Goal: Task Accomplishment & Management: Manage account settings

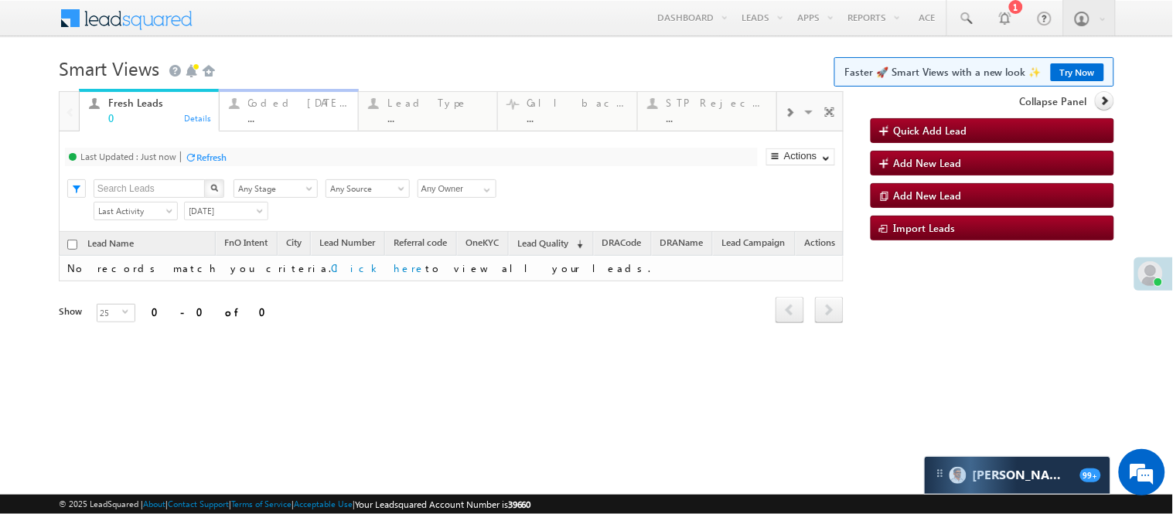
click at [305, 106] on div "Coded Today" at bounding box center [298, 103] width 100 height 12
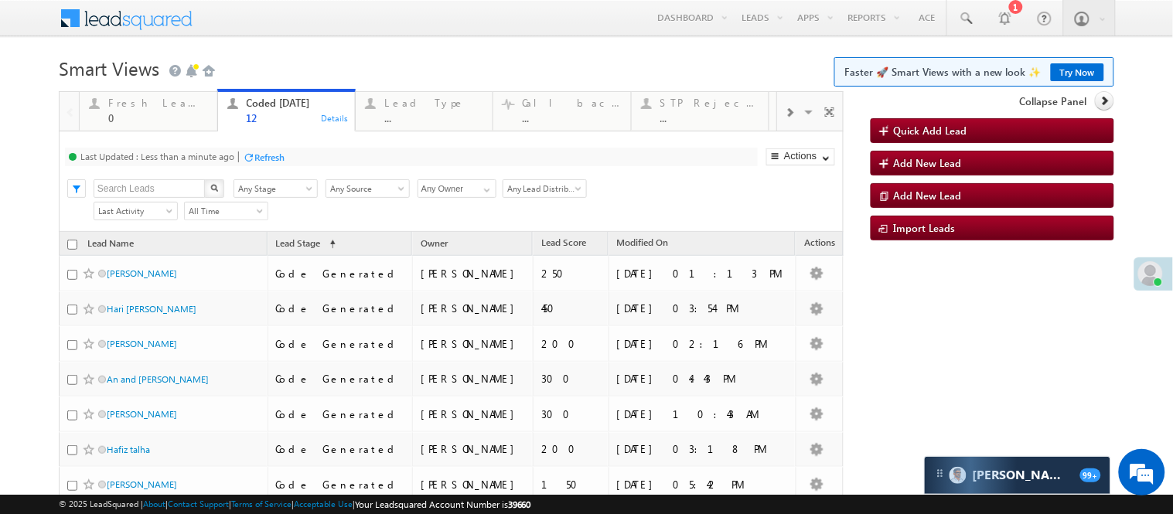
click at [344, 56] on h1 "Smart Views Getting Started Faster 🚀 Smart Views with a new look ✨ Try Now" at bounding box center [586, 67] width 1055 height 30
click at [346, 42] on body "Menu Nisha Anand Yadav Nisha .Yada v@ang elbro king. com" at bounding box center [586, 385] width 1173 height 771
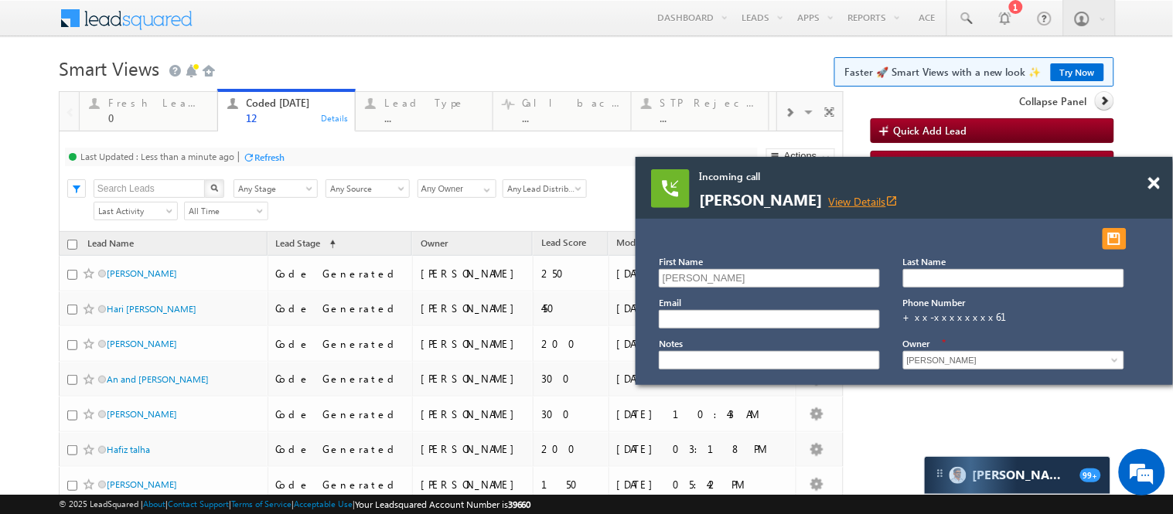
click at [898, 201] on link "View Details open_in_new" at bounding box center [864, 201] width 70 height 15
click at [349, 19] on div "Menu Nisha Anand Yadav Nisha .Yada v@ang elbro king. com Angel Broki" at bounding box center [586, 19] width 1055 height 38
click at [1154, 184] on span at bounding box center [1154, 183] width 12 height 13
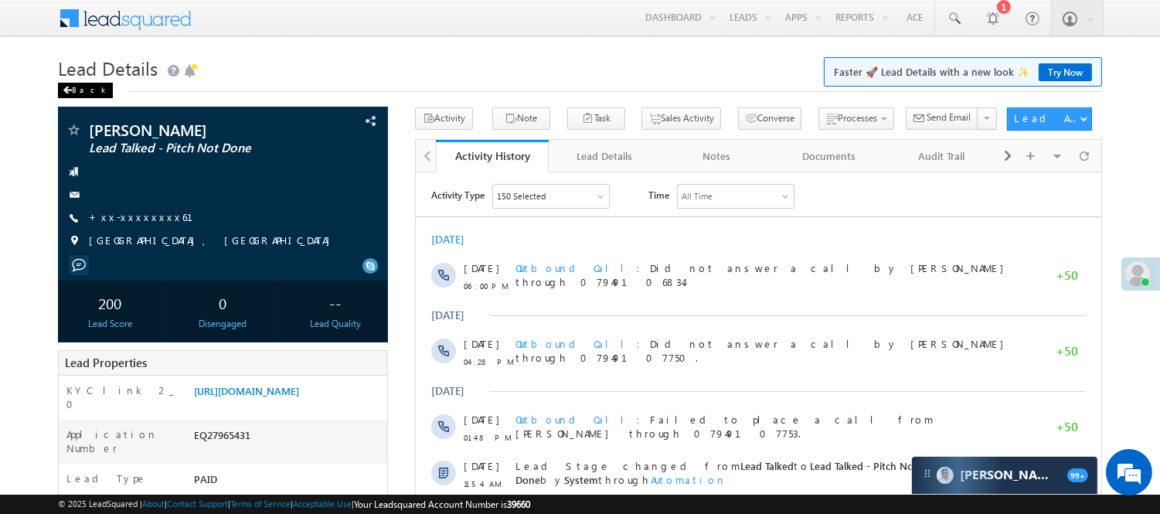
click at [70, 94] on span at bounding box center [67, 91] width 9 height 8
click at [94, 94] on div "Back" at bounding box center [85, 90] width 55 height 15
click at [67, 83] on div "Back" at bounding box center [85, 90] width 55 height 15
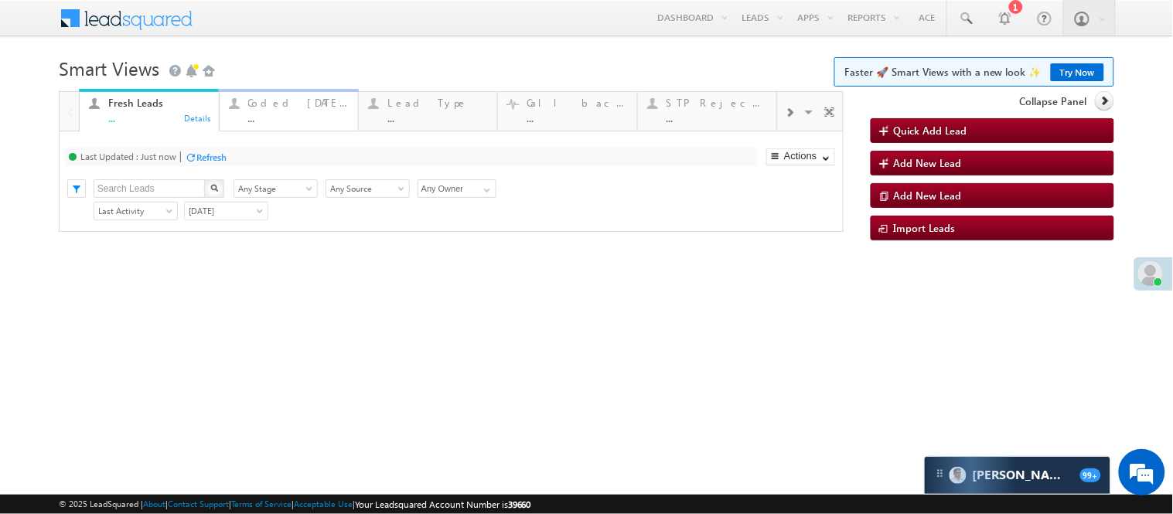
click at [296, 109] on div "Coded Today ..." at bounding box center [298, 109] width 100 height 30
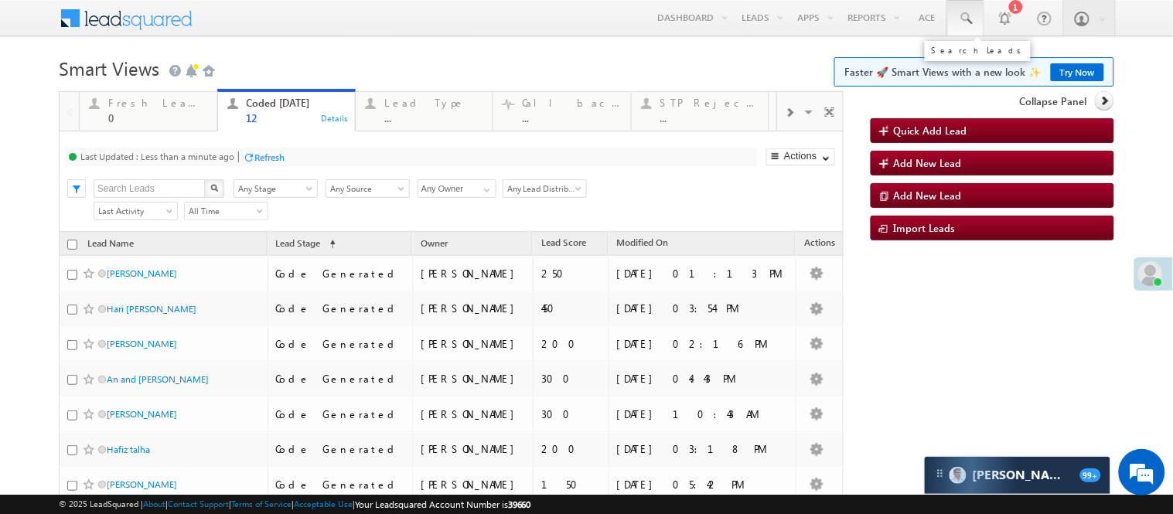
click at [958, 13] on span at bounding box center [965, 18] width 15 height 15
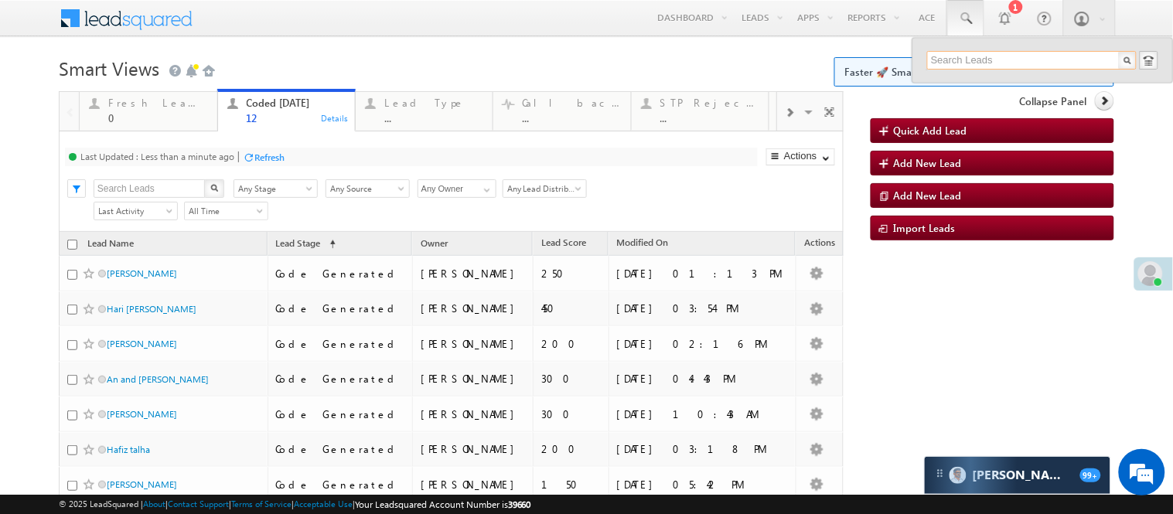
click at [982, 55] on input "text" at bounding box center [1031, 60] width 209 height 19
paste input "EQ27186697"
type input "EQ27186697"
click at [1008, 93] on div "+xx-xxxxxxxx13" at bounding box center [1038, 100] width 207 height 19
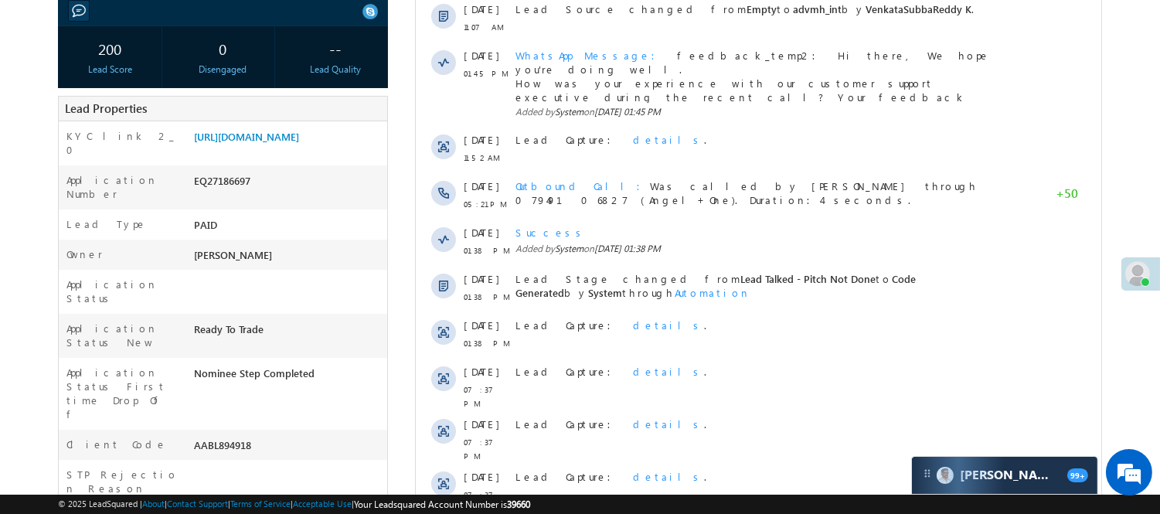
scroll to position [2, 0]
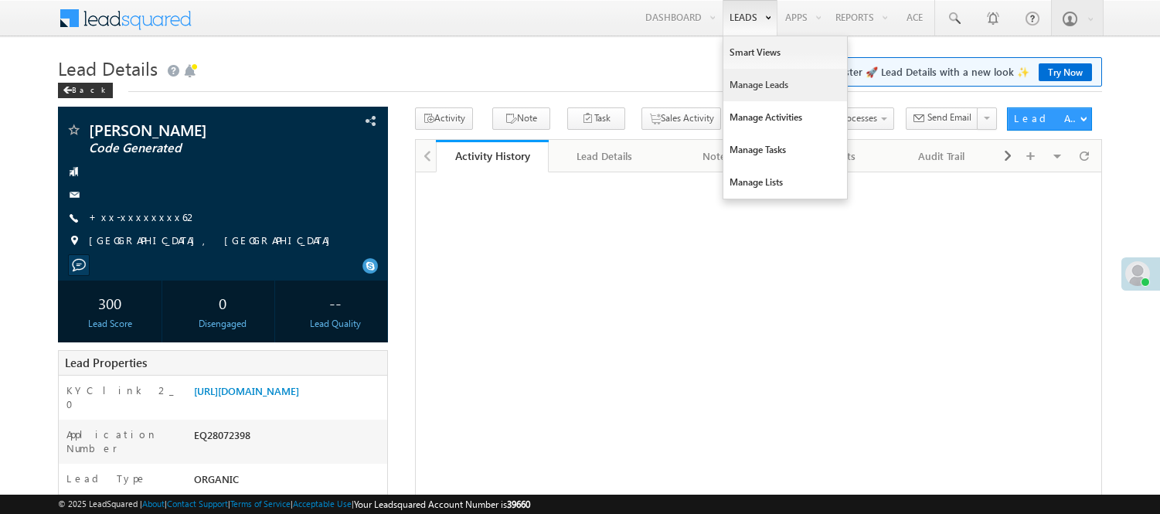
click at [761, 88] on link "Manage Leads" at bounding box center [785, 85] width 124 height 32
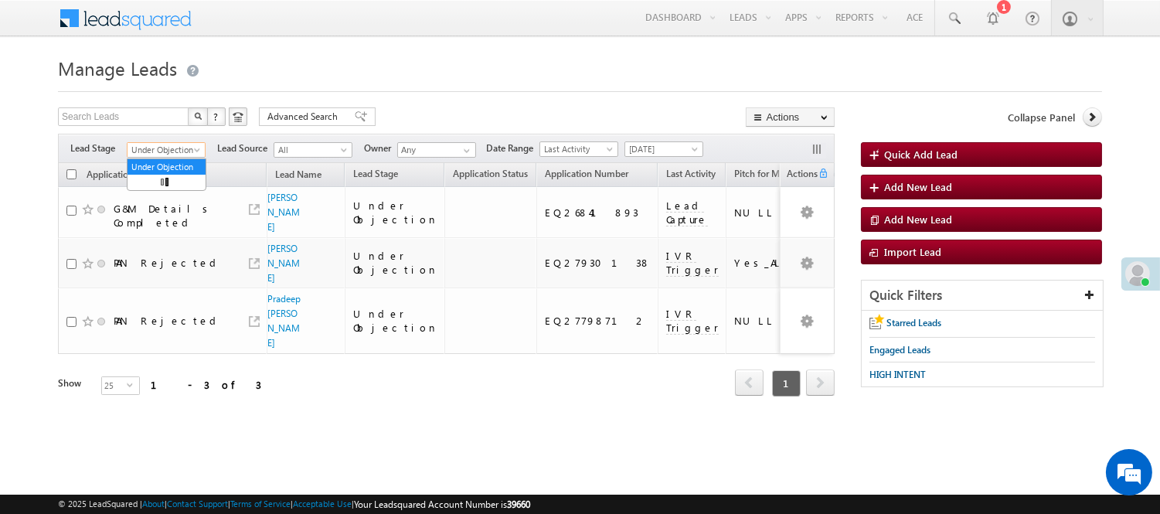
click at [186, 151] on span "Under Objection" at bounding box center [164, 150] width 73 height 14
click at [655, 145] on span "[DATE]" at bounding box center [661, 149] width 73 height 14
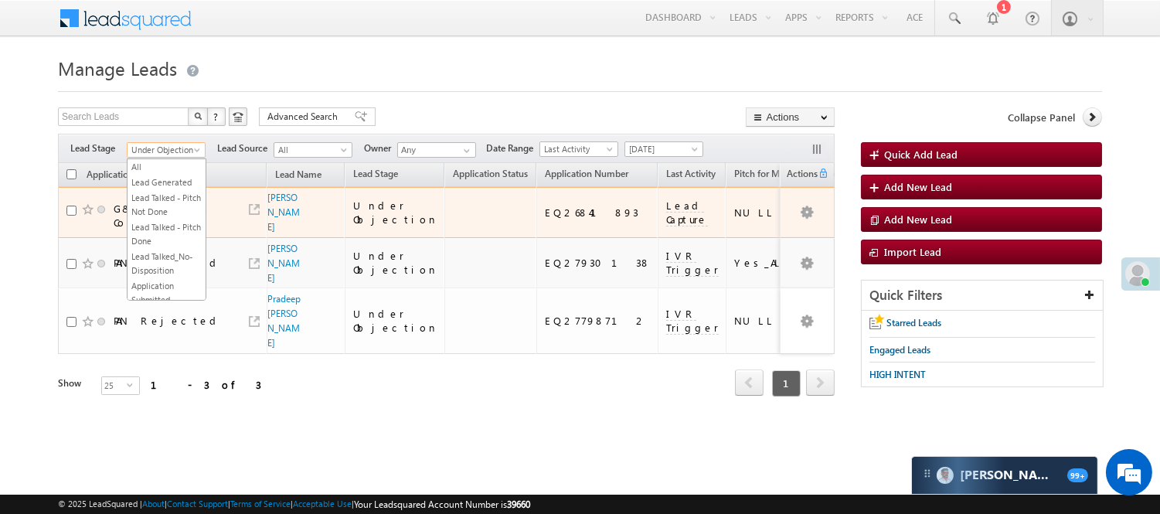
click at [726, 212] on td "NULL" at bounding box center [762, 212] width 72 height 51
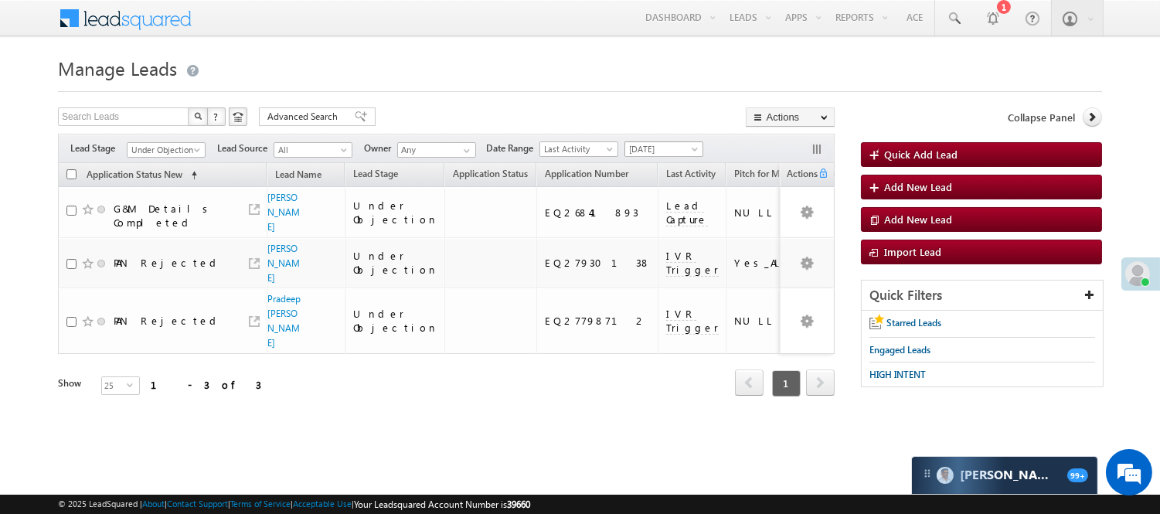
click at [668, 145] on span "[DATE]" at bounding box center [661, 149] width 73 height 14
click at [683, 223] on link "[DATE]" at bounding box center [667, 216] width 78 height 14
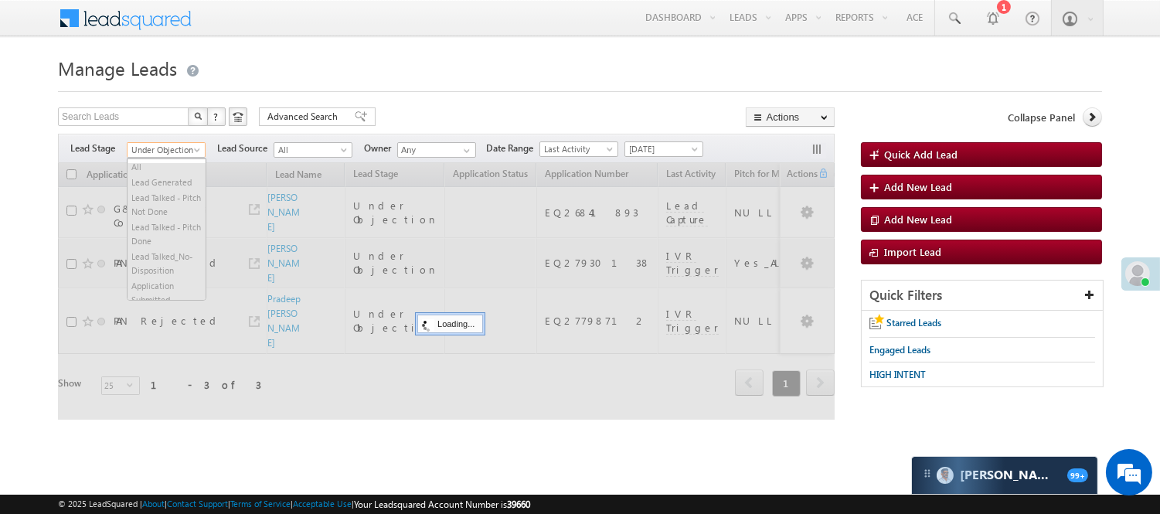
click at [168, 145] on span "Under Objection" at bounding box center [164, 150] width 73 height 14
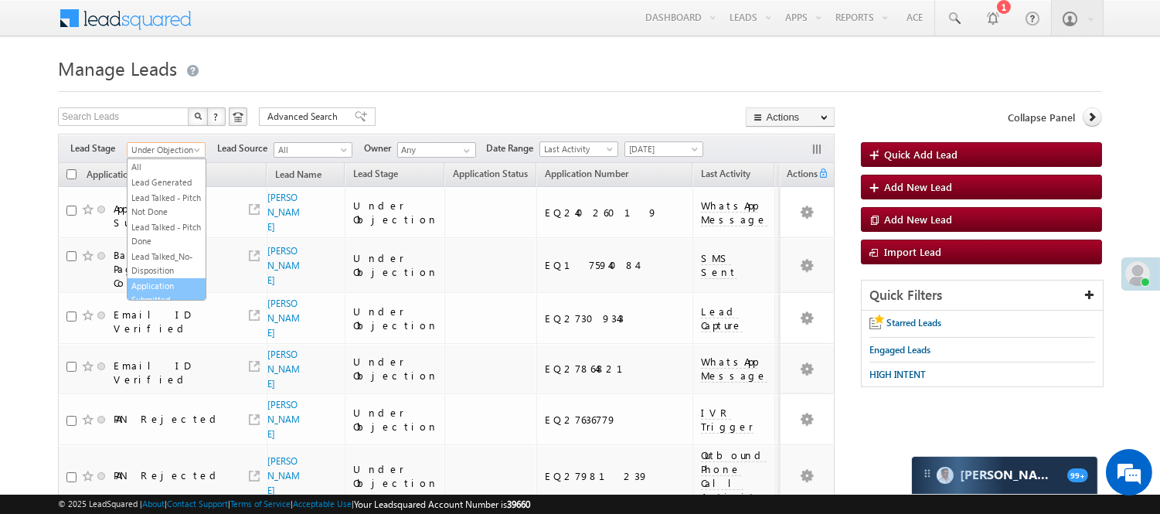
scroll to position [6, 0]
click at [151, 183] on link "Lead Generated" at bounding box center [167, 176] width 78 height 14
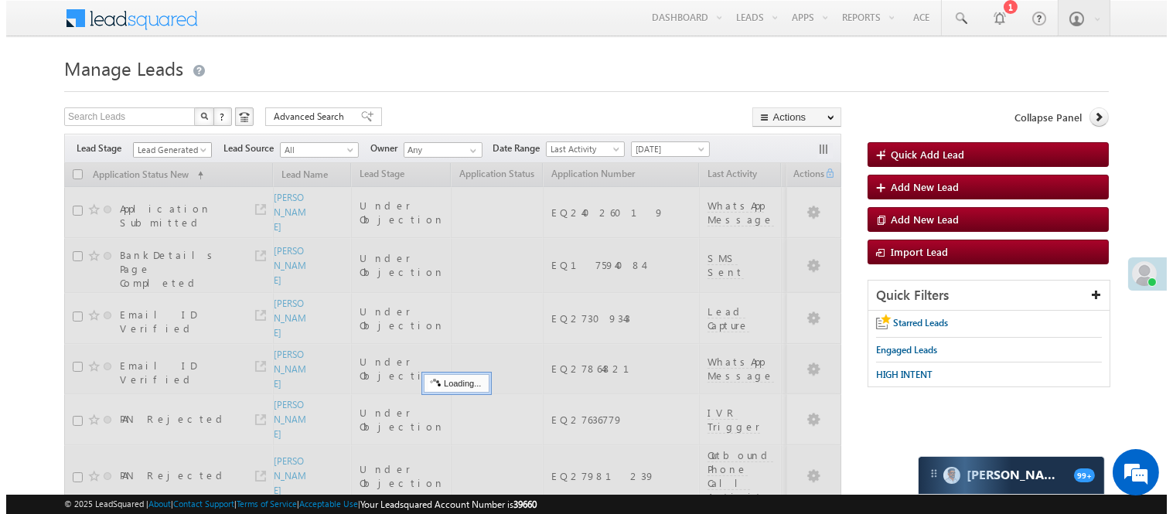
scroll to position [0, 0]
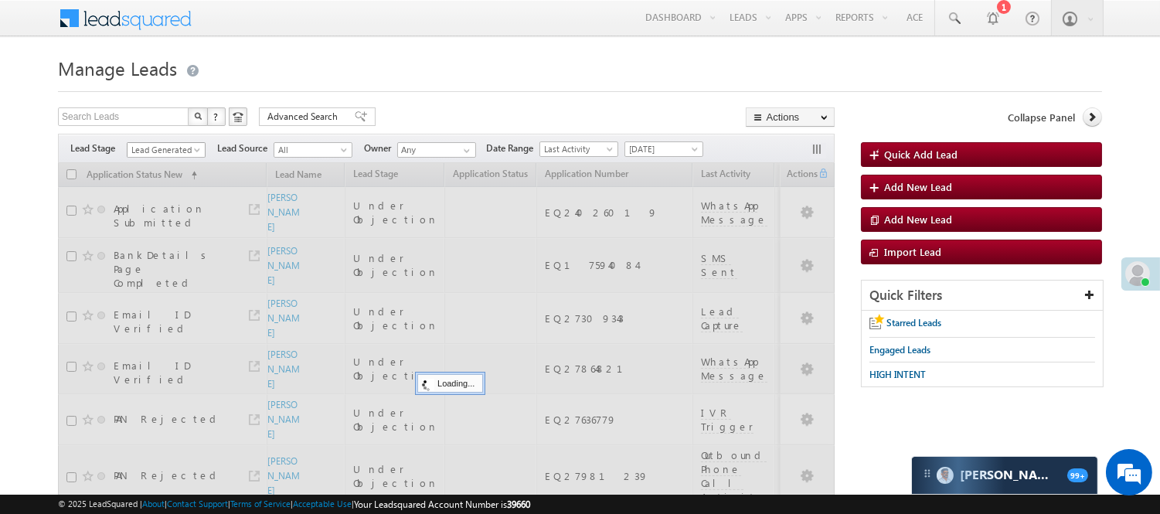
click at [159, 150] on span "Lead Generated" at bounding box center [164, 150] width 73 height 14
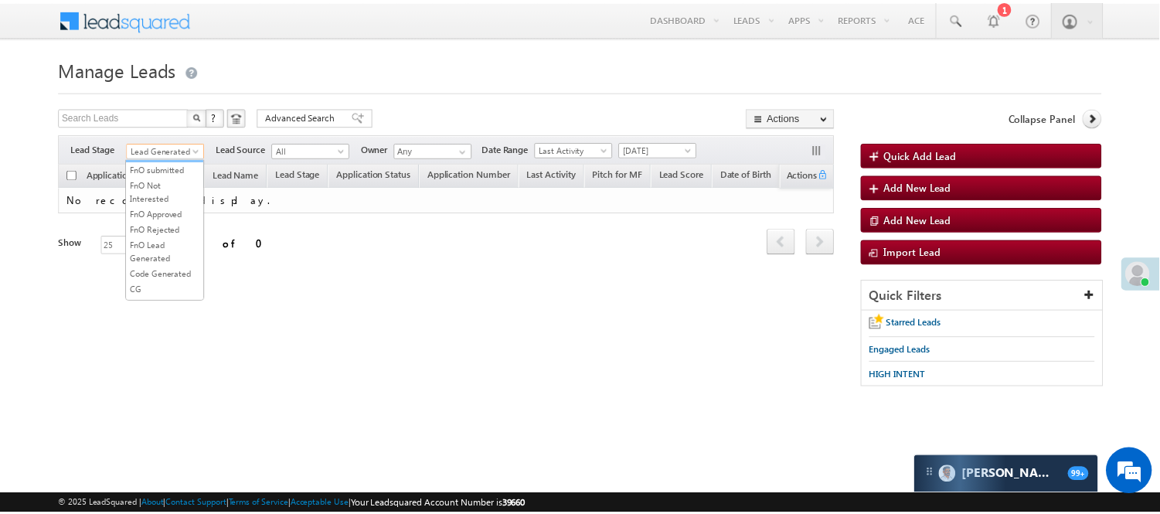
scroll to position [383, 0]
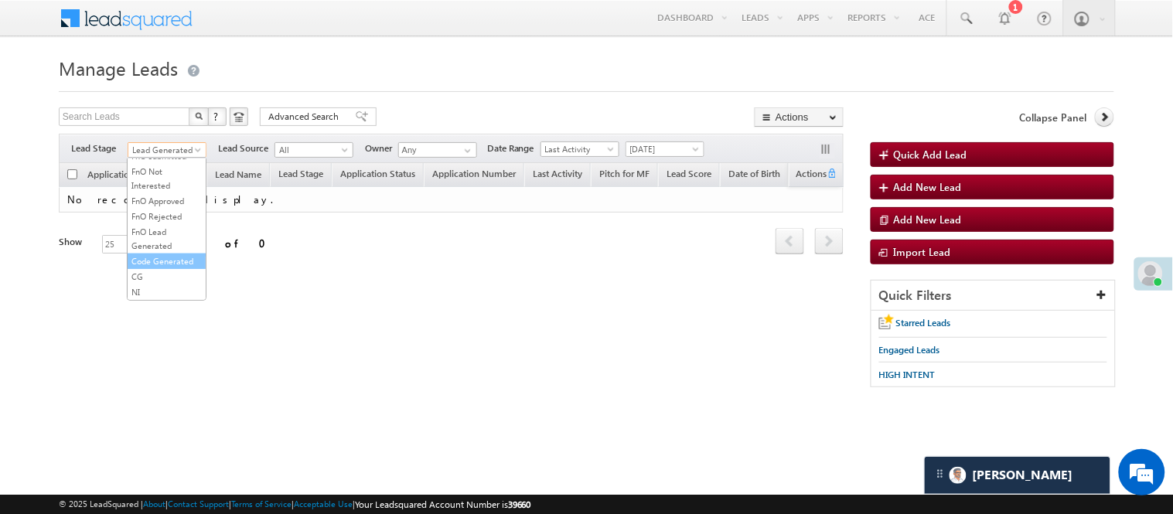
click at [161, 254] on link "Code Generated" at bounding box center [167, 261] width 78 height 14
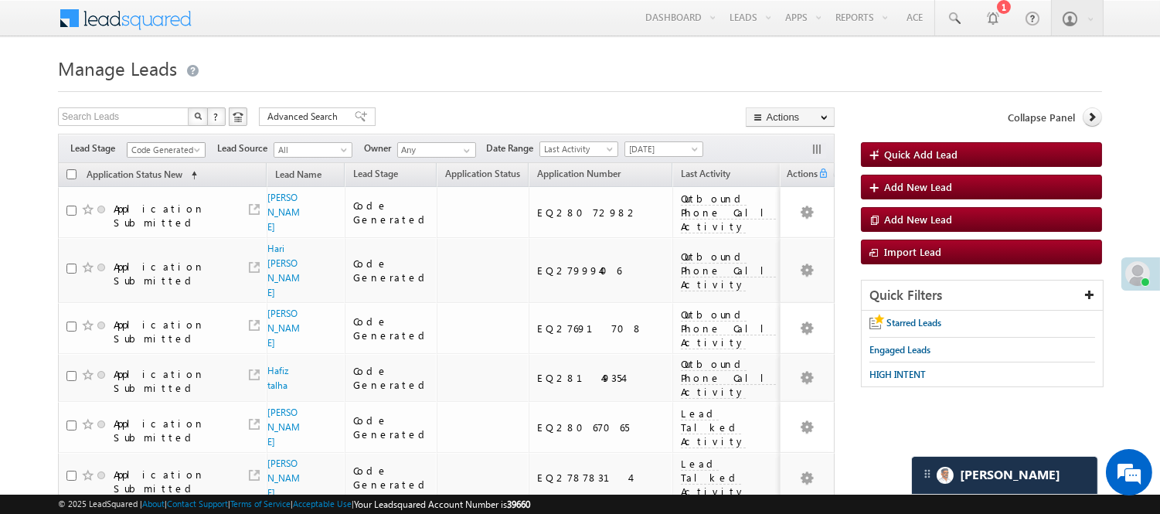
click at [191, 148] on span "Code Generated" at bounding box center [164, 150] width 73 height 14
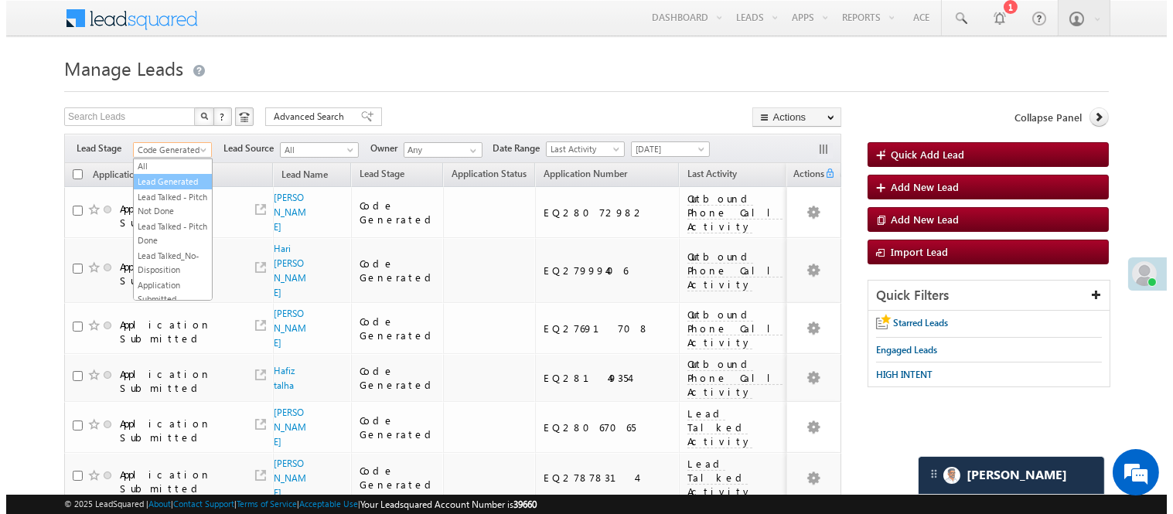
scroll to position [0, 0]
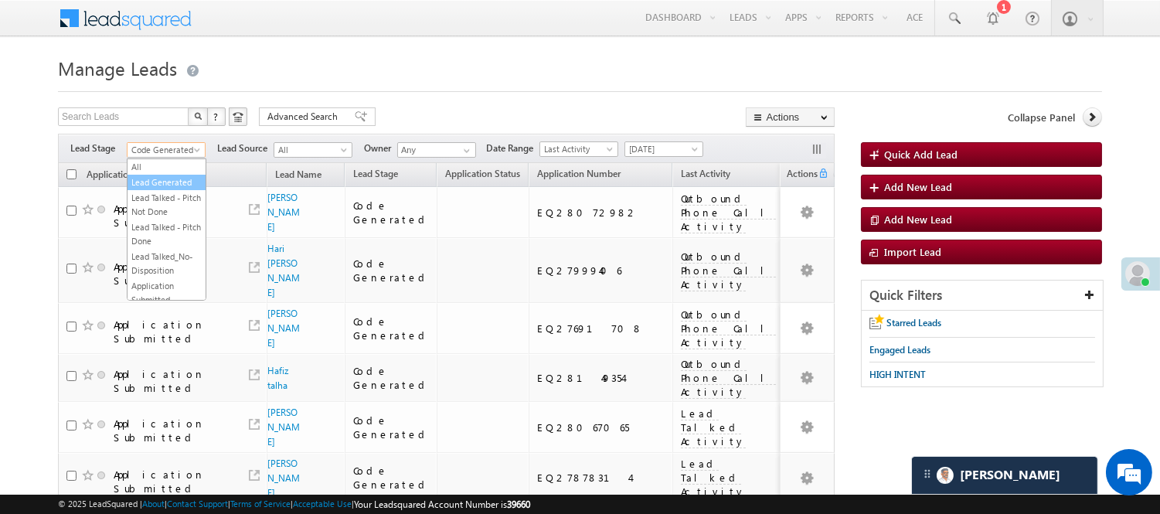
click at [155, 189] on link "Lead Generated" at bounding box center [167, 182] width 78 height 14
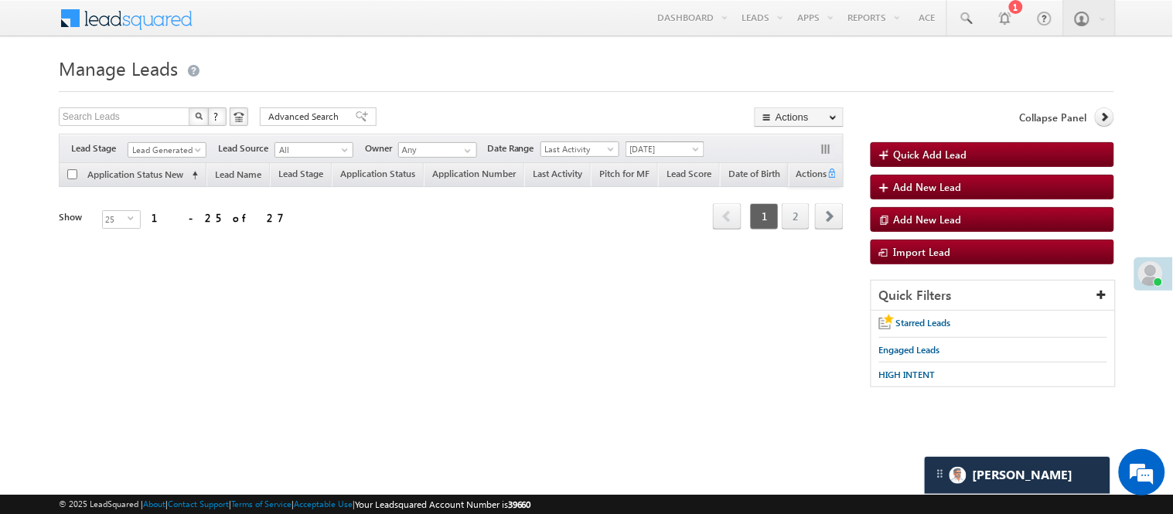
drag, startPoint x: 666, startPoint y: 148, endPoint x: 390, endPoint y: 143, distance: 275.2
click at [666, 148] on span "[DATE]" at bounding box center [662, 149] width 73 height 14
drag, startPoint x: 142, startPoint y: 152, endPoint x: 158, endPoint y: 174, distance: 26.6
click at [142, 152] on span "Lead Generated" at bounding box center [164, 150] width 73 height 14
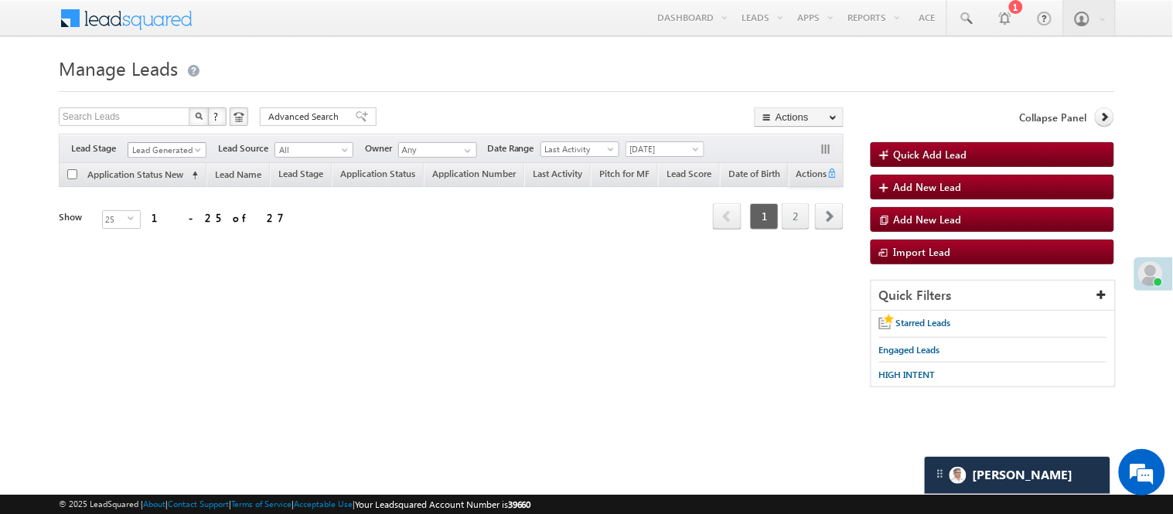
click at [179, 156] on span "Lead Generated" at bounding box center [164, 150] width 73 height 14
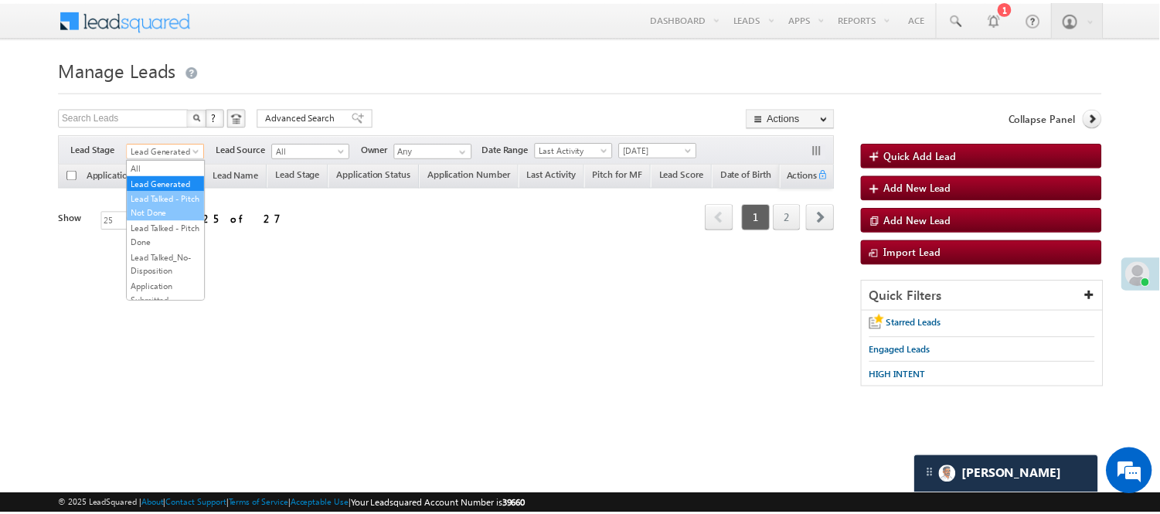
scroll to position [172, 0]
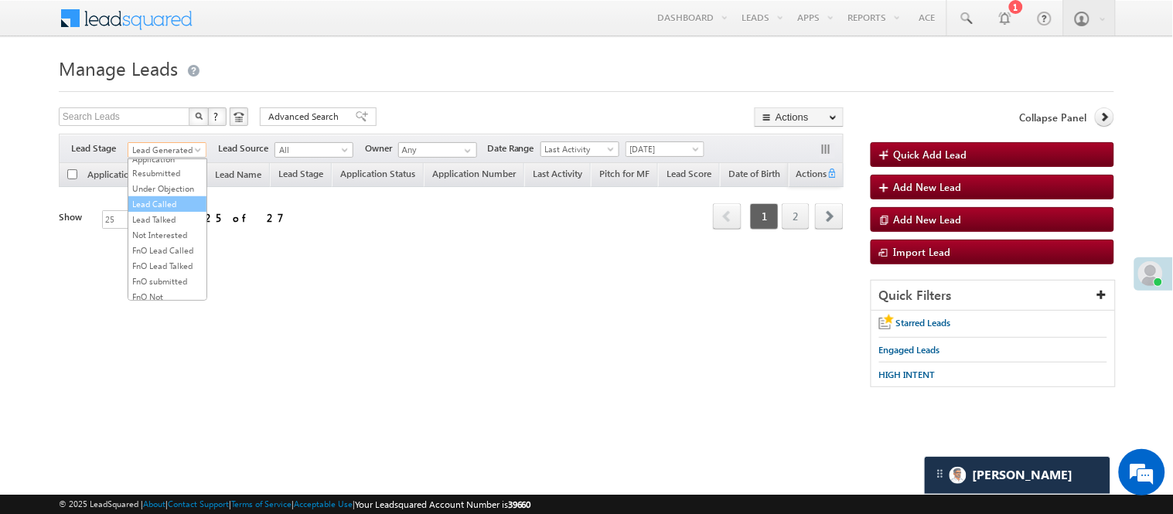
drag, startPoint x: 169, startPoint y: 236, endPoint x: 175, endPoint y: 246, distance: 12.2
click at [175, 246] on ul "All Lead Generated Lead Talked - Pitch Not Done Lead Talked - Pitch Done Lead T…" at bounding box center [168, 229] width 80 height 142
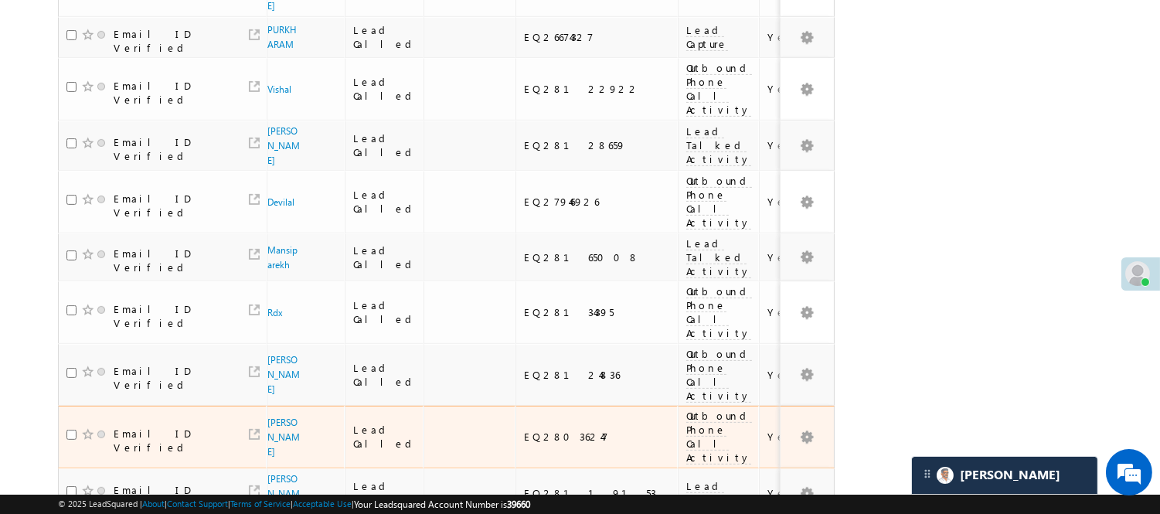
scroll to position [1067, 0]
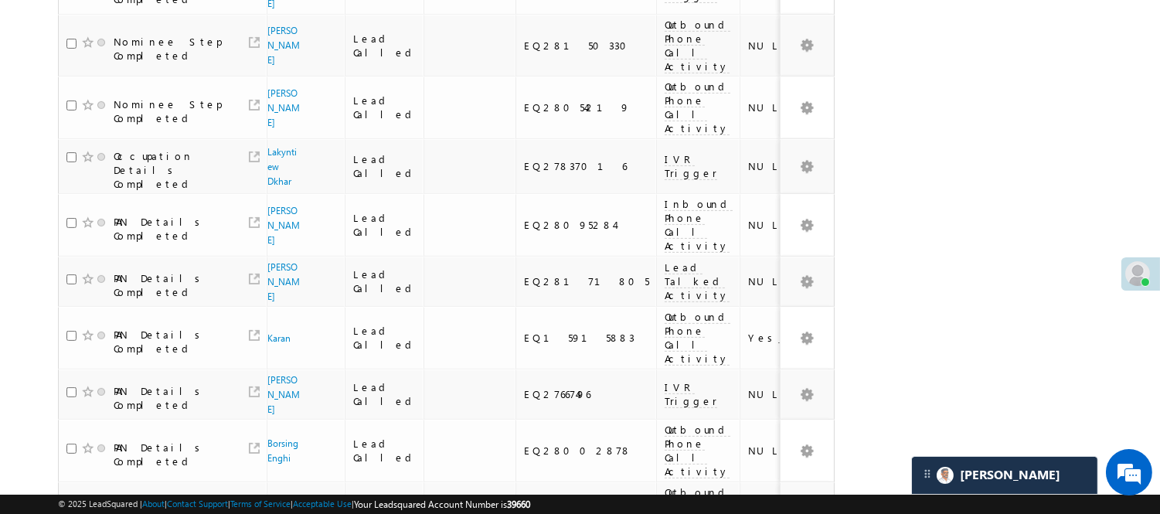
scroll to position [862, 0]
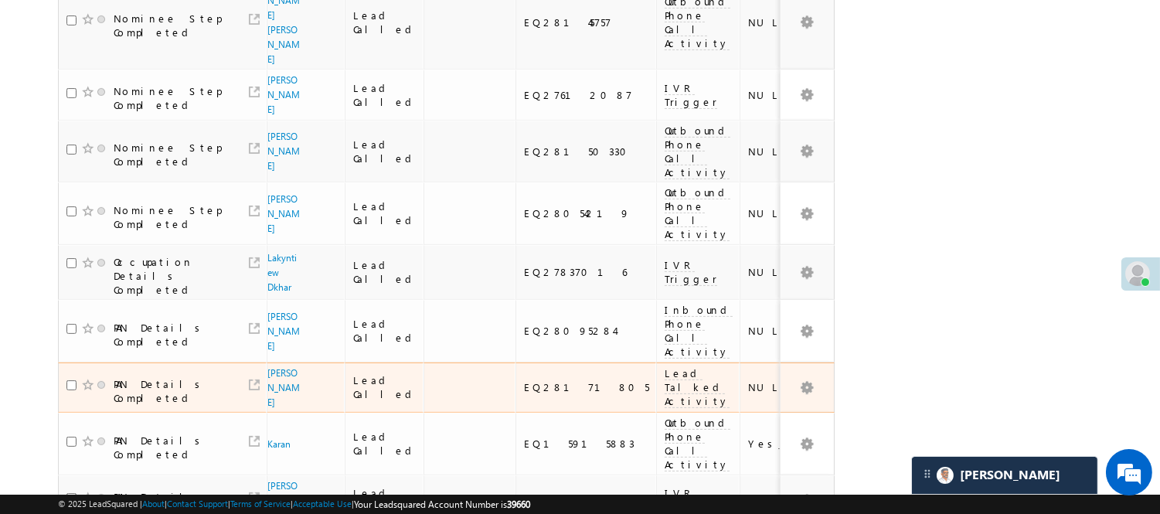
click at [543, 363] on td "EQ28171805" at bounding box center [586, 388] width 141 height 51
click at [569, 380] on div "EQ28171805" at bounding box center [586, 387] width 125 height 14
click at [568, 380] on div "EQ28171805" at bounding box center [586, 387] width 125 height 14
click at [553, 380] on div "EQ28171805" at bounding box center [586, 387] width 125 height 14
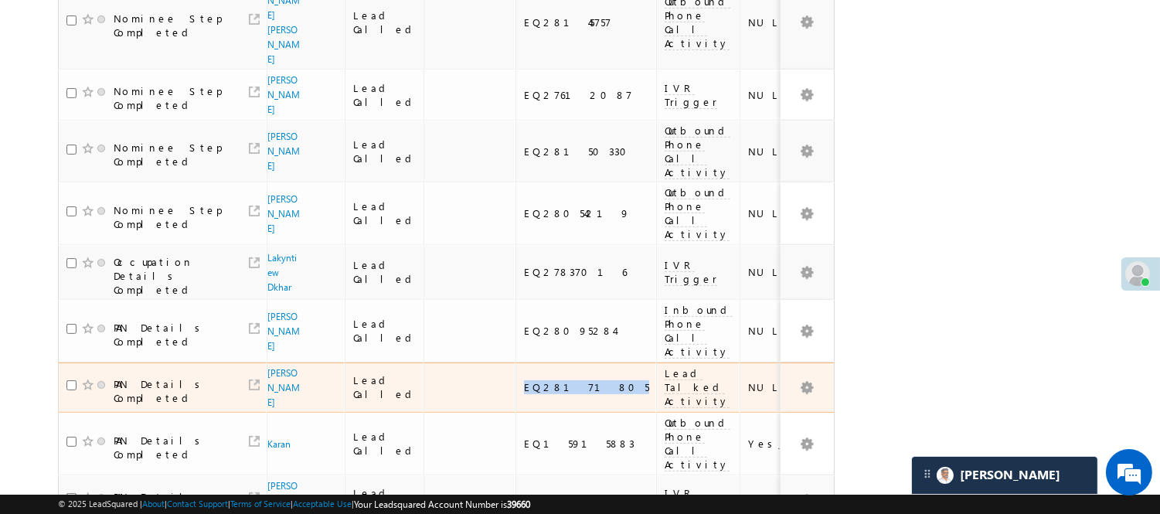
copy div "EQ28171805"
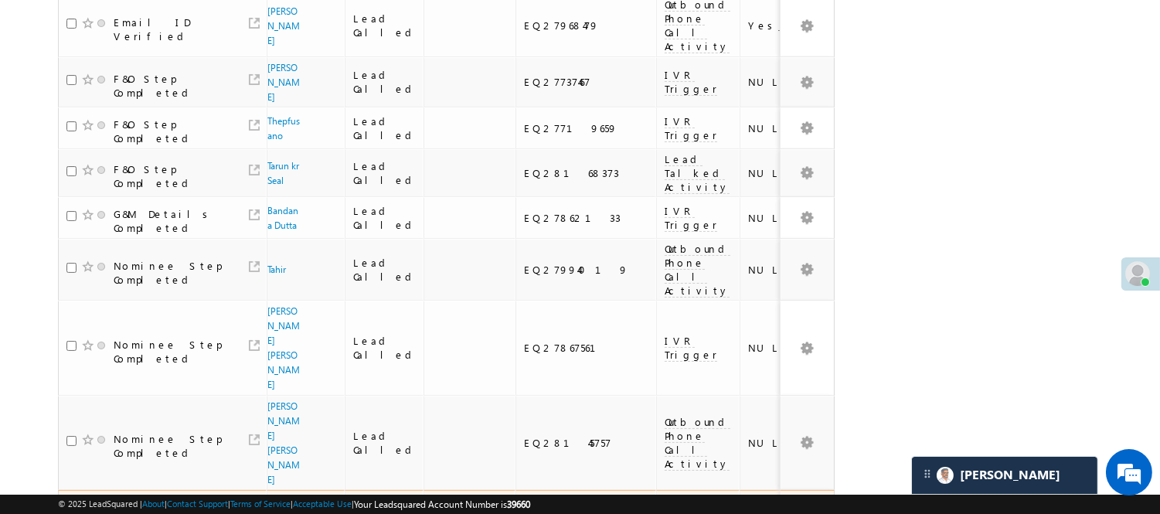
scroll to position [433, 0]
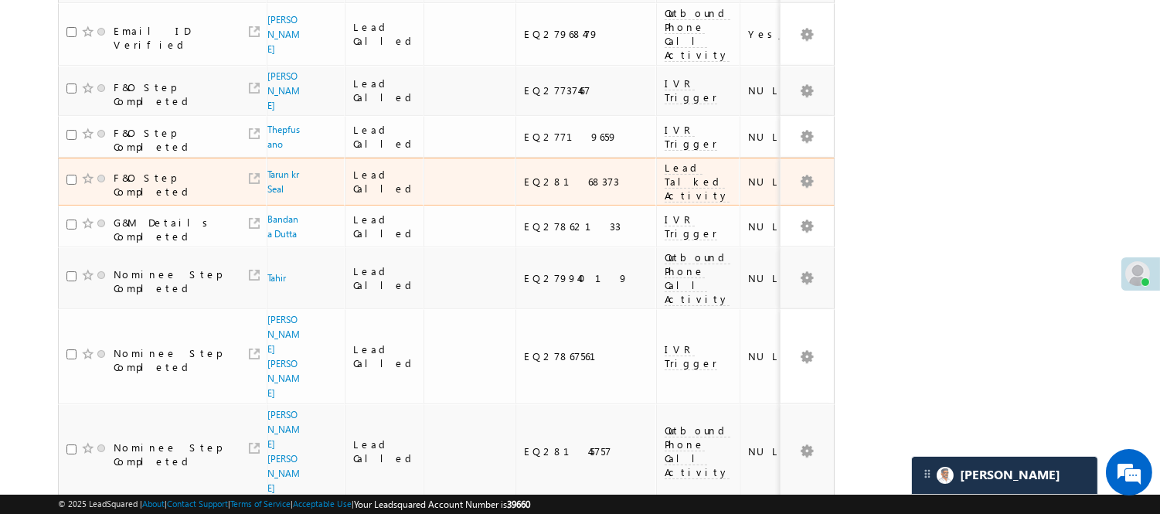
click at [539, 175] on div "EQ28168373" at bounding box center [586, 182] width 125 height 14
copy div "EQ28168373"
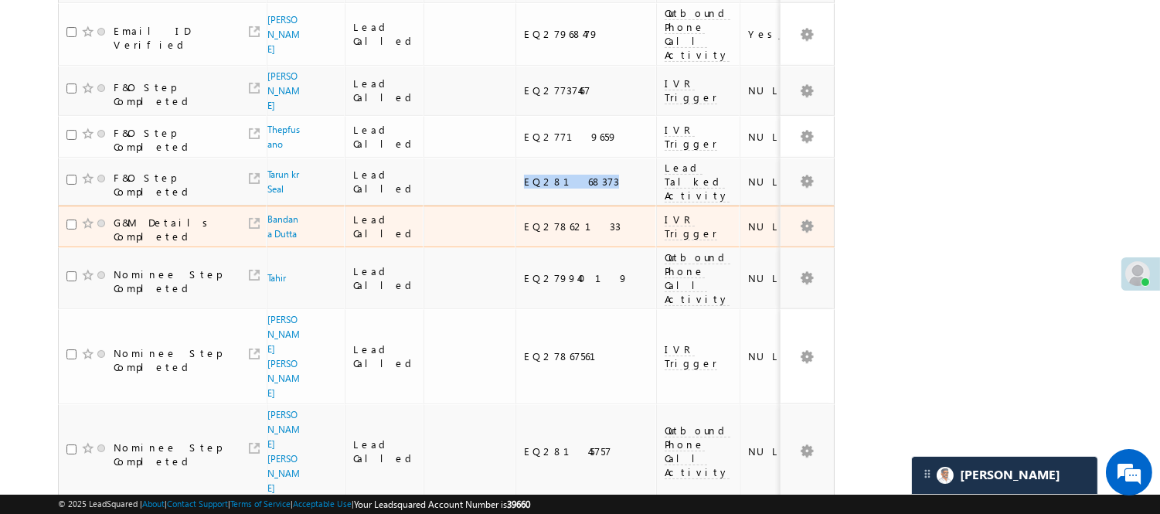
scroll to position [346, 0]
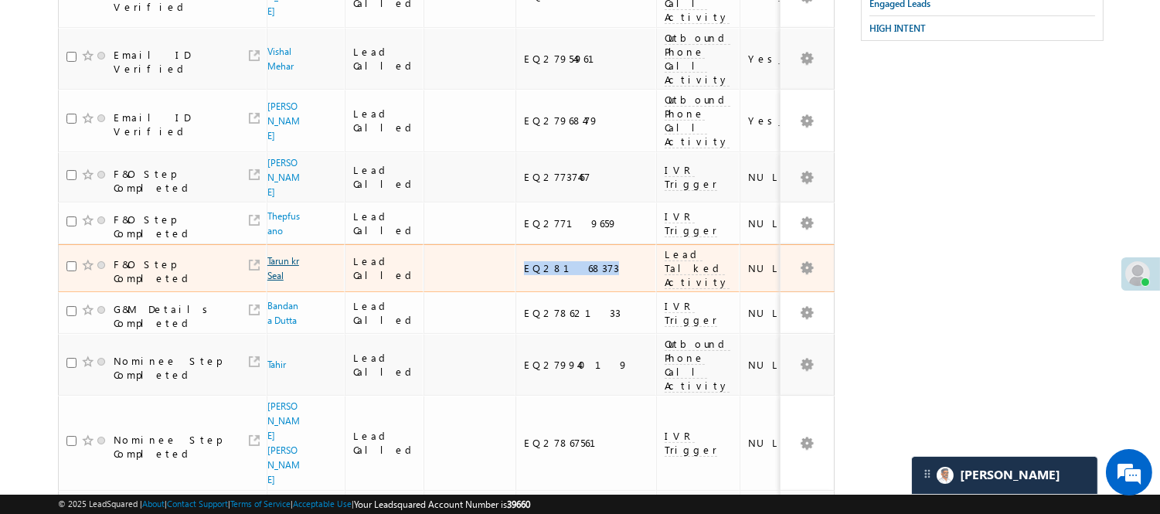
click at [275, 255] on link "Tarun kr Seal" at bounding box center [283, 268] width 32 height 26
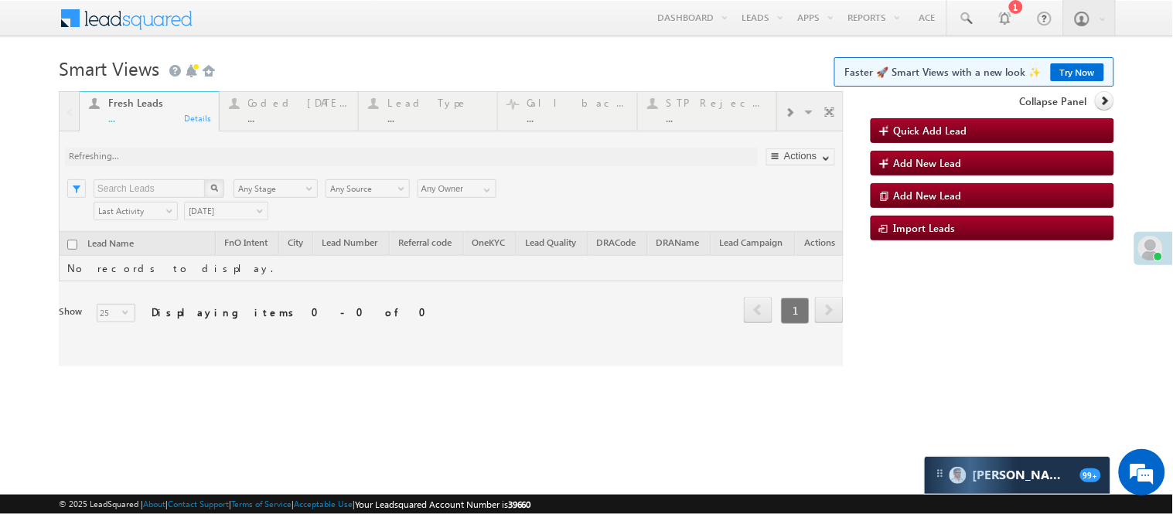
click at [322, 110] on div at bounding box center [451, 228] width 785 height 275
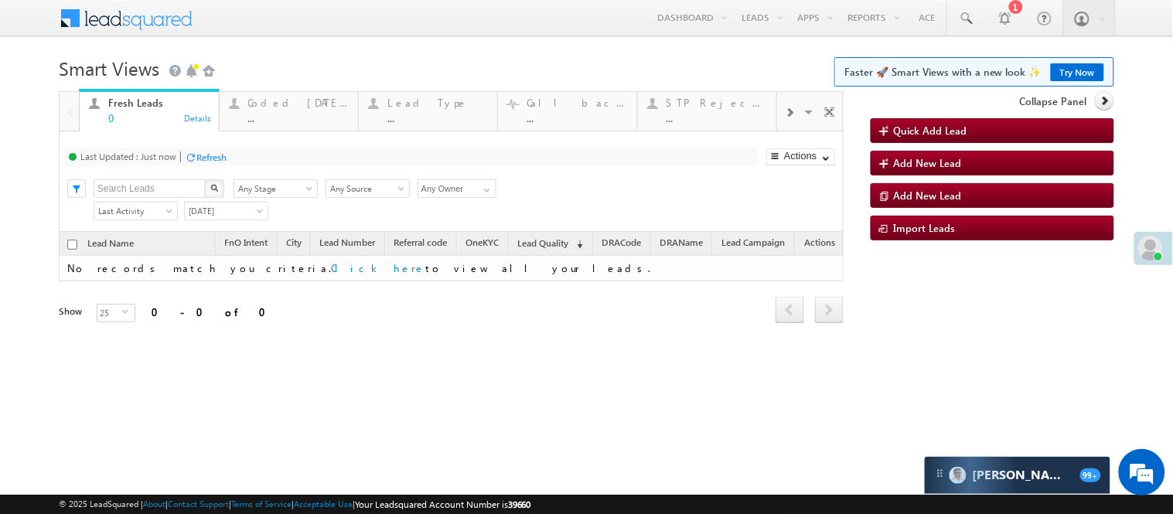
click at [322, 110] on div "Coded [DATE] ..." at bounding box center [298, 109] width 100 height 30
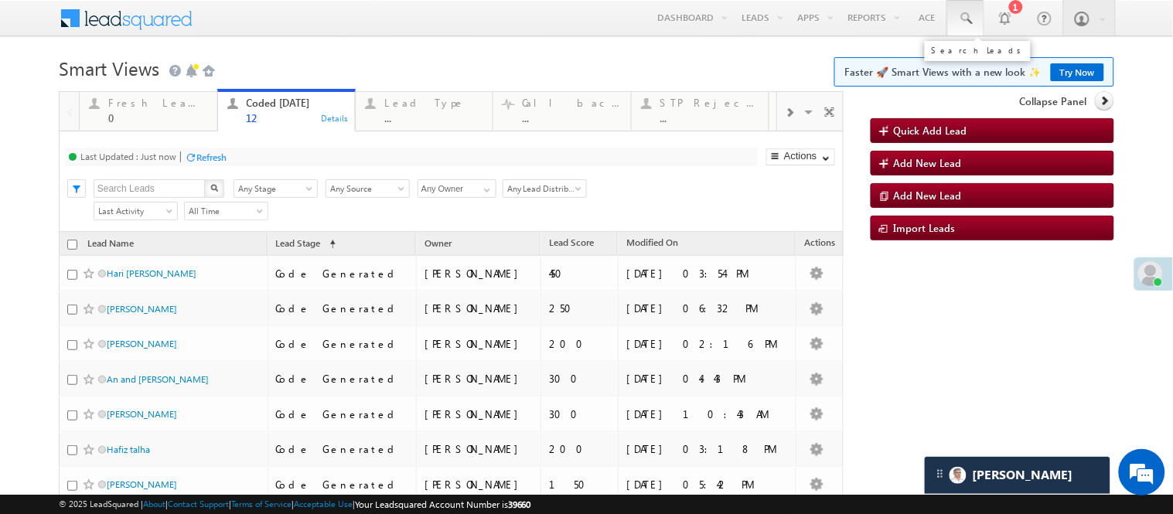
click at [958, 22] on span at bounding box center [965, 18] width 15 height 15
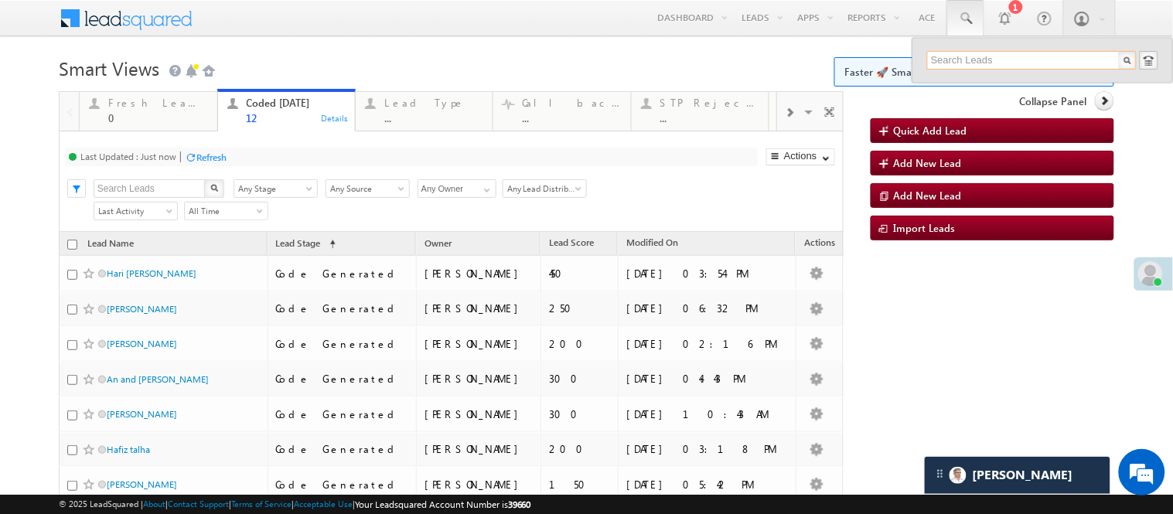
click at [980, 63] on input "text" at bounding box center [1031, 60] width 209 height 19
type input "6"
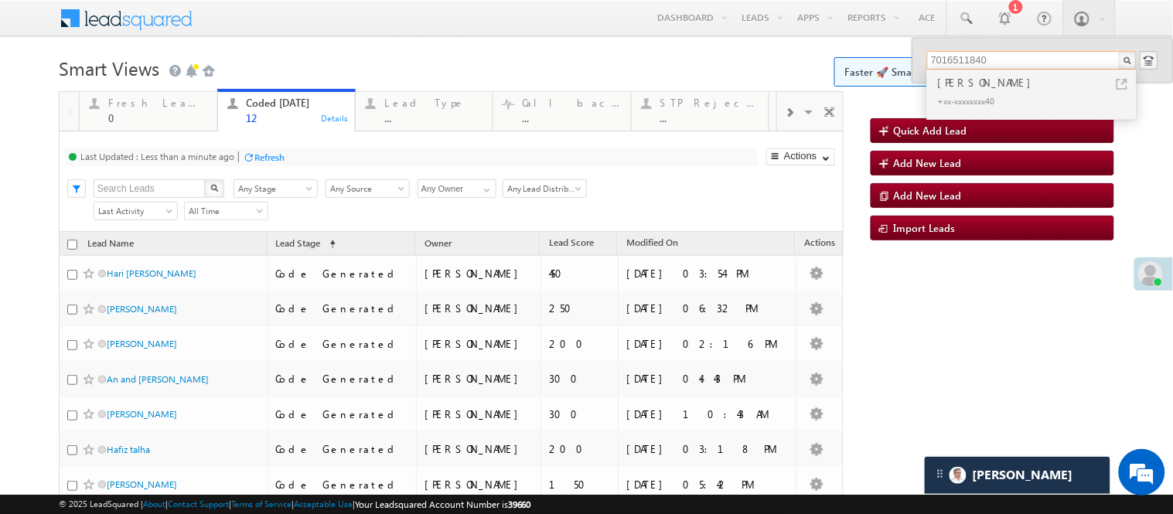
type input "7016511840"
click at [970, 87] on div "Gyan singh" at bounding box center [1038, 82] width 207 height 17
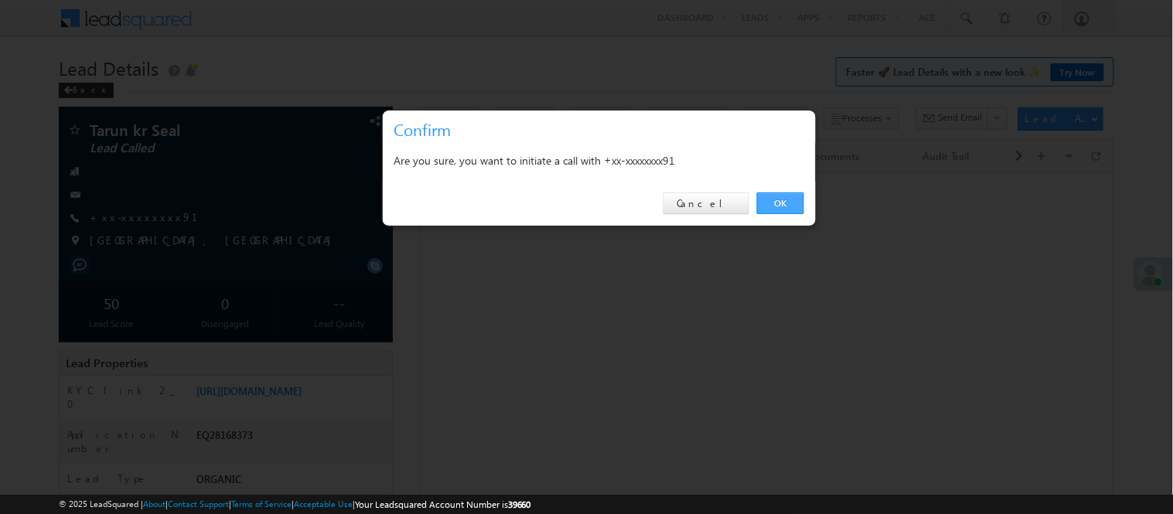
click at [782, 207] on link "OK" at bounding box center [780, 203] width 47 height 22
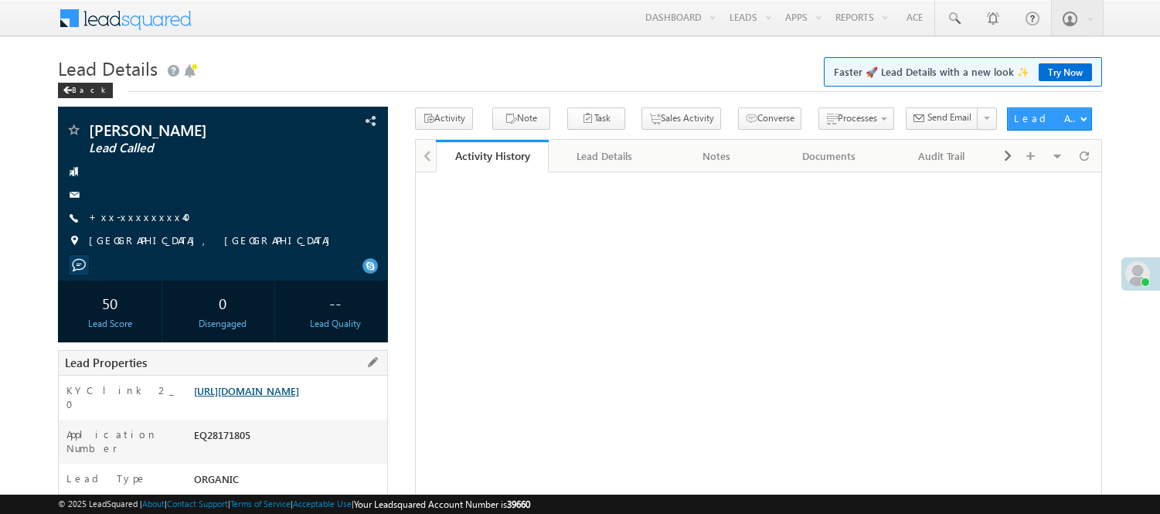
click at [299, 384] on link "[URL][DOMAIN_NAME]" at bounding box center [246, 390] width 105 height 13
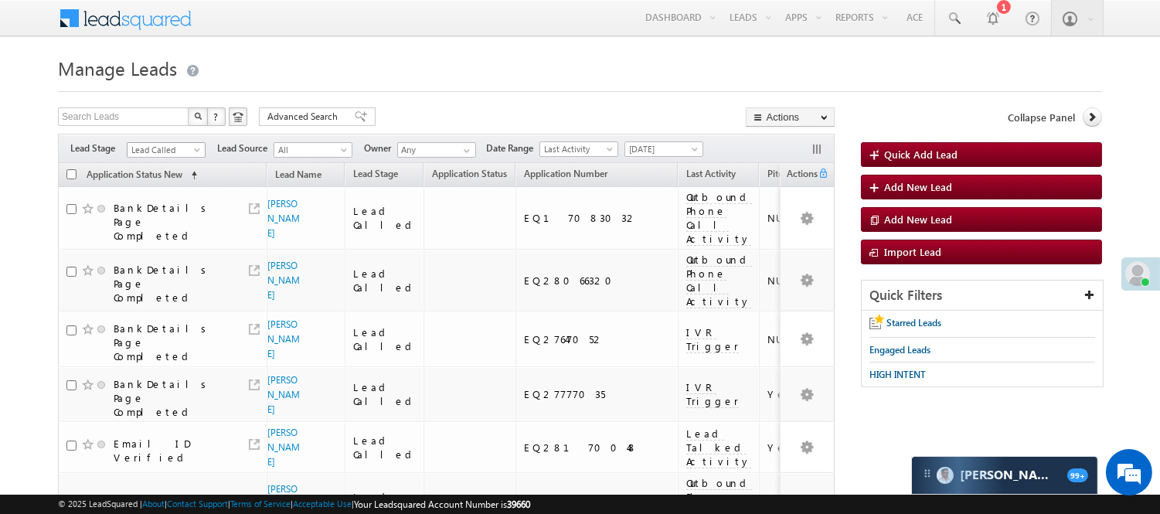
click at [168, 148] on span "Lead Called" at bounding box center [164, 150] width 73 height 14
click at [172, 257] on link "Code Generated" at bounding box center [167, 261] width 78 height 14
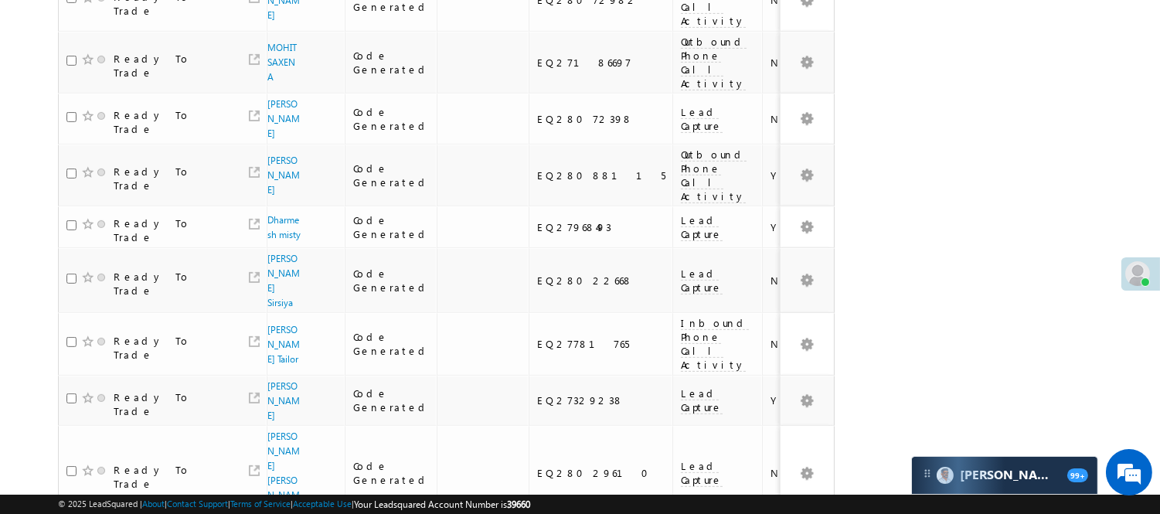
scroll to position [1081, 0]
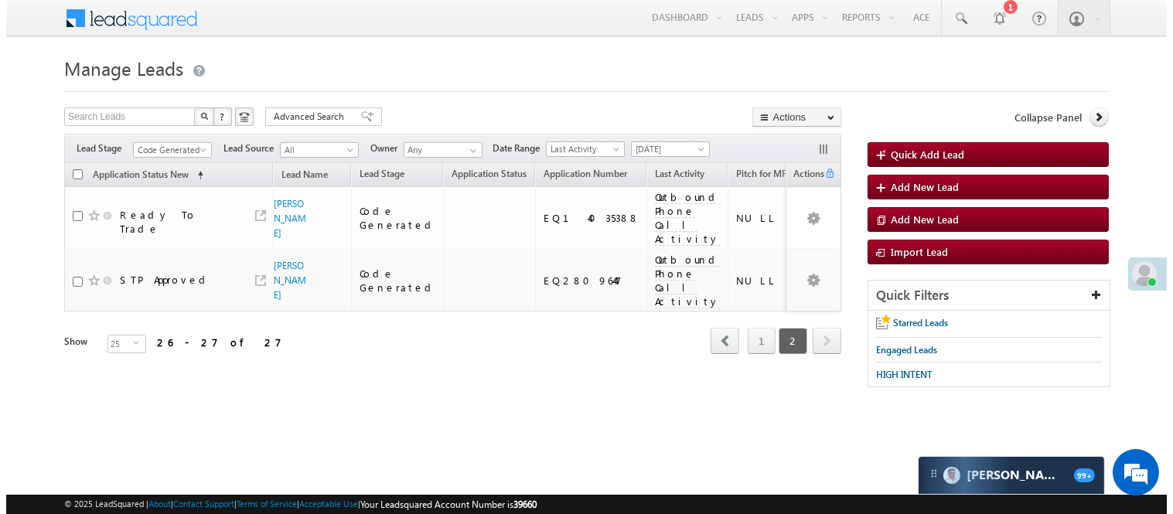
scroll to position [0, 0]
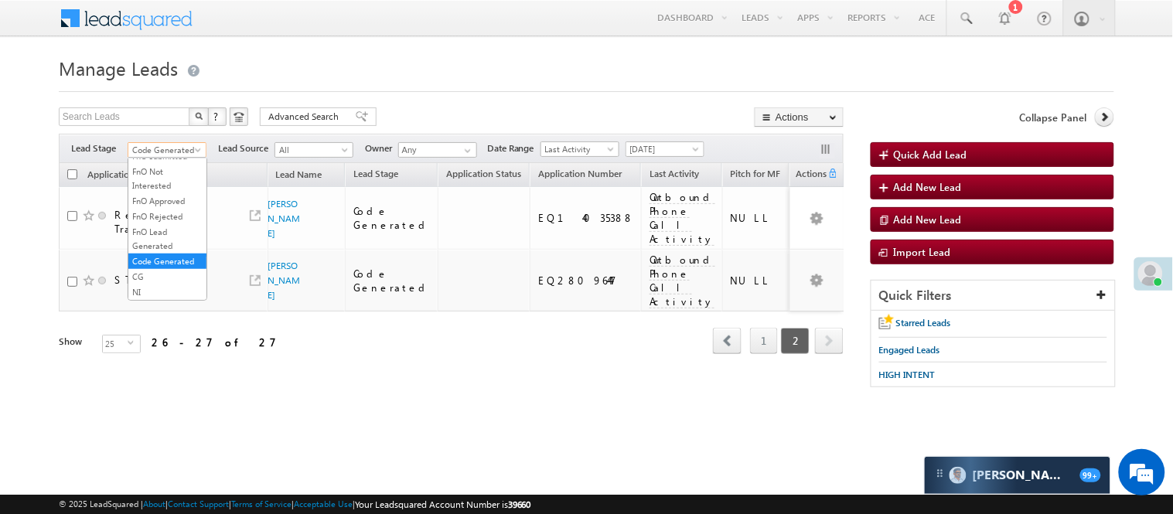
click at [157, 145] on span "Code Generated" at bounding box center [164, 150] width 73 height 14
click at [161, 173] on link "All" at bounding box center [167, 167] width 78 height 14
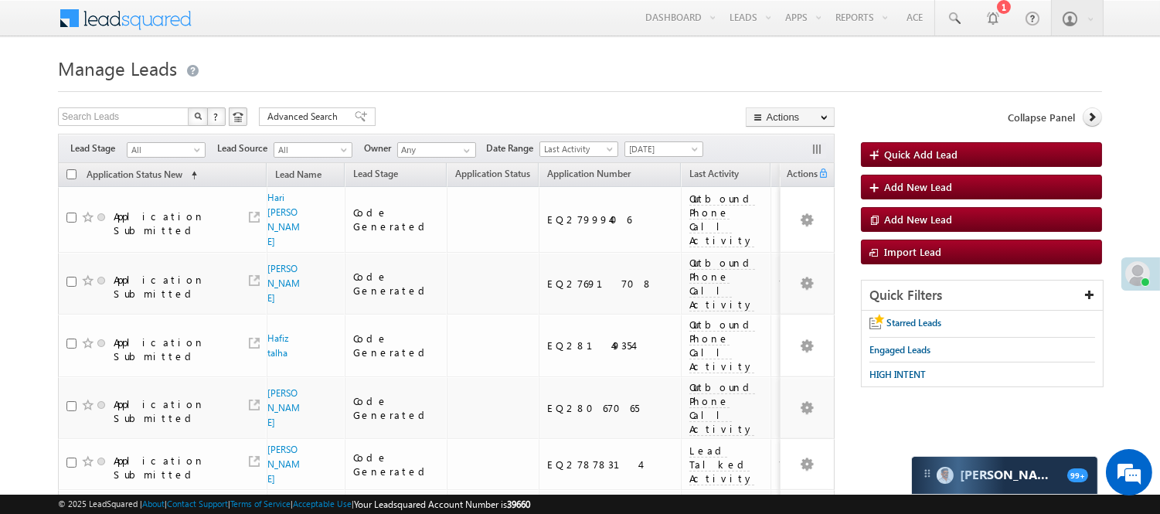
click at [178, 148] on span "All" at bounding box center [164, 150] width 73 height 14
click at [171, 254] on link "Code Generated" at bounding box center [167, 261] width 78 height 14
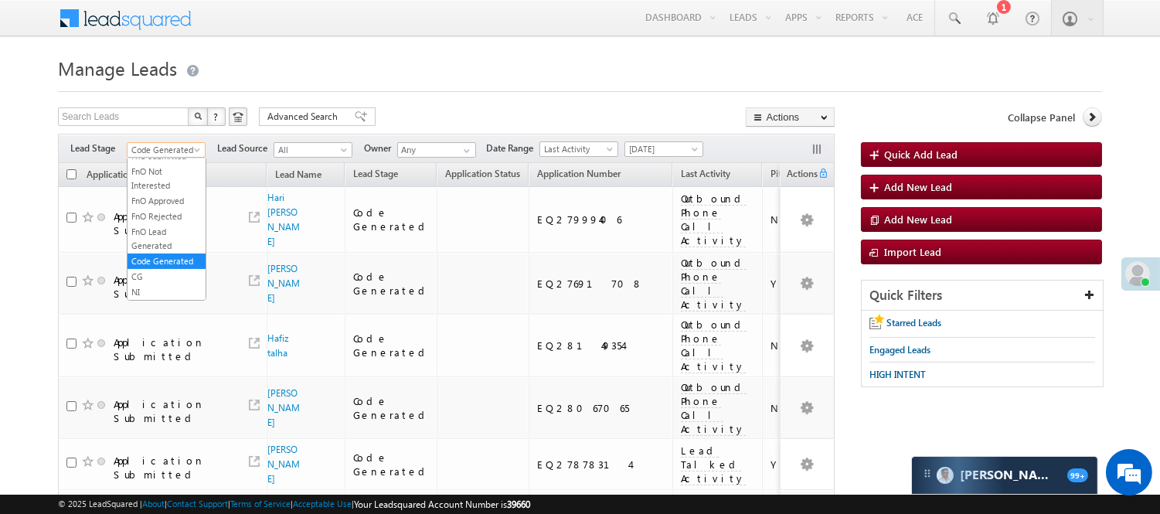
click at [180, 148] on span "Code Generated" at bounding box center [164, 150] width 73 height 14
click at [144, 189] on link "Lead Generated" at bounding box center [167, 182] width 78 height 14
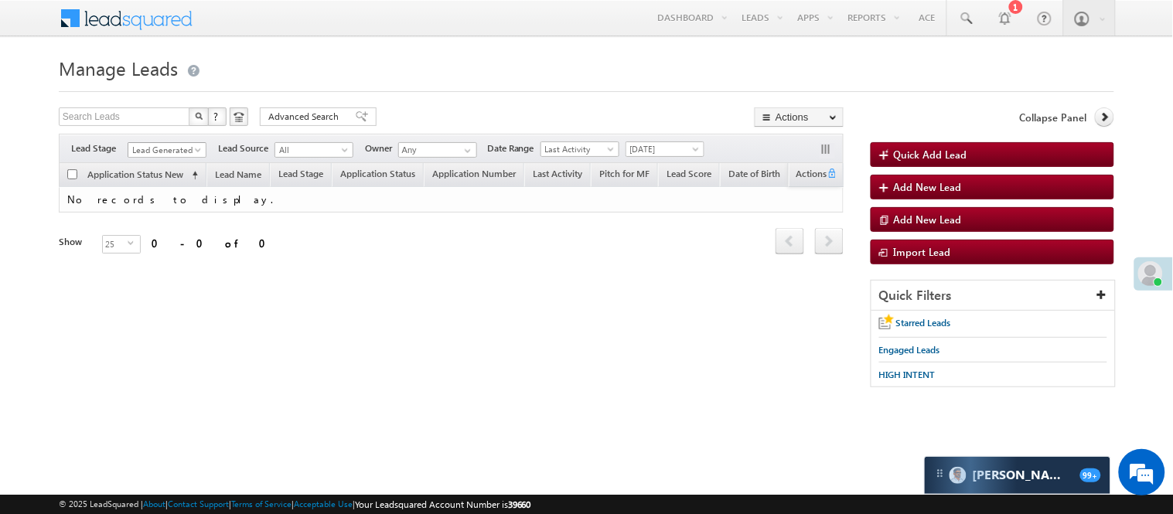
click at [175, 148] on span "Lead Generated" at bounding box center [164, 150] width 73 height 14
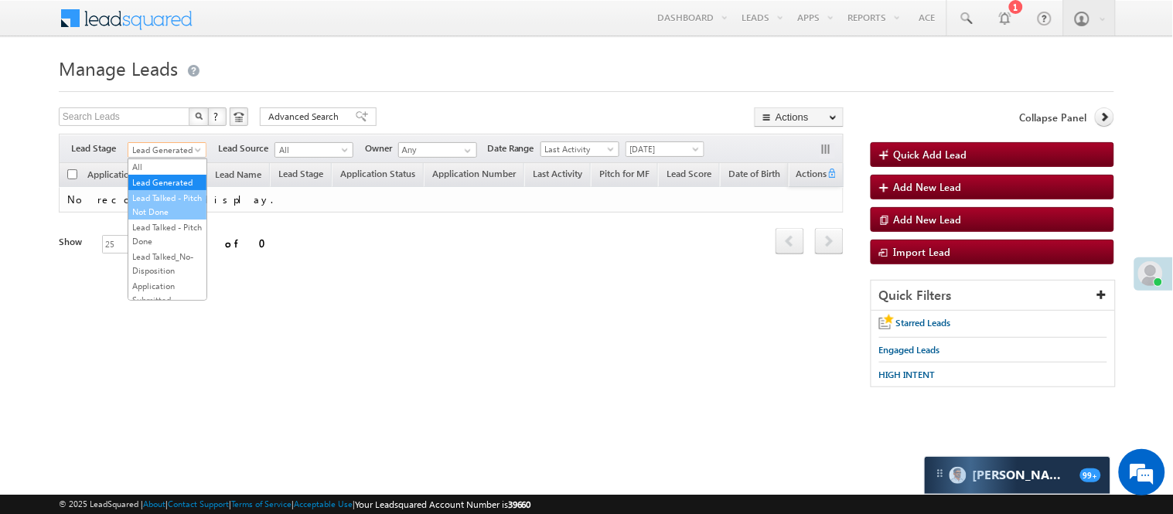
click at [178, 212] on link "Lead Talked - Pitch Not Done" at bounding box center [167, 205] width 78 height 28
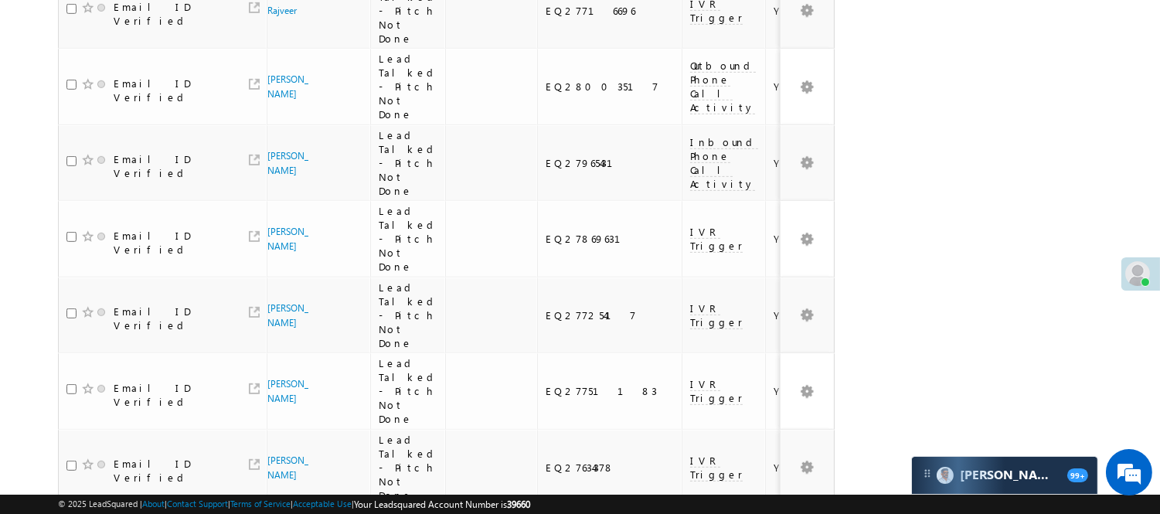
scroll to position [1438, 0]
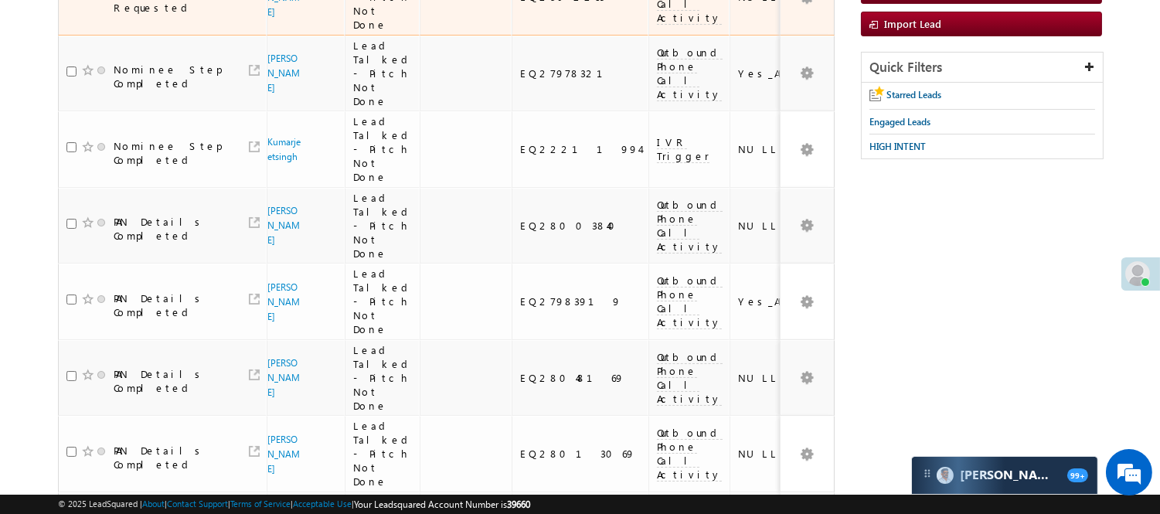
scroll to position [86, 0]
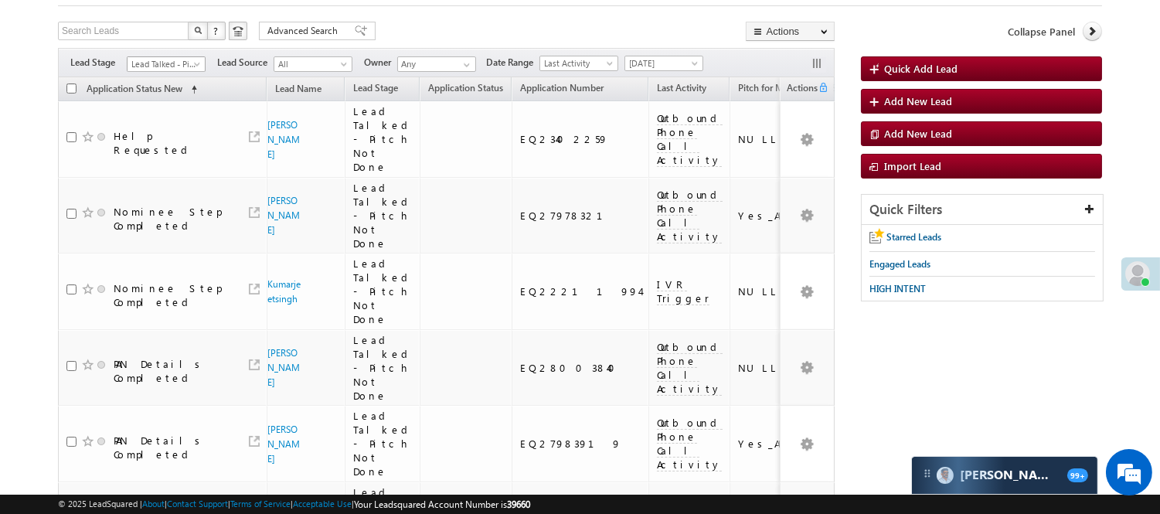
click at [189, 60] on span "Lead Talked - Pitch Not Done" at bounding box center [164, 64] width 73 height 14
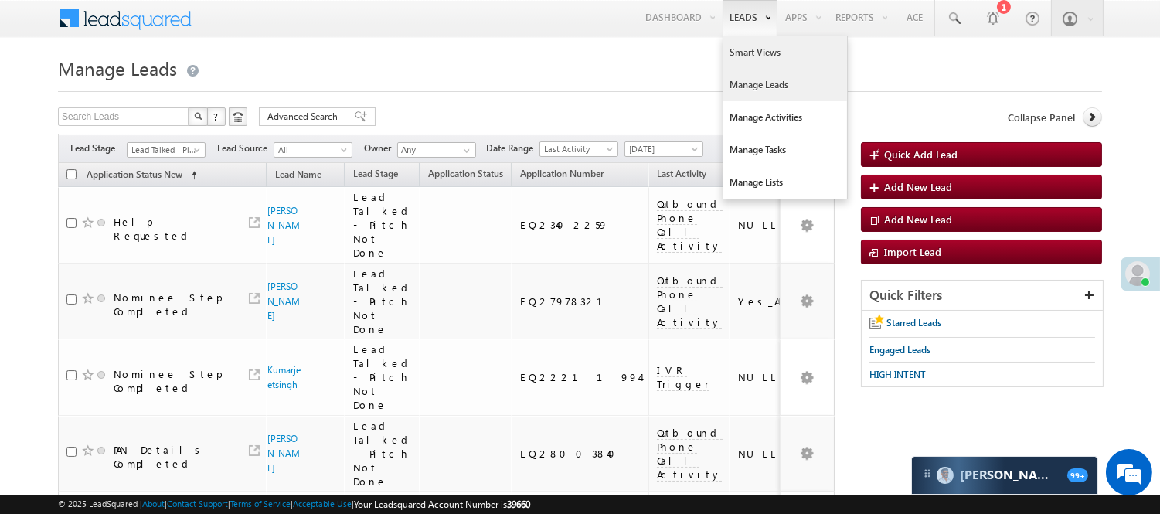
click at [761, 58] on link "Smart Views" at bounding box center [785, 52] width 124 height 32
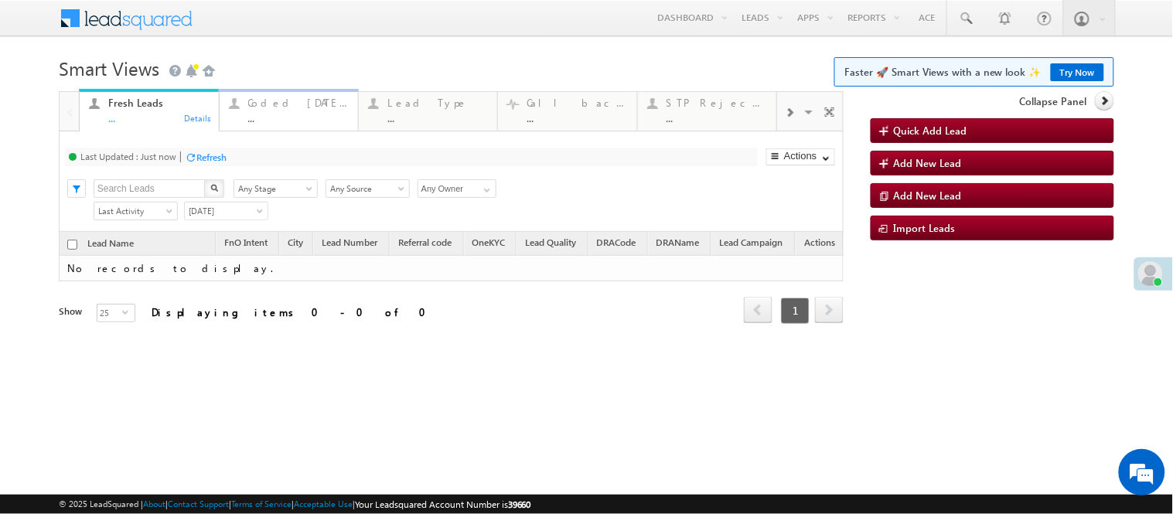
click at [284, 105] on div "Coded [DATE]" at bounding box center [298, 103] width 100 height 12
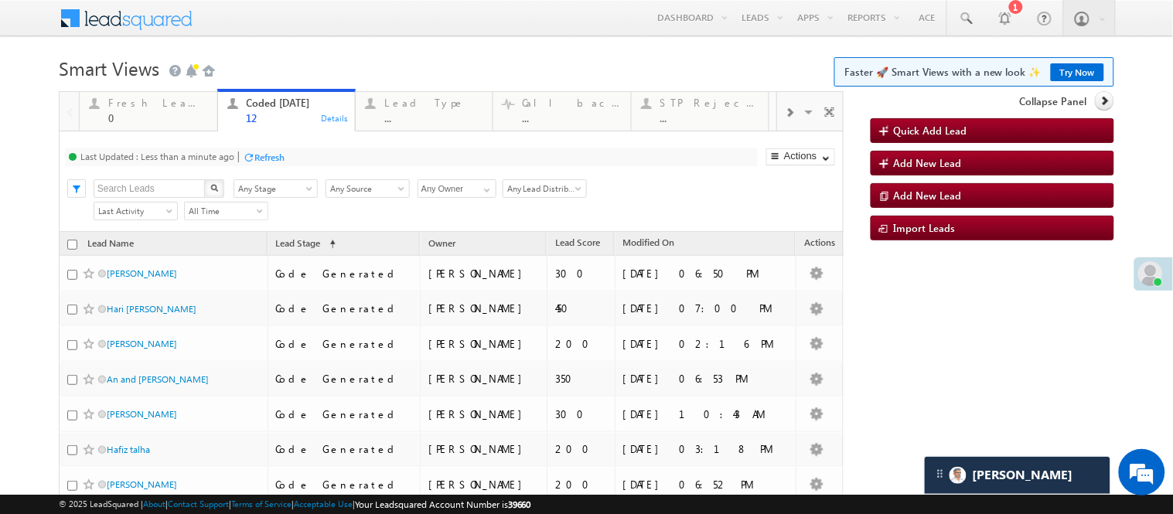
click at [554, 41] on body "Menu Nisha Anand Yadav Nisha .Yada v@ang elbro king. com" at bounding box center [586, 385] width 1173 height 771
click at [396, 50] on body "Menu Nisha Anand Yadav Nisha .Yada v@ang elbro king. com" at bounding box center [586, 385] width 1173 height 771
click at [412, 42] on body "Menu Nisha Anand Yadav Nisha .Yada v@ang elbro king. com" at bounding box center [586, 403] width 1173 height 806
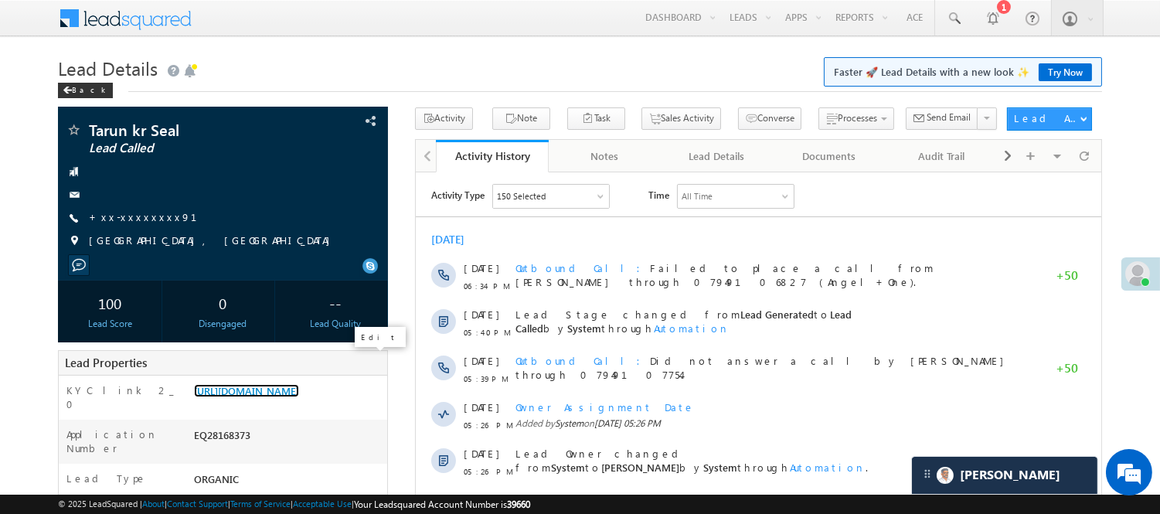
click at [299, 387] on link "[URL][DOMAIN_NAME]" at bounding box center [246, 390] width 105 height 13
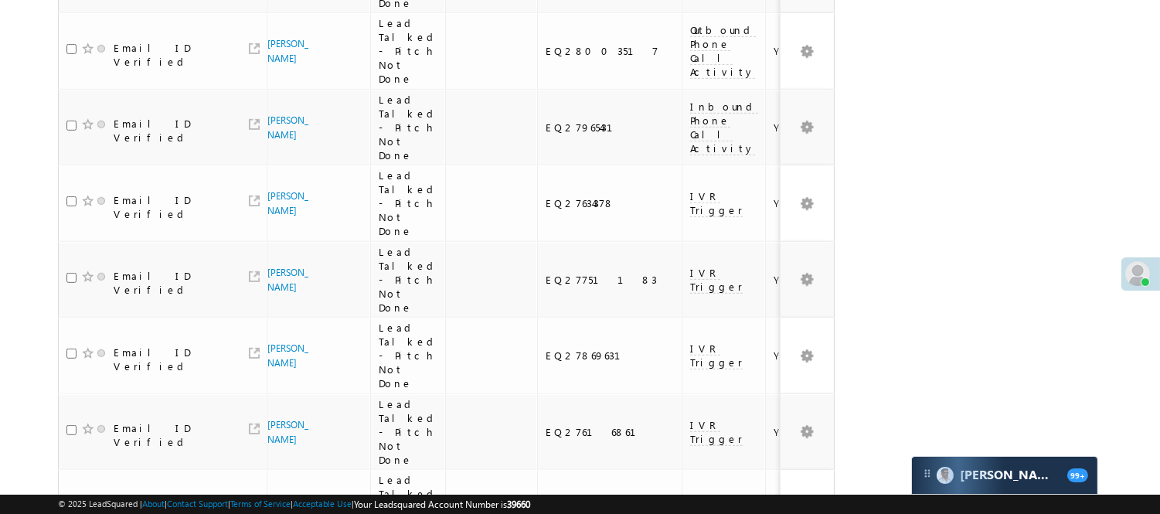
scroll to position [1438, 0]
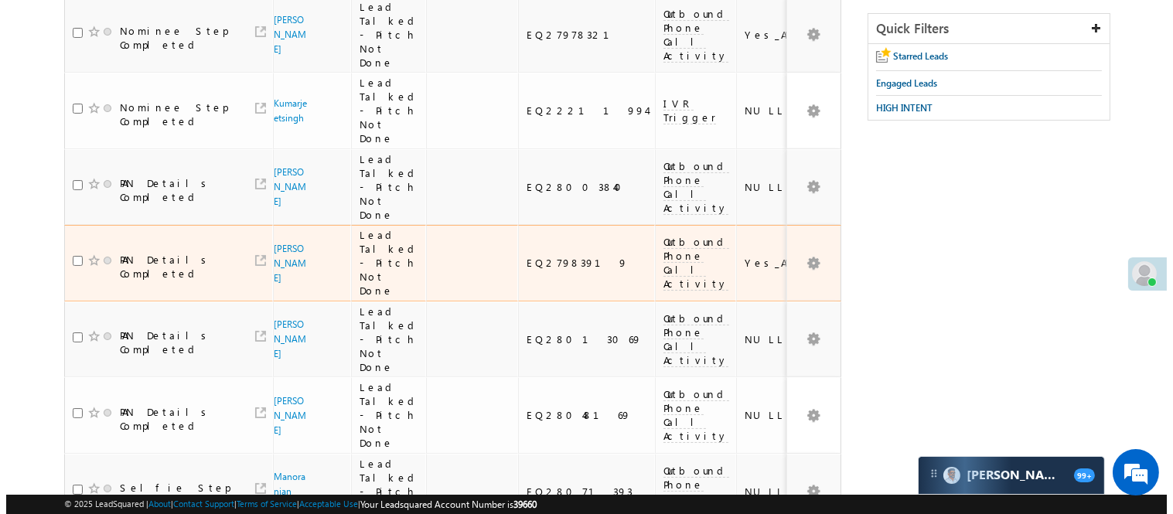
scroll to position [0, 0]
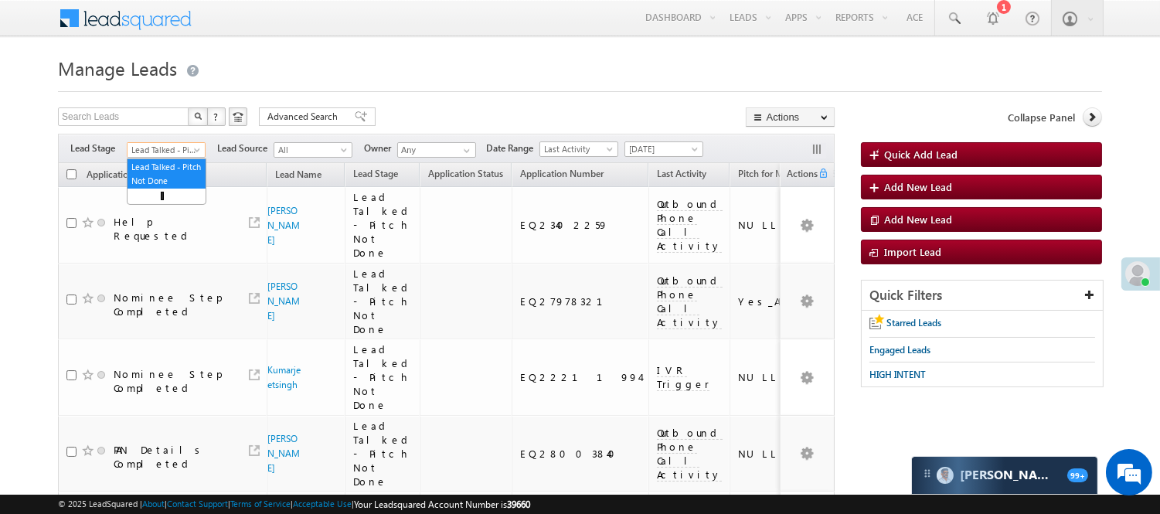
click at [184, 148] on span "Lead Talked - Pitch Not Done" at bounding box center [164, 150] width 73 height 14
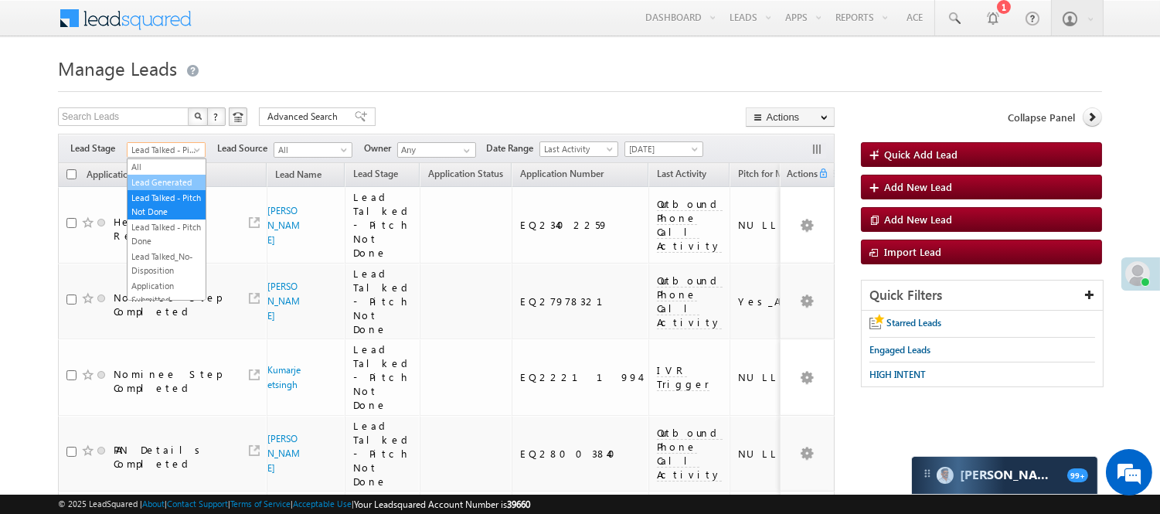
click at [167, 186] on link "Lead Generated" at bounding box center [167, 182] width 78 height 14
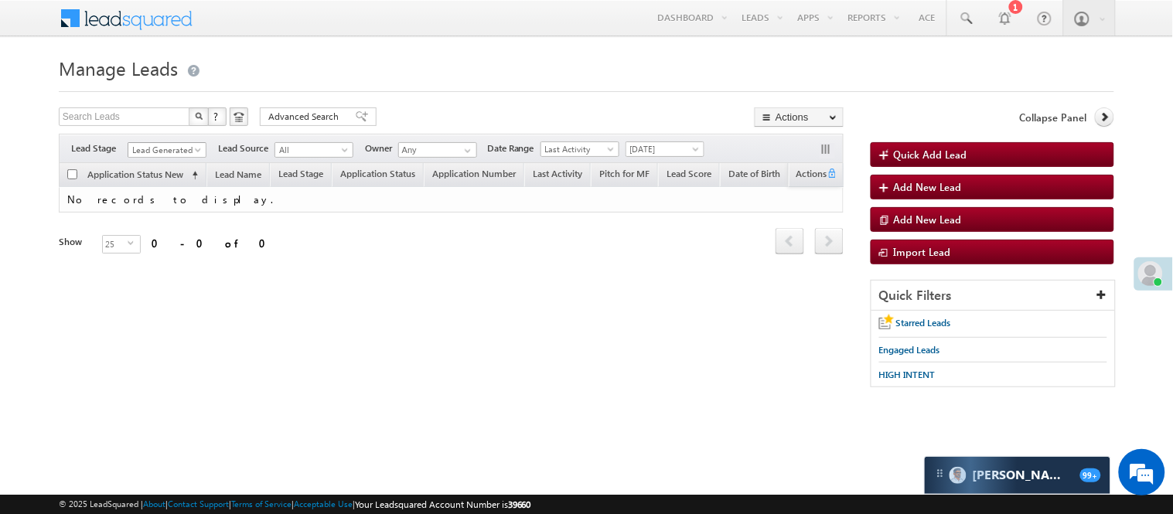
click at [172, 149] on span "Lead Generated" at bounding box center [164, 150] width 73 height 14
click at [172, 125] on link "Lead Called" at bounding box center [167, 118] width 78 height 14
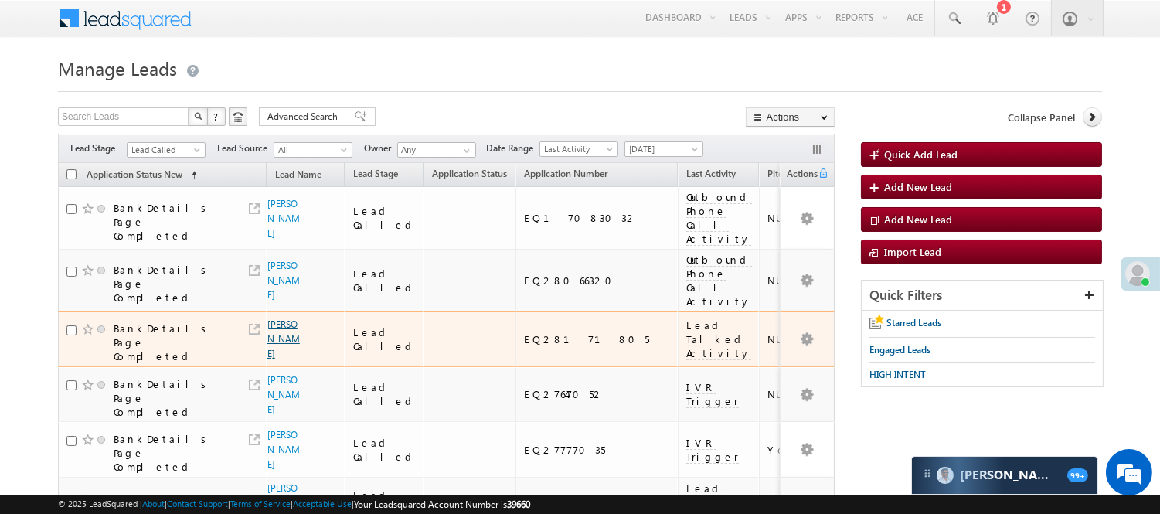
click at [277, 318] on link "[PERSON_NAME]" at bounding box center [283, 338] width 32 height 41
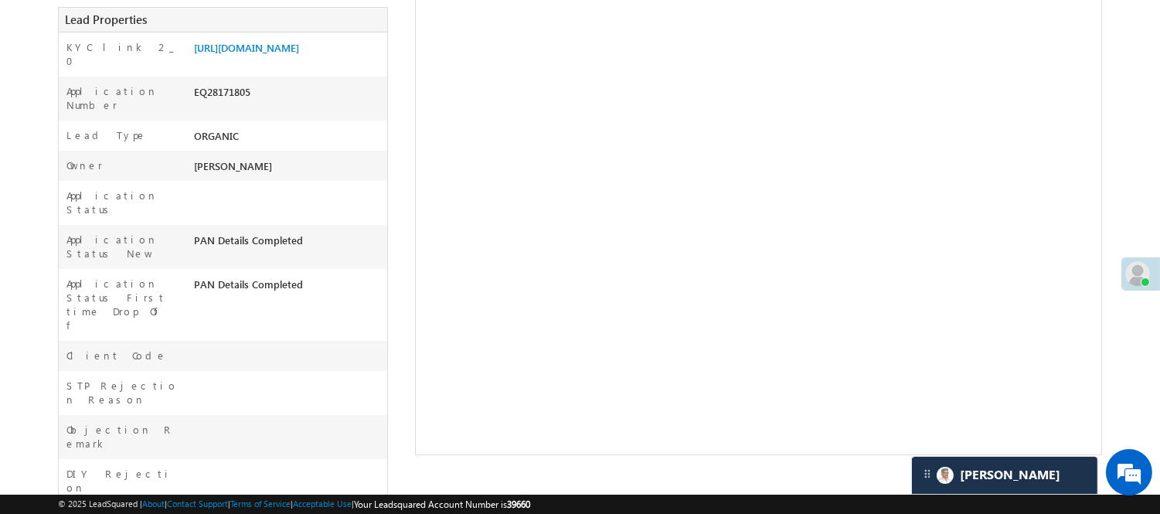
scroll to position [343, 0]
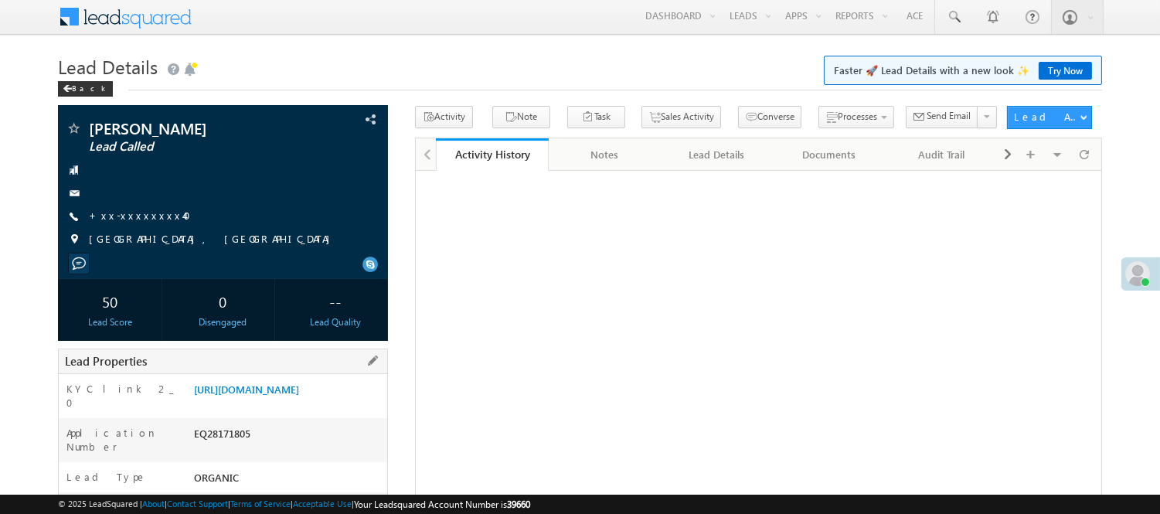
scroll to position [2, 0]
click at [256, 396] on link "[URL][DOMAIN_NAME]" at bounding box center [246, 389] width 105 height 13
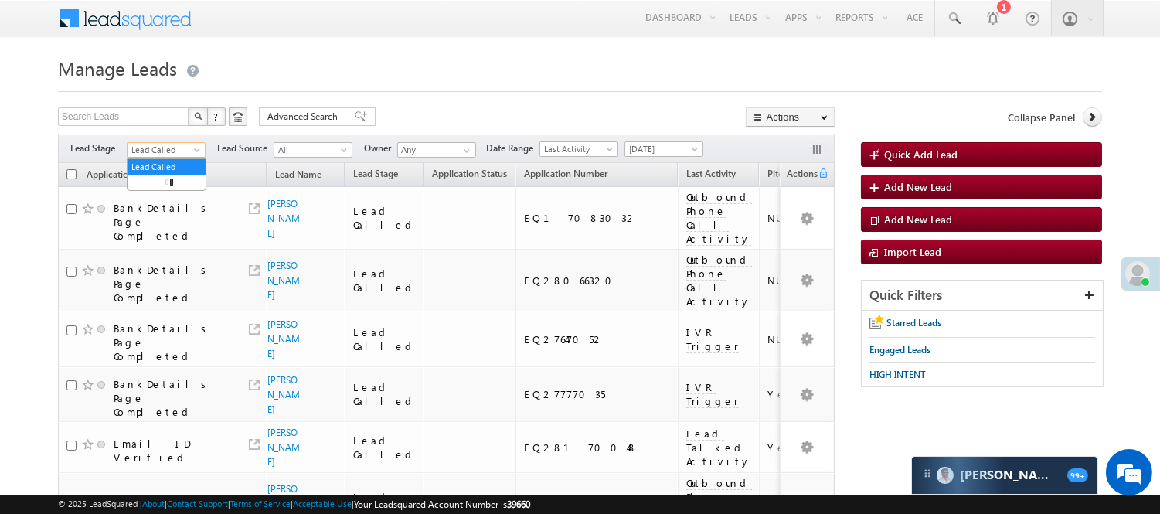
click at [147, 150] on span "Lead Called" at bounding box center [164, 150] width 73 height 14
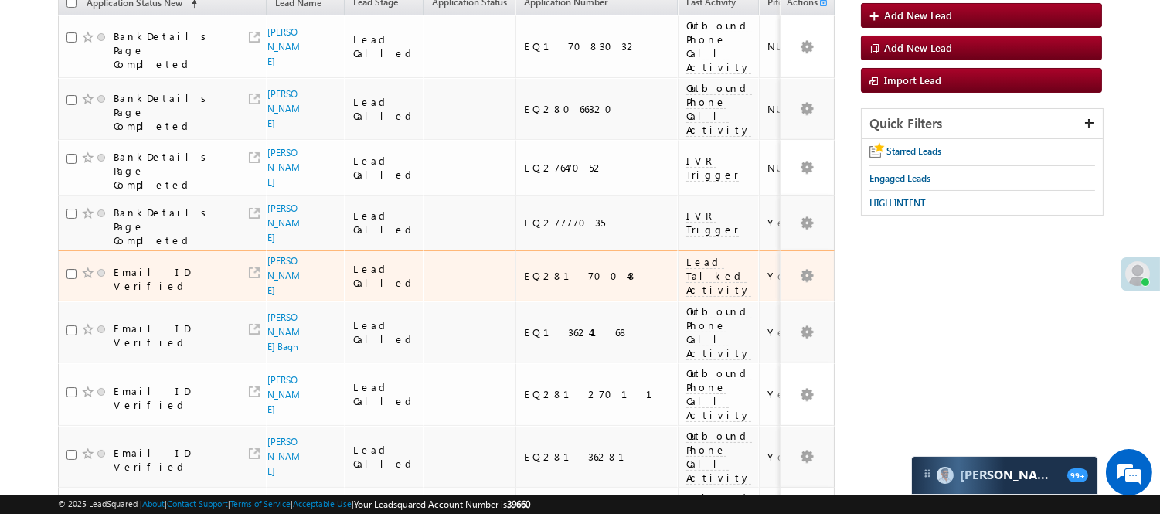
click at [148, 265] on div "Email ID Verified" at bounding box center [162, 279] width 193 height 28
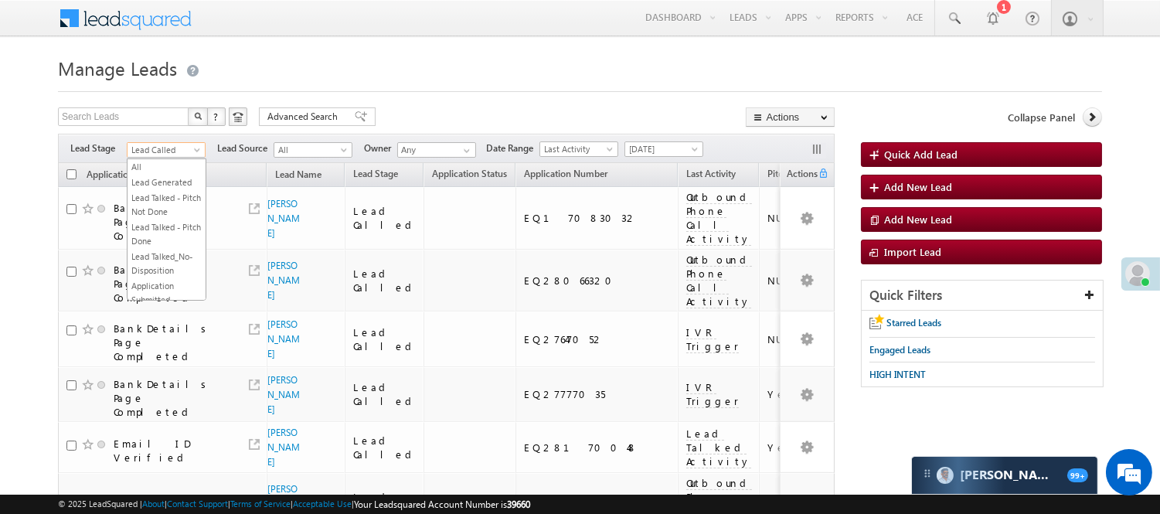
click at [182, 152] on span "Lead Called" at bounding box center [164, 150] width 73 height 14
click at [179, 254] on link "Code Generated" at bounding box center [167, 261] width 78 height 14
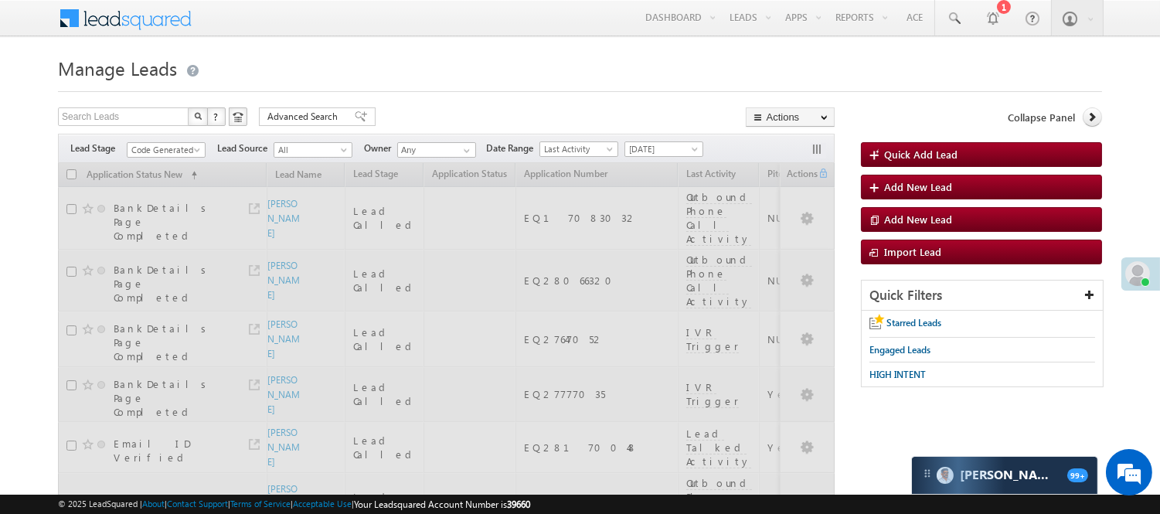
click at [555, 107] on div "Search Leads X ? 96 results found Advanced Search Advanced Search Advanced sear…" at bounding box center [446, 118] width 777 height 22
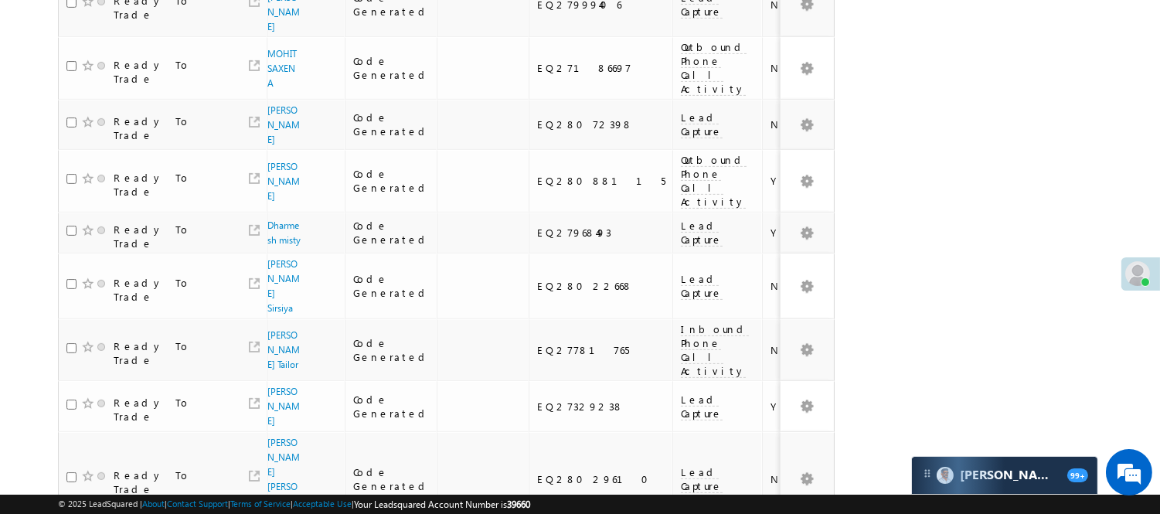
scroll to position [1068, 0]
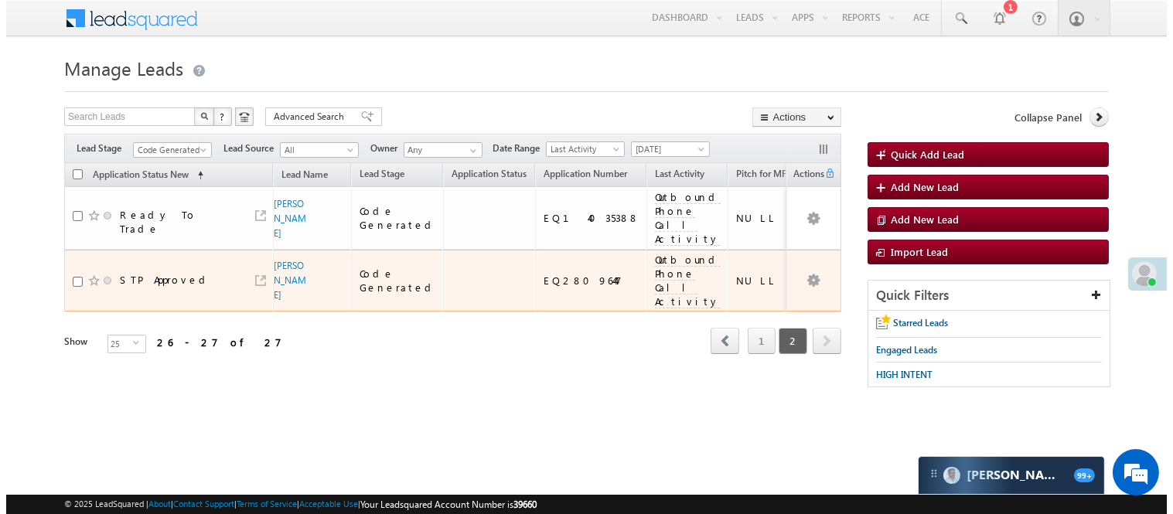
scroll to position [0, 0]
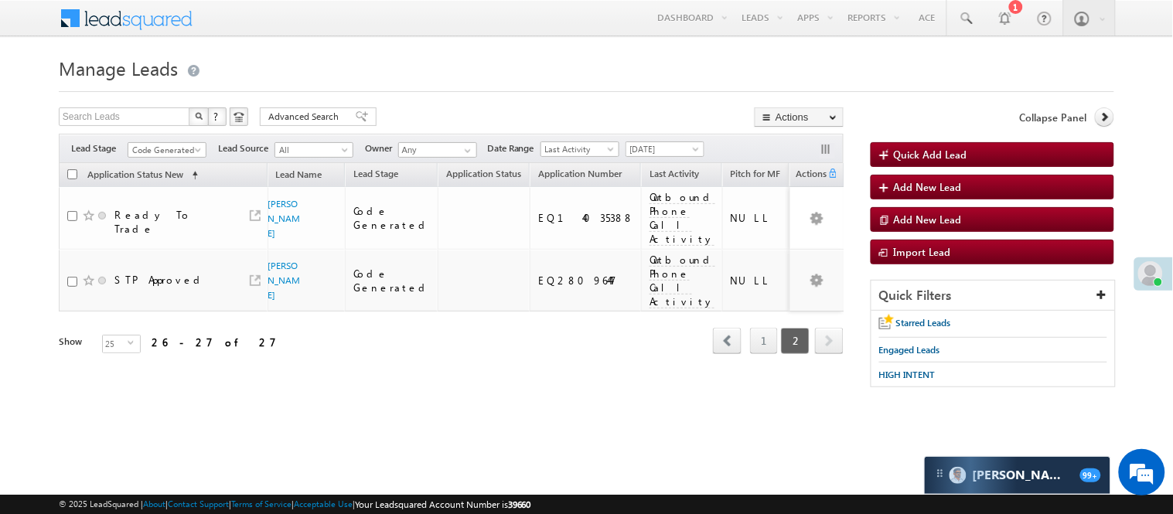
click at [156, 156] on span "Code Generated" at bounding box center [164, 150] width 73 height 14
click at [161, 189] on link "Lead Generated" at bounding box center [167, 182] width 78 height 14
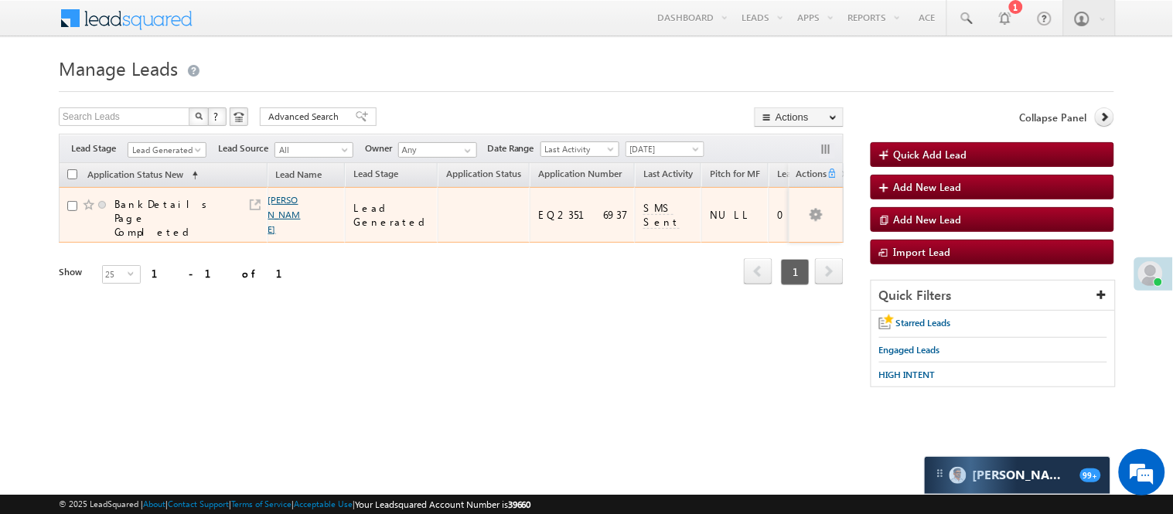
click at [288, 204] on span "Deepesh yadav" at bounding box center [285, 214] width 34 height 44
click at [284, 199] on link "Deepesh yadav" at bounding box center [284, 214] width 32 height 41
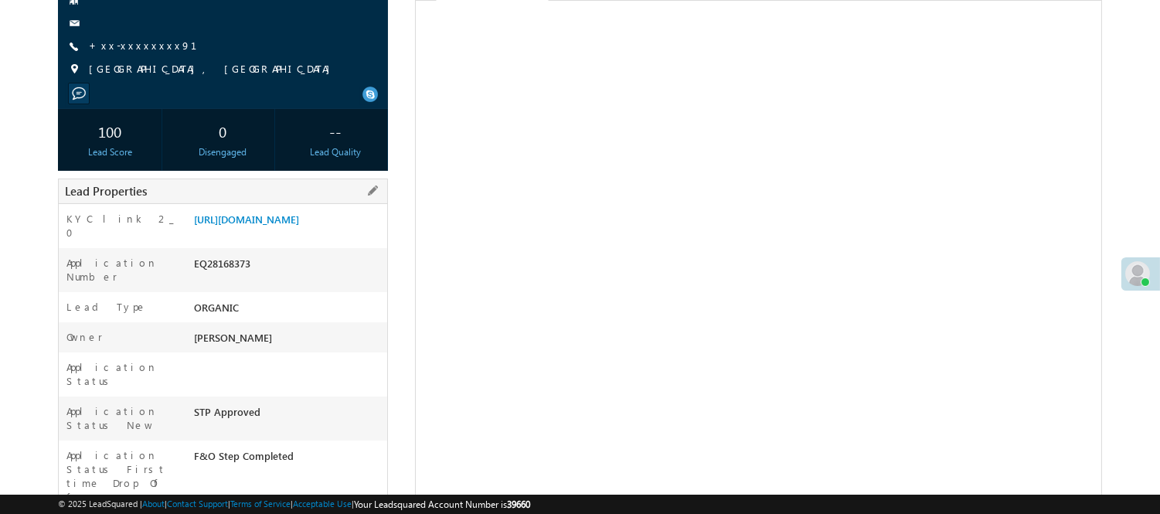
scroll to position [172, 0]
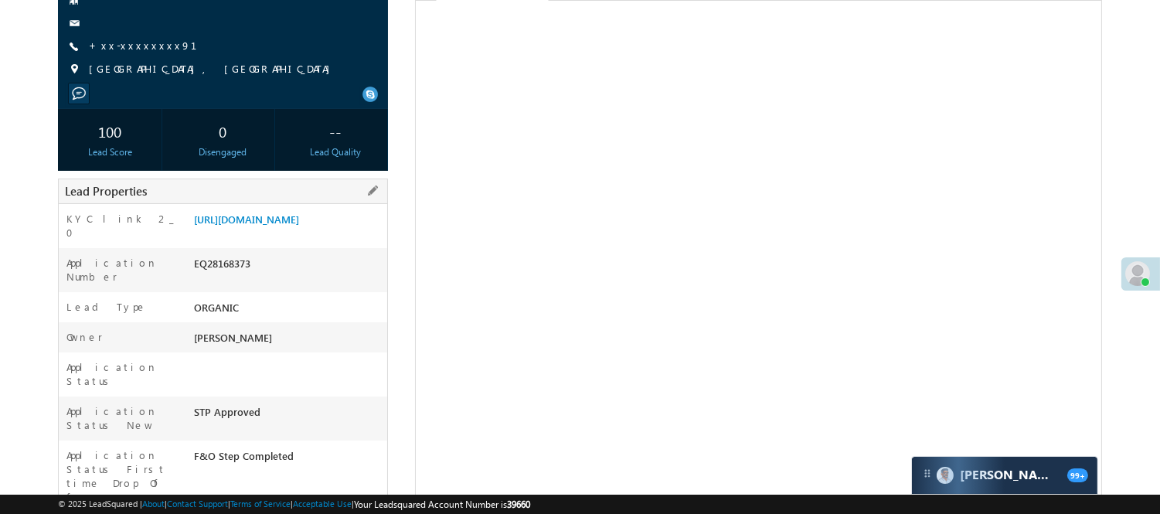
click at [242, 274] on div "EQ28168373" at bounding box center [288, 267] width 197 height 22
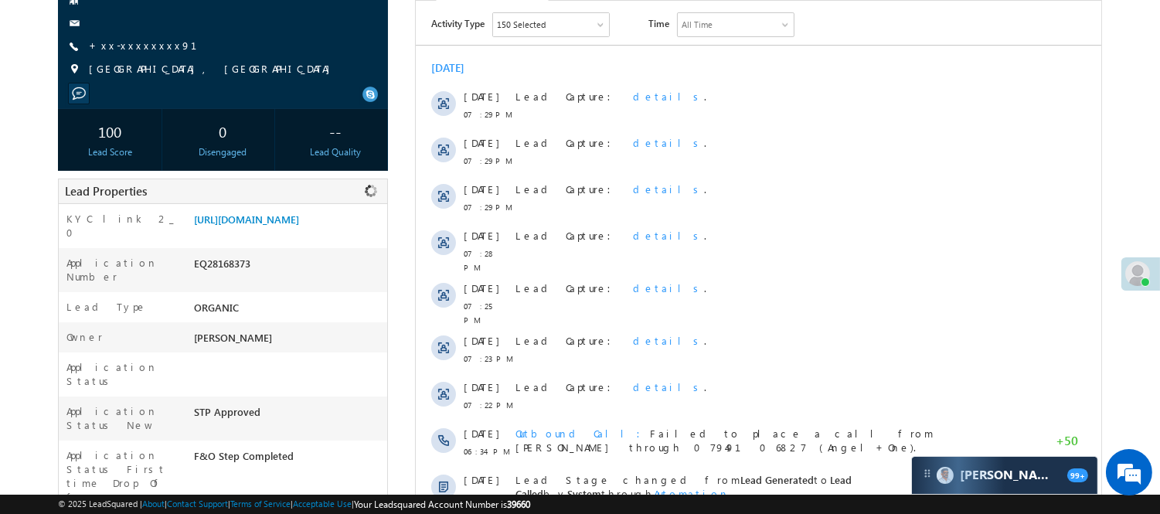
scroll to position [0, 0]
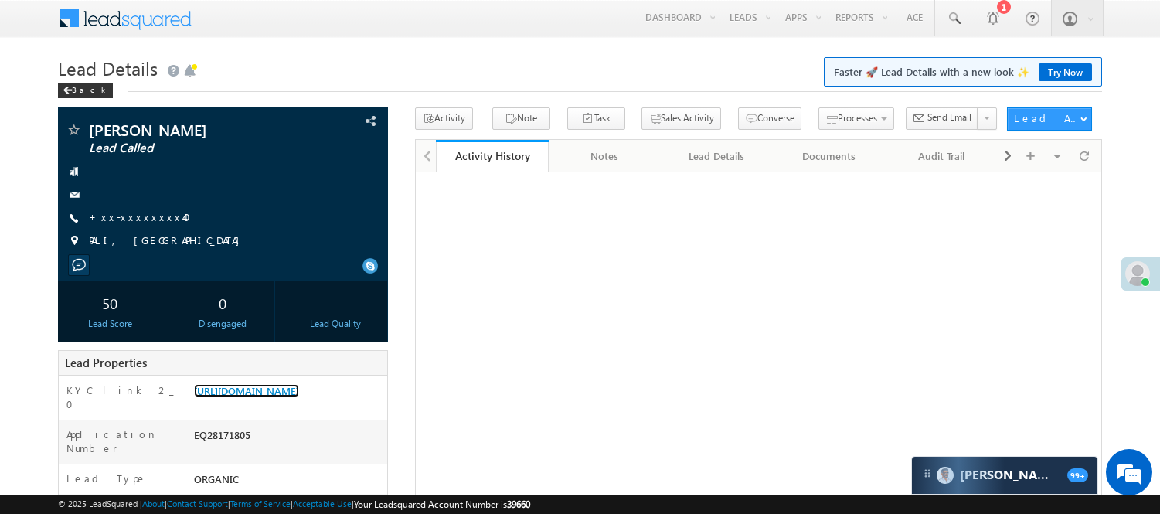
scroll to position [88, 0]
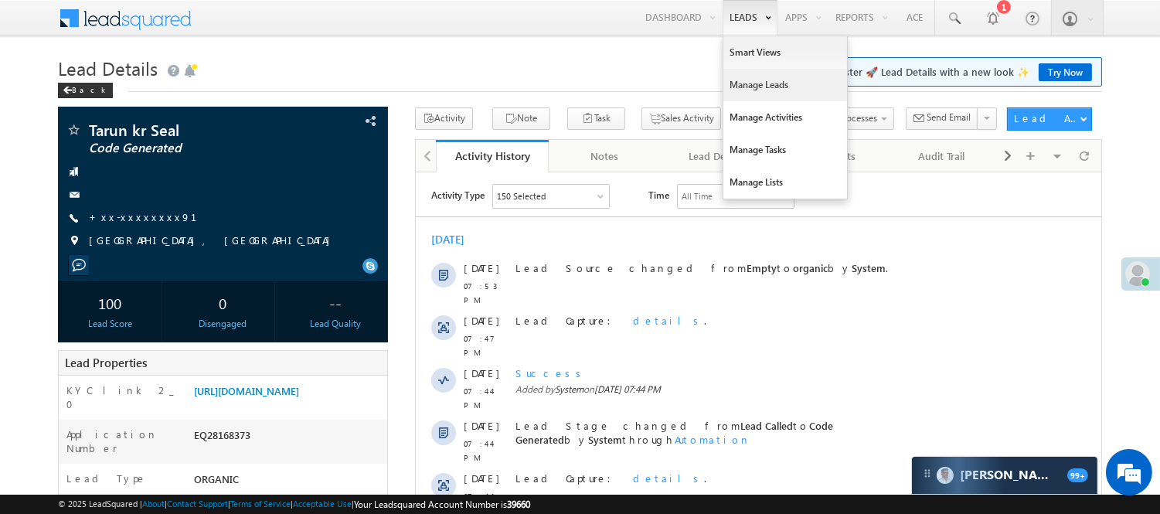
click at [747, 80] on link "Manage Leads" at bounding box center [785, 85] width 124 height 32
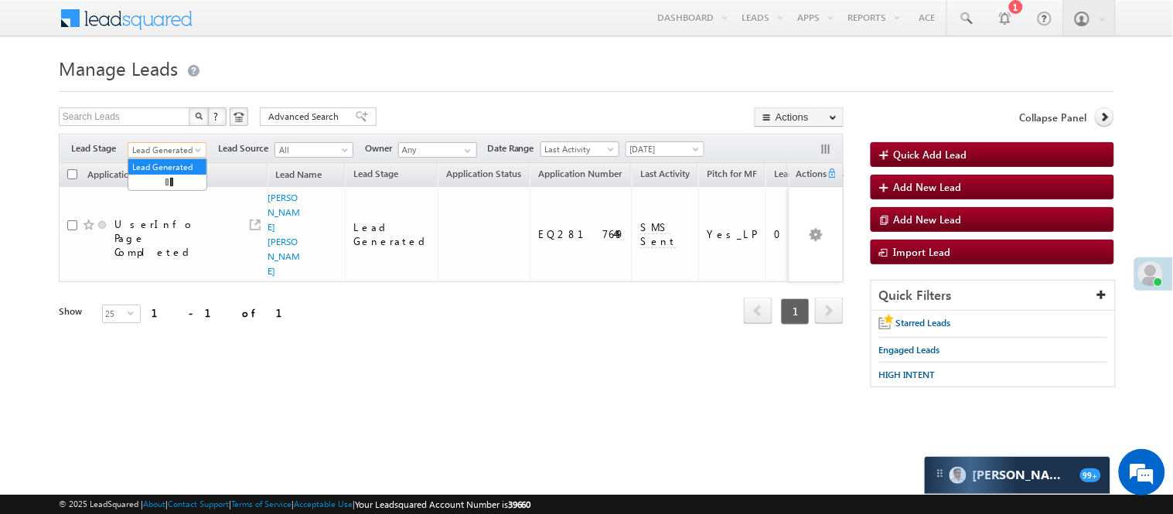
click at [182, 148] on span "Lead Generated" at bounding box center [164, 150] width 73 height 14
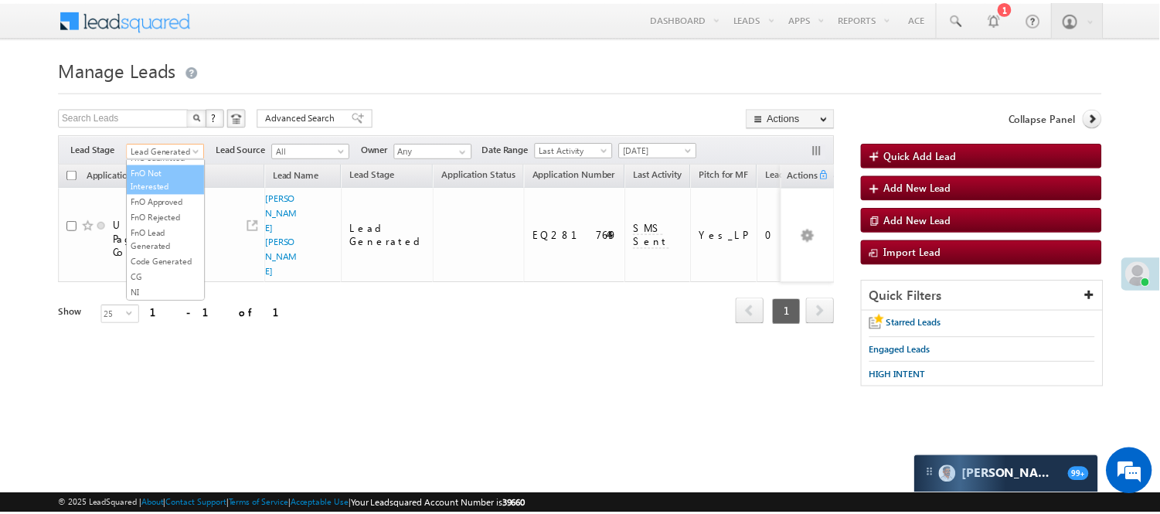
scroll to position [172, 0]
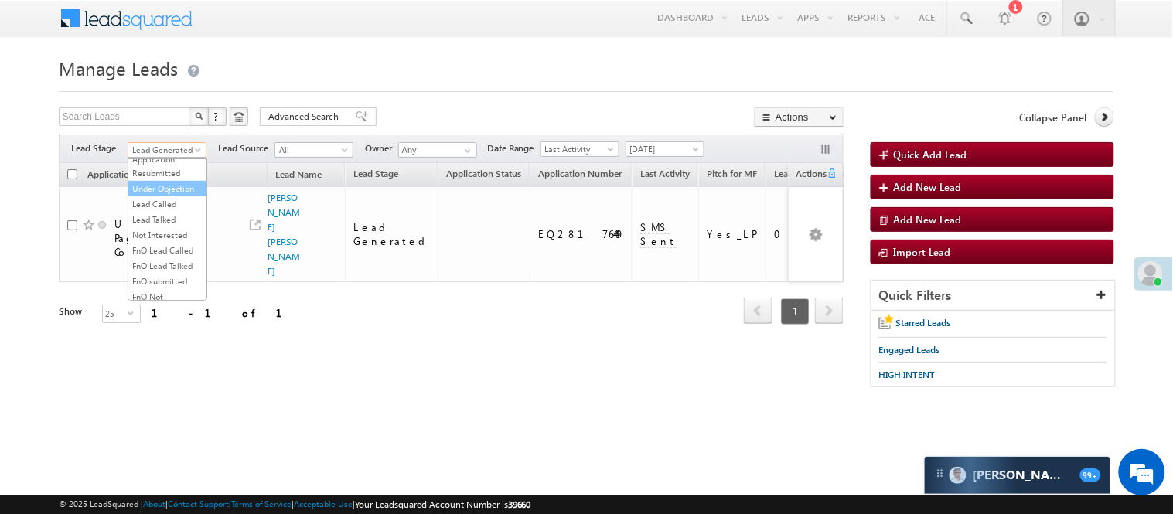
click at [167, 196] on link "Under Objection" at bounding box center [167, 189] width 78 height 14
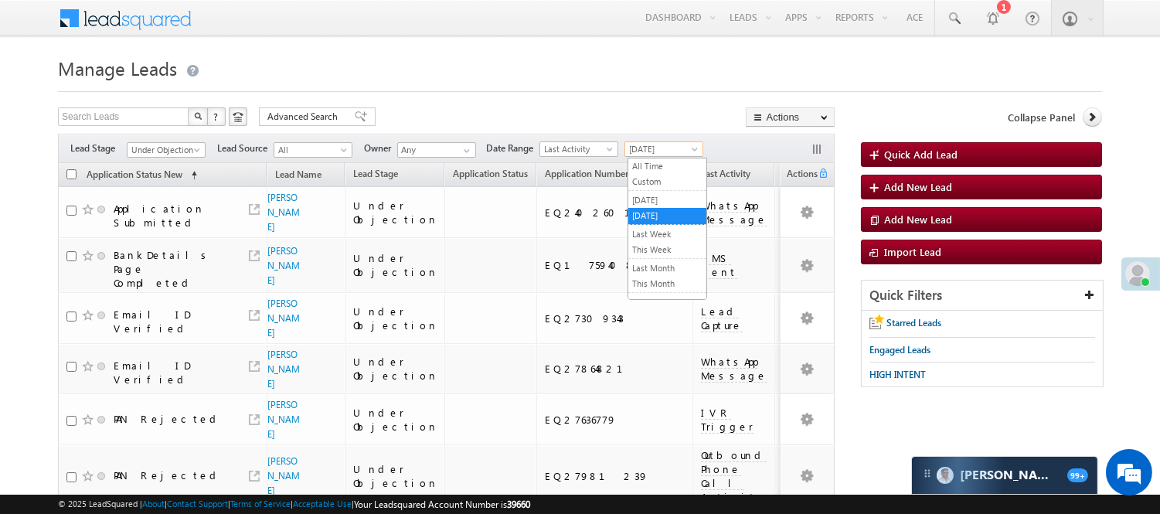
click at [662, 155] on span "[DATE]" at bounding box center [661, 149] width 73 height 14
click at [658, 205] on link "[DATE]" at bounding box center [667, 200] width 78 height 14
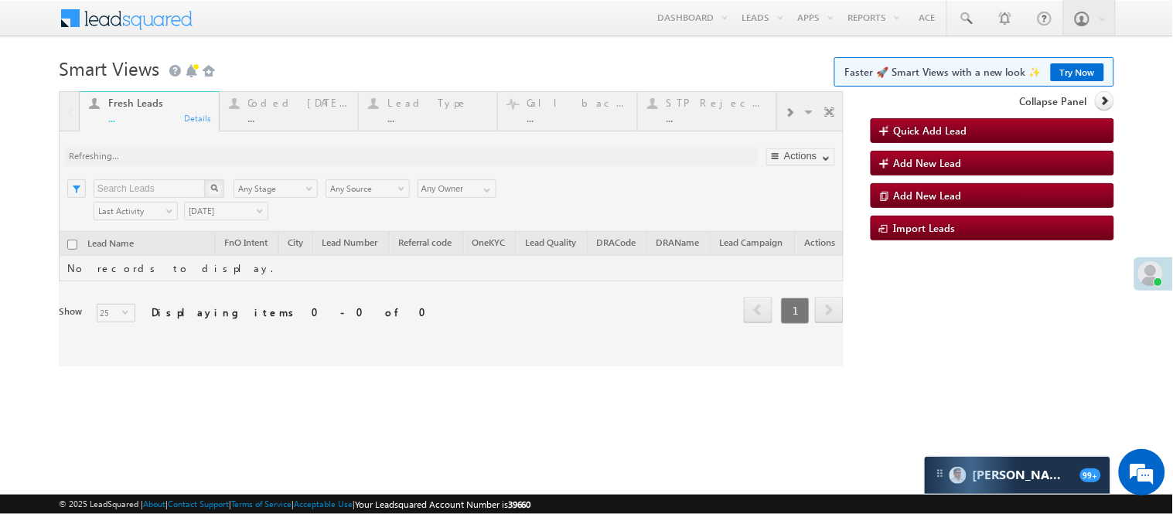
click at [289, 103] on div at bounding box center [451, 228] width 785 height 275
click at [284, 107] on div at bounding box center [451, 228] width 785 height 275
click at [281, 120] on div at bounding box center [451, 228] width 785 height 275
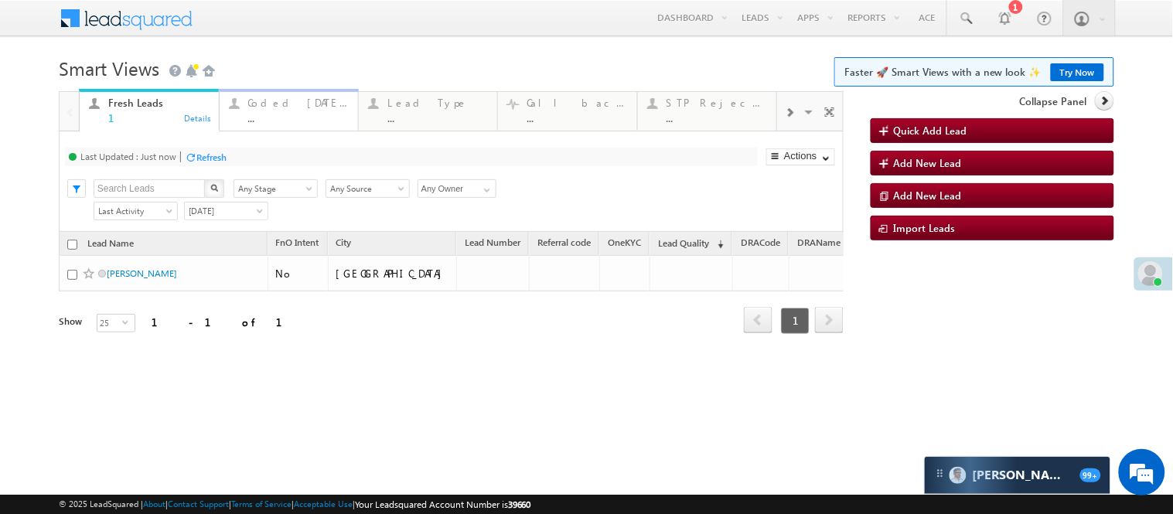
click at [272, 113] on div "..." at bounding box center [298, 118] width 100 height 12
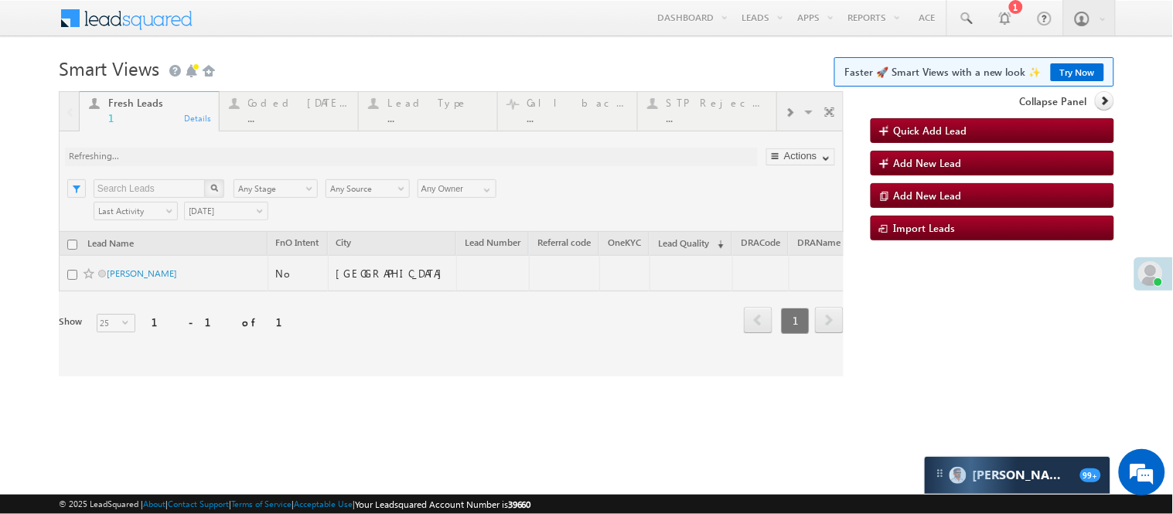
click at [283, 111] on div at bounding box center [451, 233] width 785 height 285
click at [304, 126] on div at bounding box center [451, 233] width 785 height 285
click at [298, 110] on div at bounding box center [451, 233] width 785 height 285
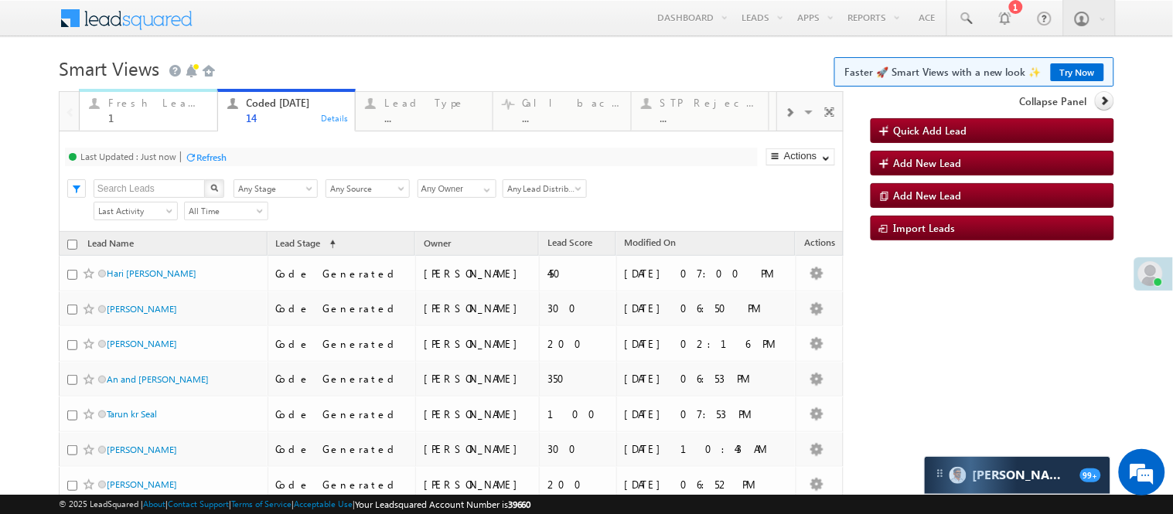
click at [137, 116] on div "1" at bounding box center [157, 118] width 99 height 12
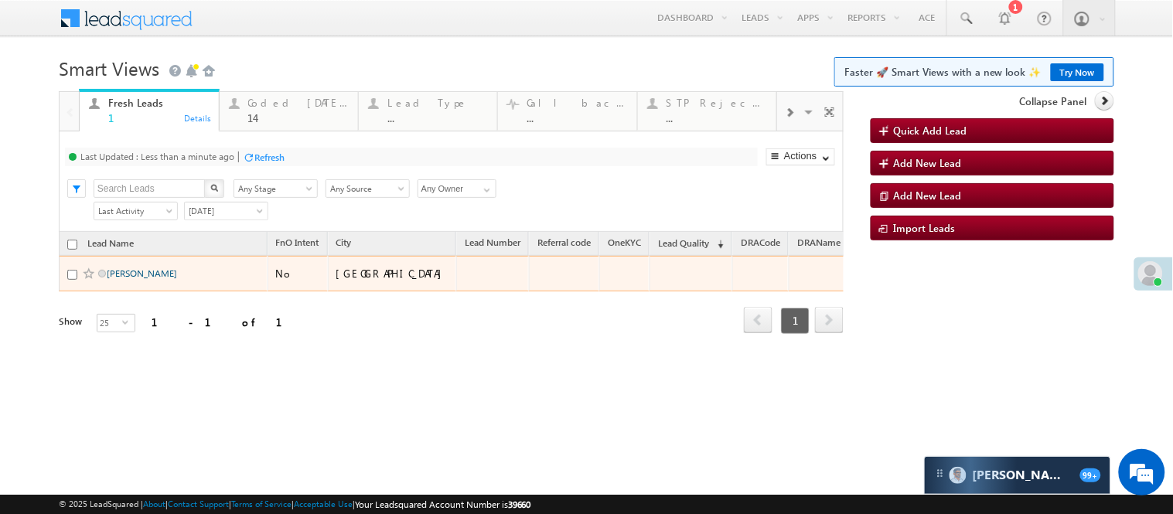
click at [113, 279] on link "[PERSON_NAME]" at bounding box center [142, 273] width 70 height 12
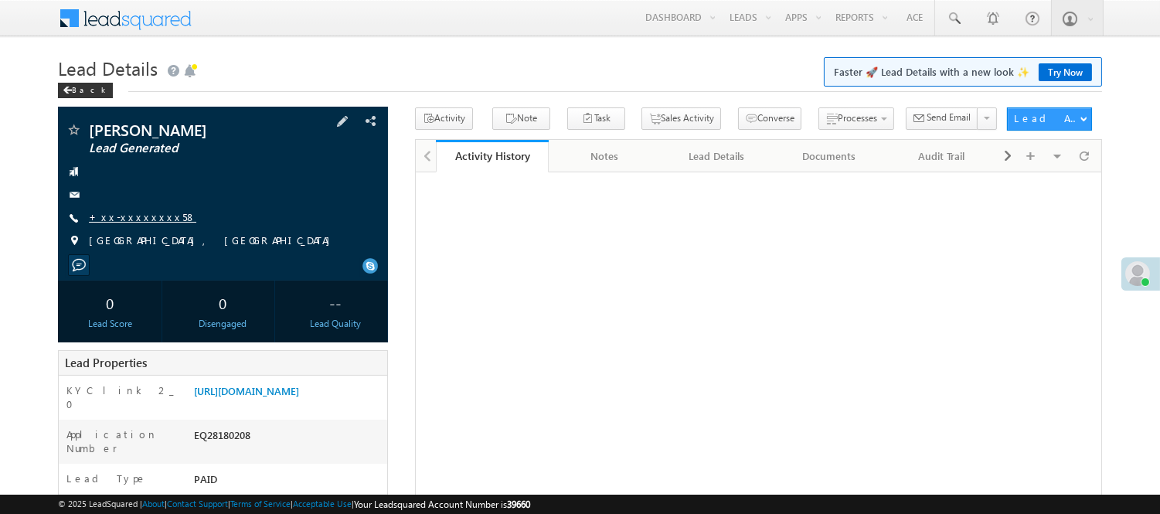
click at [134, 217] on link "+xx-xxxxxxxx58" at bounding box center [142, 216] width 107 height 13
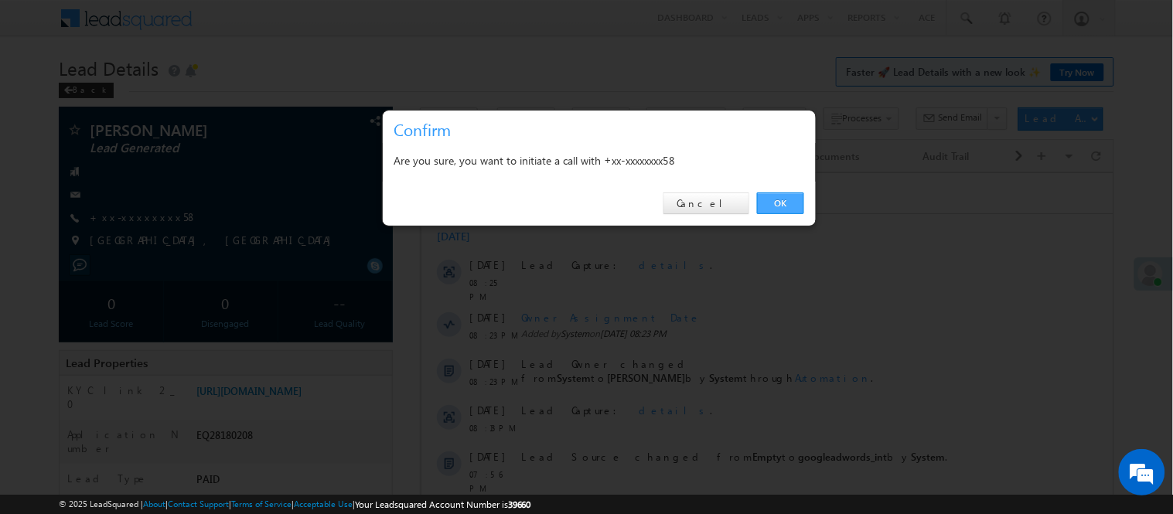
click at [784, 201] on link "OK" at bounding box center [780, 203] width 47 height 22
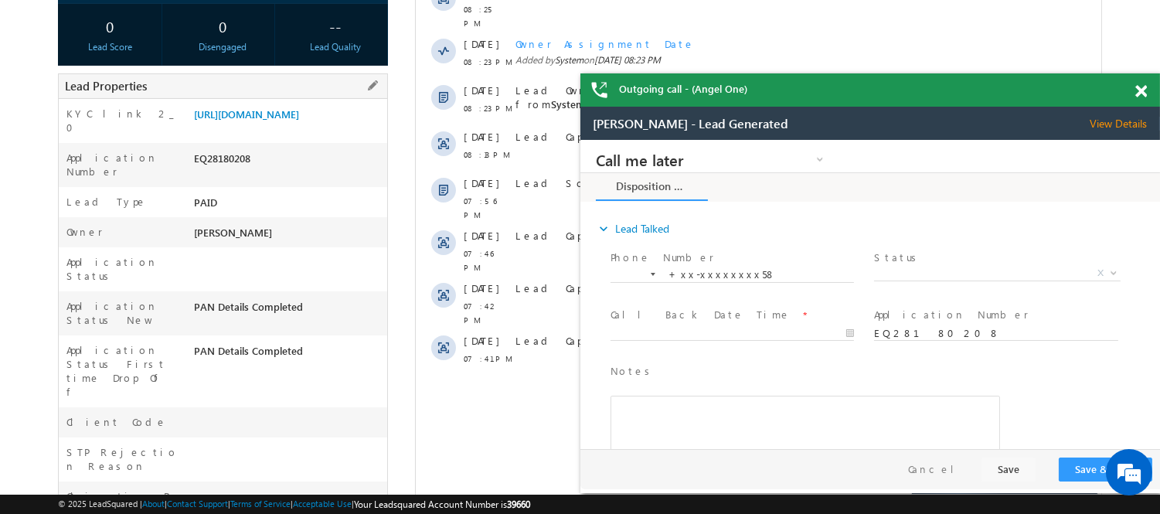
scroll to position [429, 0]
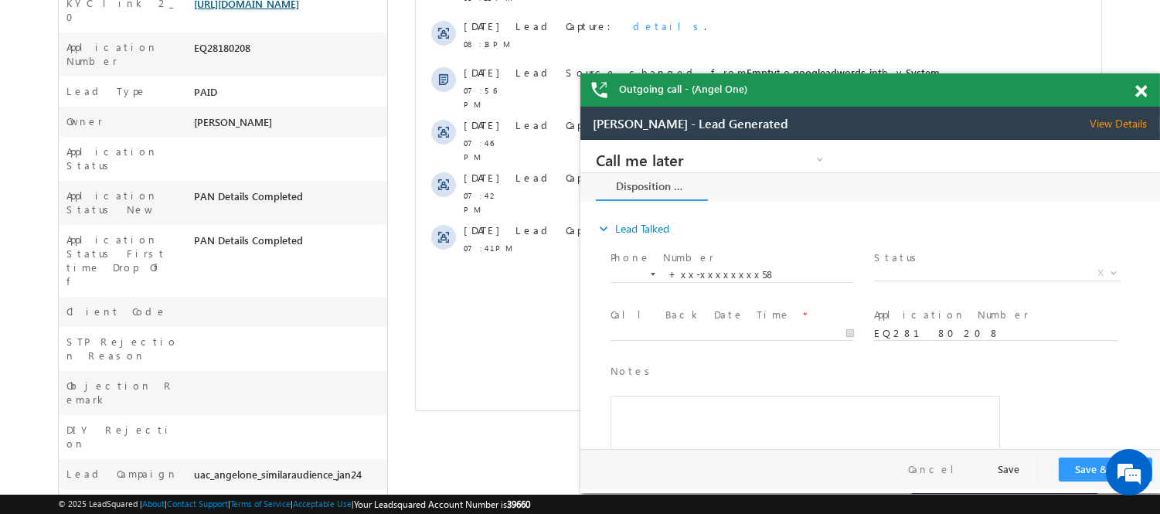
click at [298, 10] on link "https://angelbroking1-pk3em7sa.customui-test.leadsquared.com?leadId=ed9f16b5-6d…" at bounding box center [246, 3] width 105 height 13
click at [1139, 94] on span at bounding box center [1141, 91] width 12 height 13
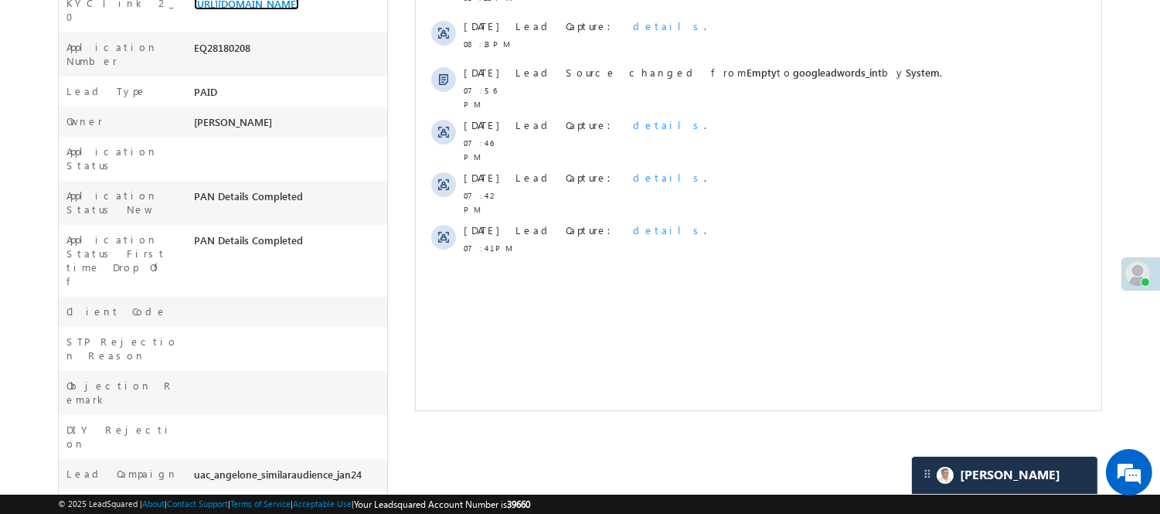
scroll to position [0, 0]
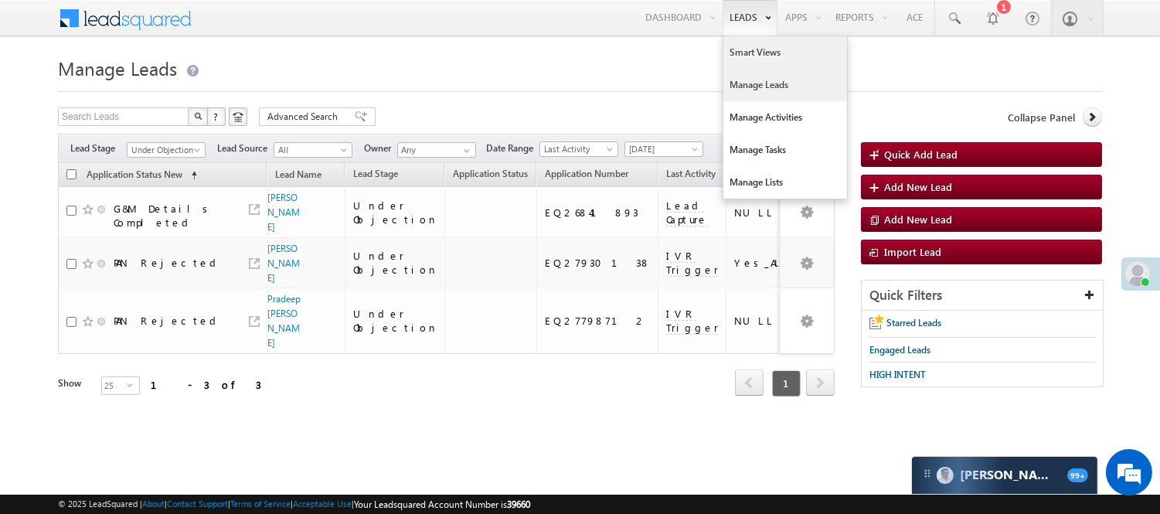
click at [761, 53] on link "Smart Views" at bounding box center [785, 52] width 124 height 32
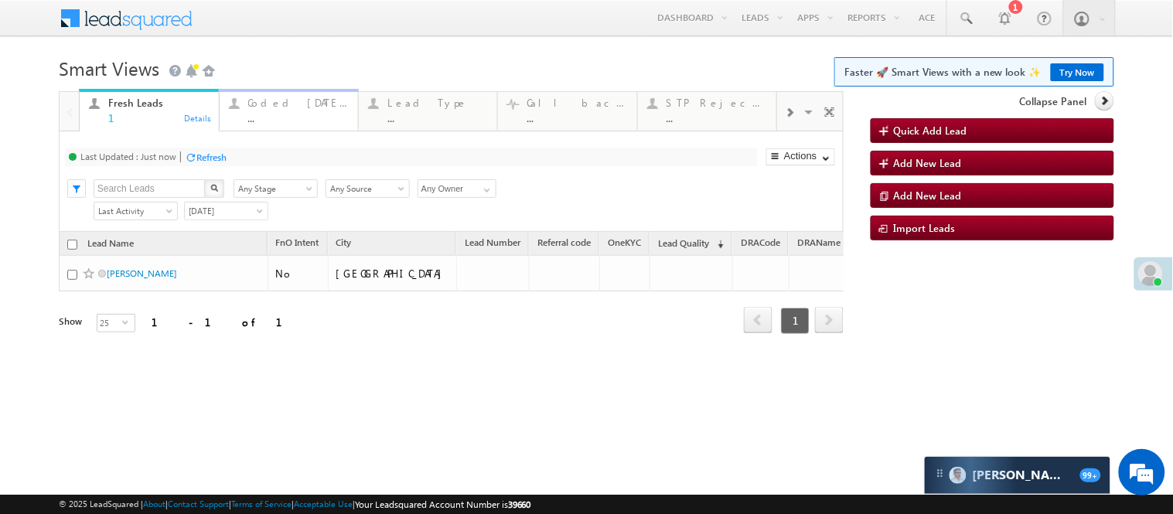
click at [297, 122] on div "..." at bounding box center [298, 118] width 100 height 12
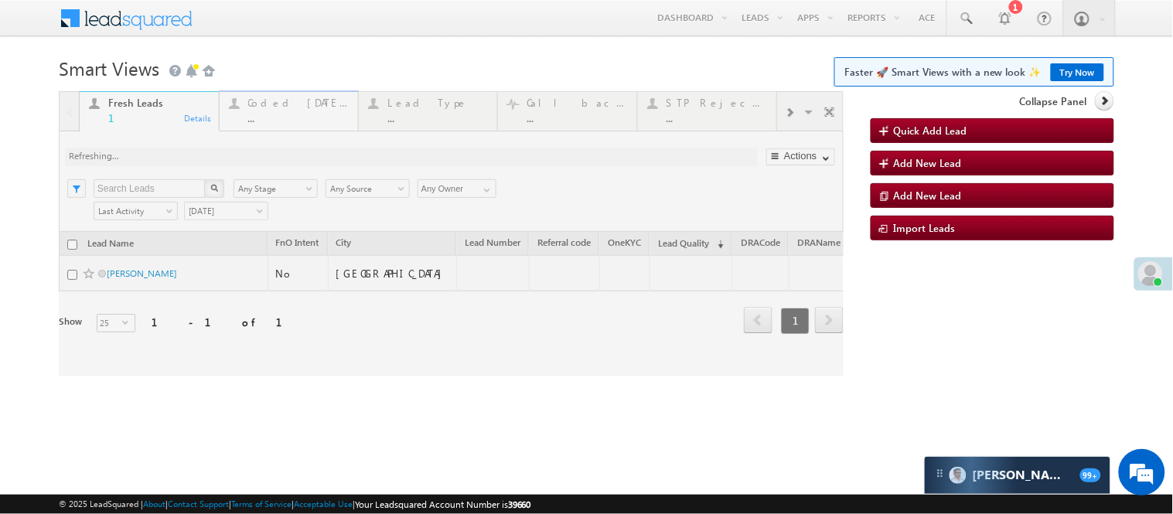
click at [297, 122] on div at bounding box center [451, 233] width 785 height 285
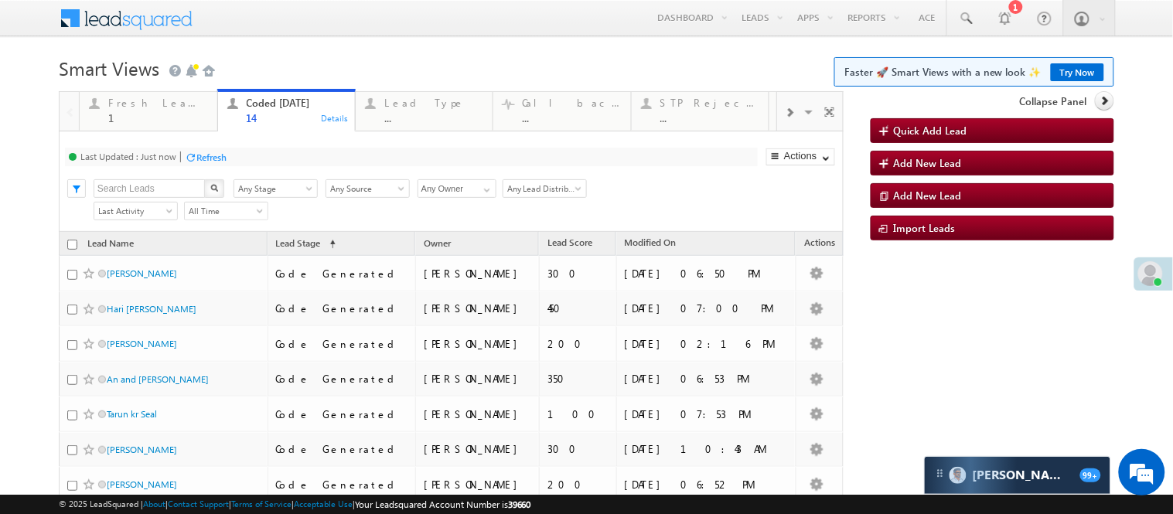
click at [465, 77] on h1 "Smart Views Getting Started Faster 🚀 Smart Views with a new look ✨ Try Now" at bounding box center [586, 67] width 1055 height 30
click at [157, 108] on div "Fresh Leads" at bounding box center [157, 103] width 99 height 12
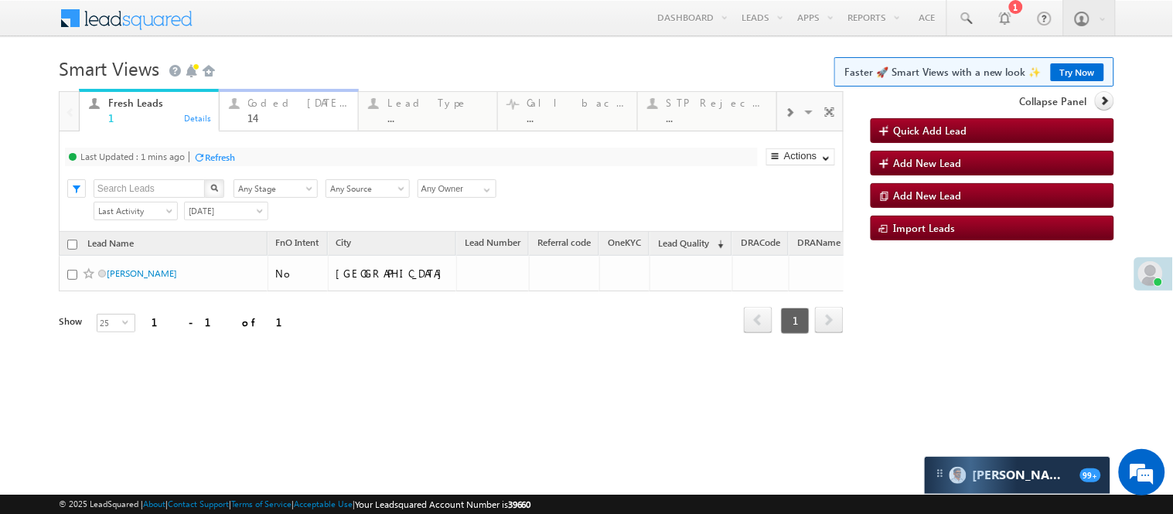
click at [264, 120] on div "14" at bounding box center [298, 118] width 100 height 12
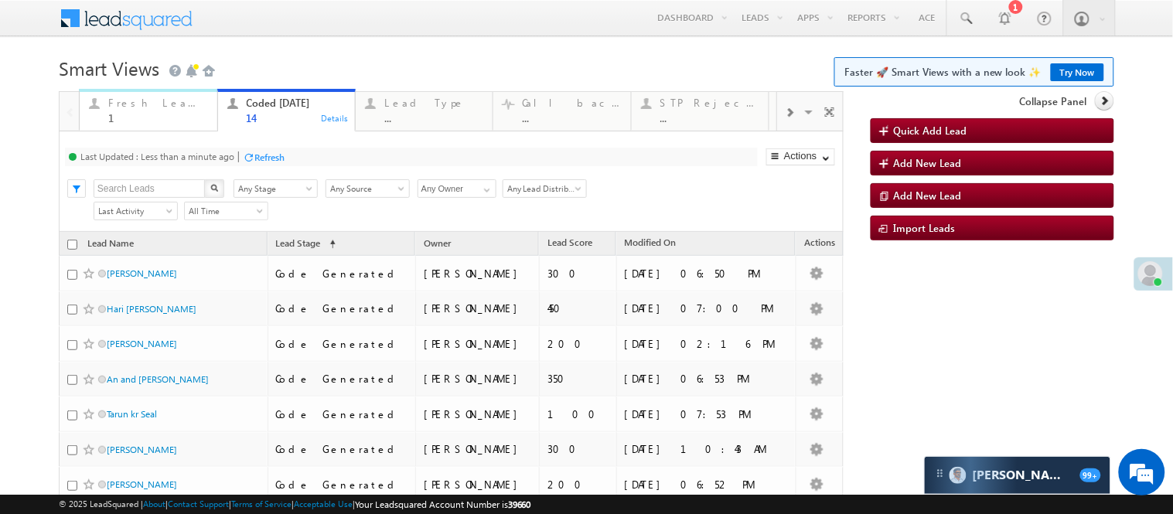
click at [121, 106] on div "Fresh Leads" at bounding box center [157, 103] width 99 height 12
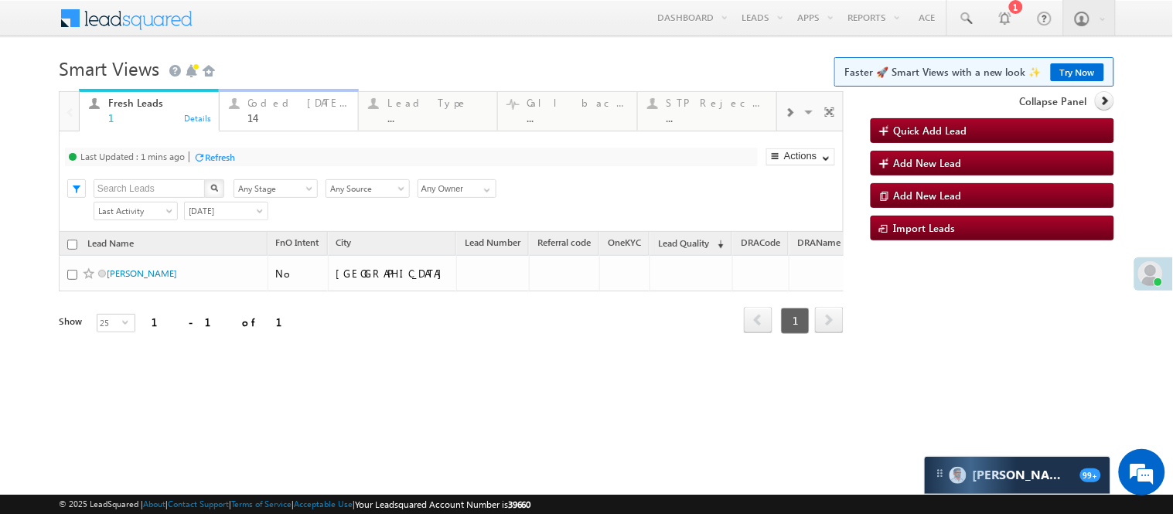
click at [291, 124] on link "Coded Today 14 Details" at bounding box center [289, 110] width 140 height 42
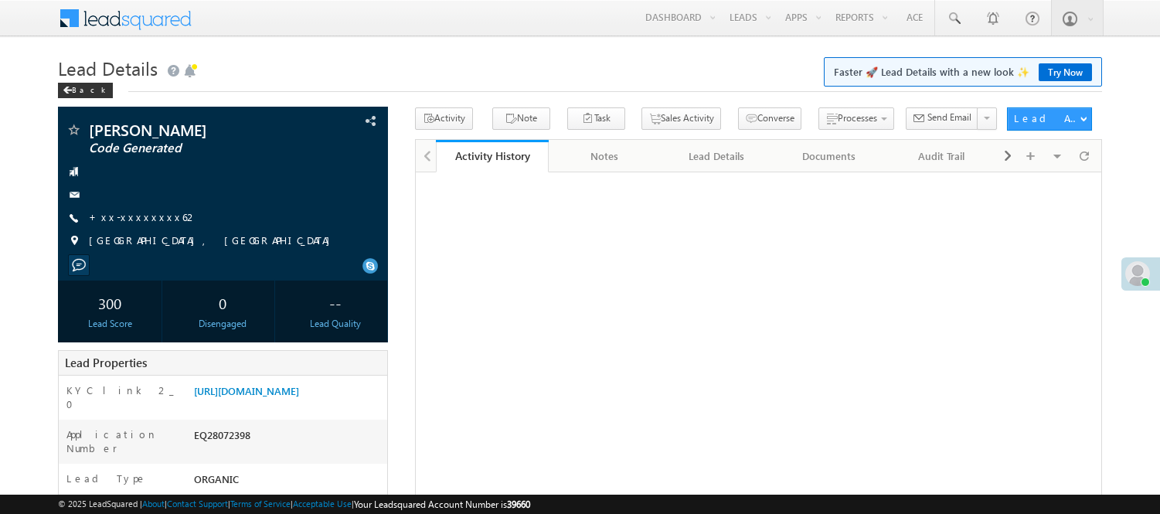
click at [0, 0] on link "Manage Leads" at bounding box center [0, 0] width 0 height 0
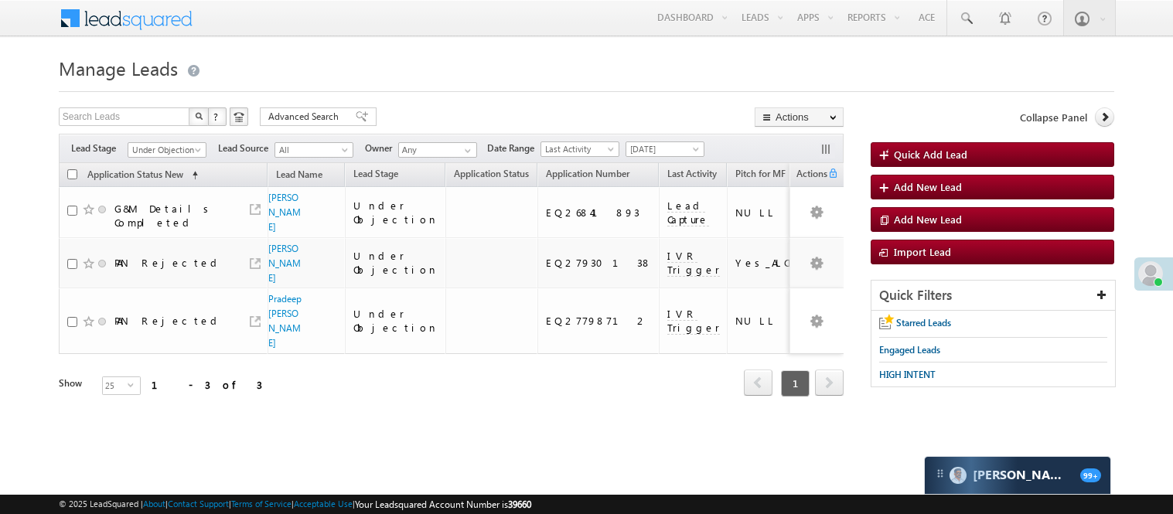
click at [191, 135] on div "Filters Lead Stage Under Objection Under Objection Lead Source All All Owner An…" at bounding box center [451, 148] width 785 height 29
click at [178, 141] on div "Filters Lead Stage Under Objection Under Objection Lead Source All All Owner An…" at bounding box center [451, 148] width 785 height 29
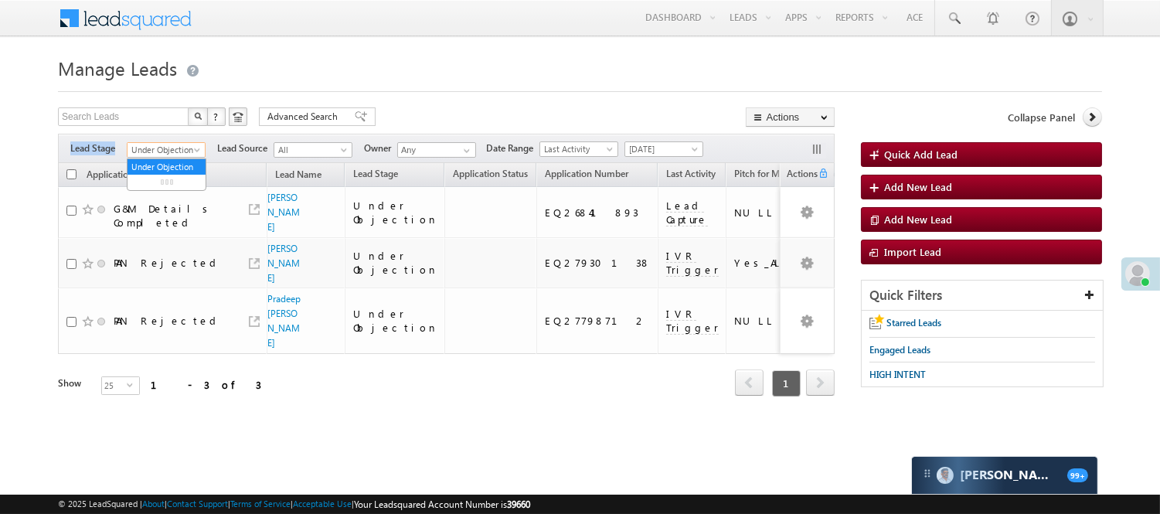
click at [170, 143] on span "Under Objection" at bounding box center [164, 150] width 73 height 14
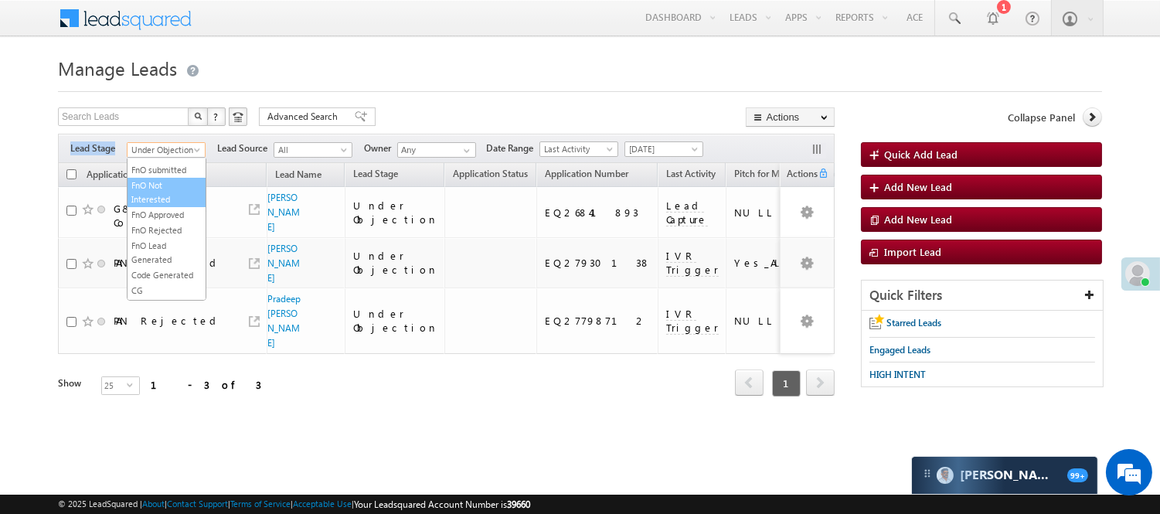
scroll to position [257, 0]
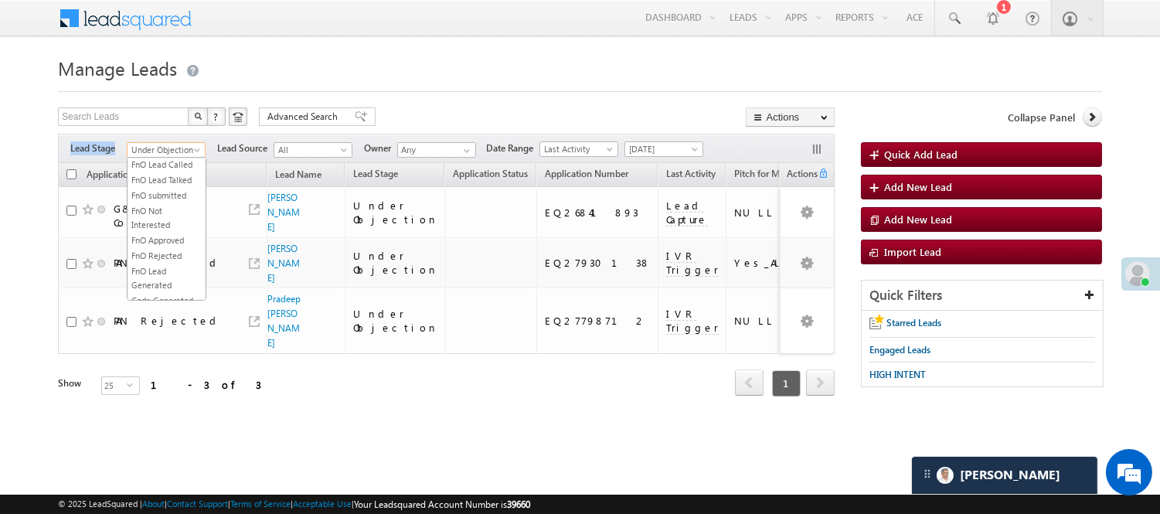
click at [158, 125] on link "Lead Called" at bounding box center [167, 118] width 78 height 14
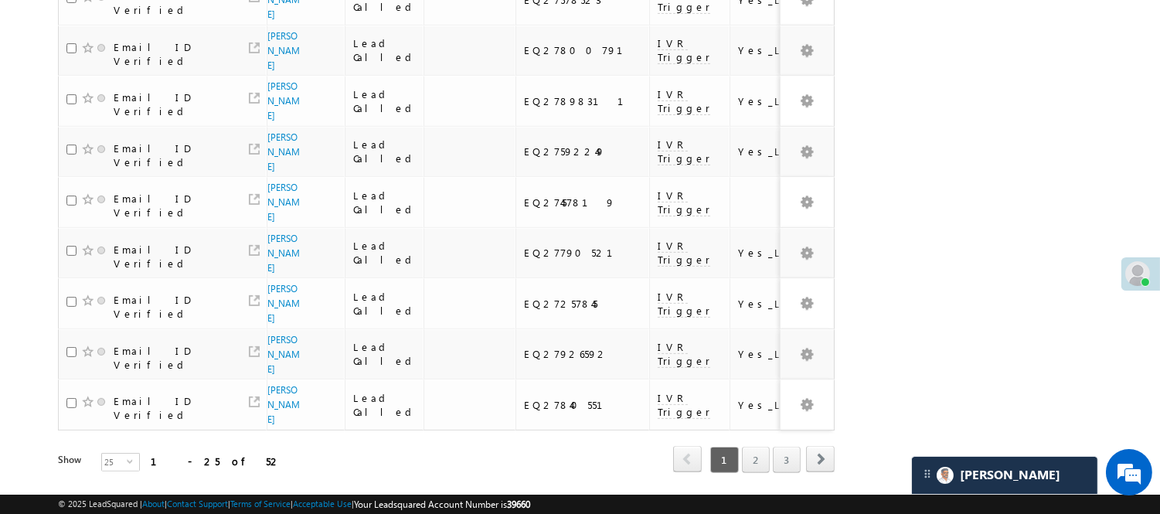
scroll to position [1158, 0]
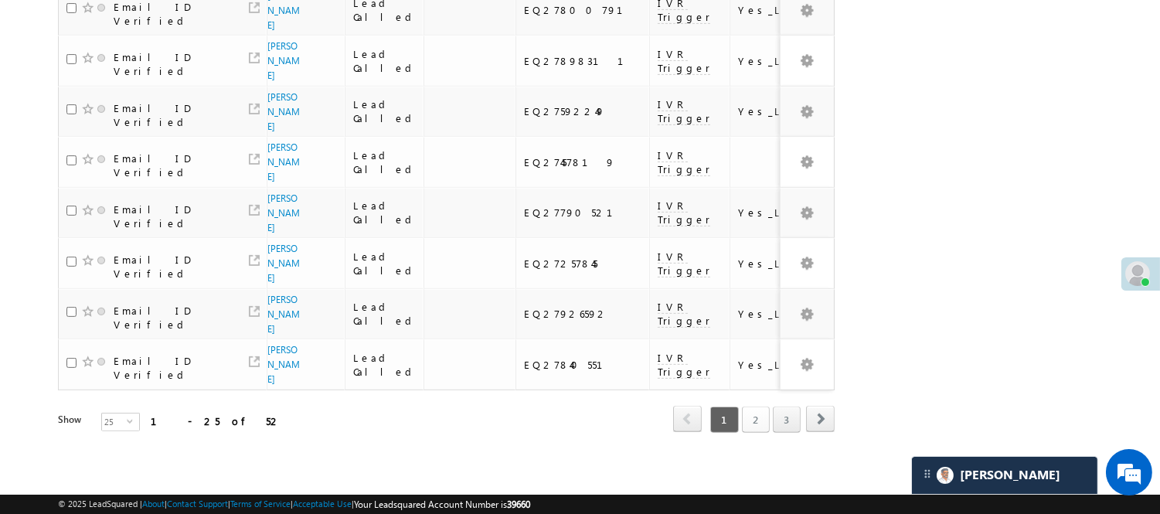
click at [761, 407] on link "2" at bounding box center [756, 420] width 28 height 26
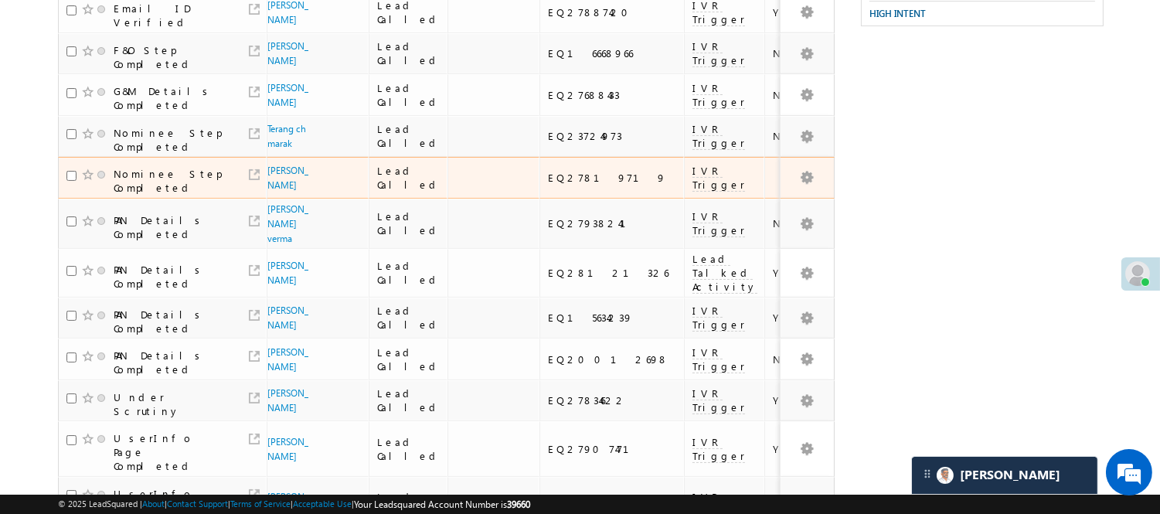
scroll to position [444, 0]
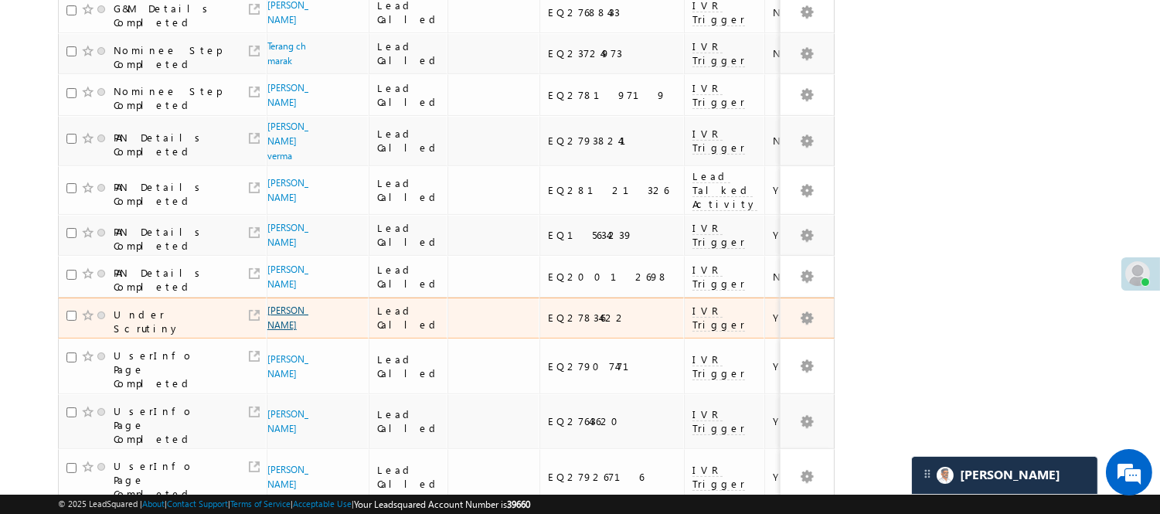
click at [288, 305] on link "Sandeep Kaur" at bounding box center [287, 318] width 41 height 26
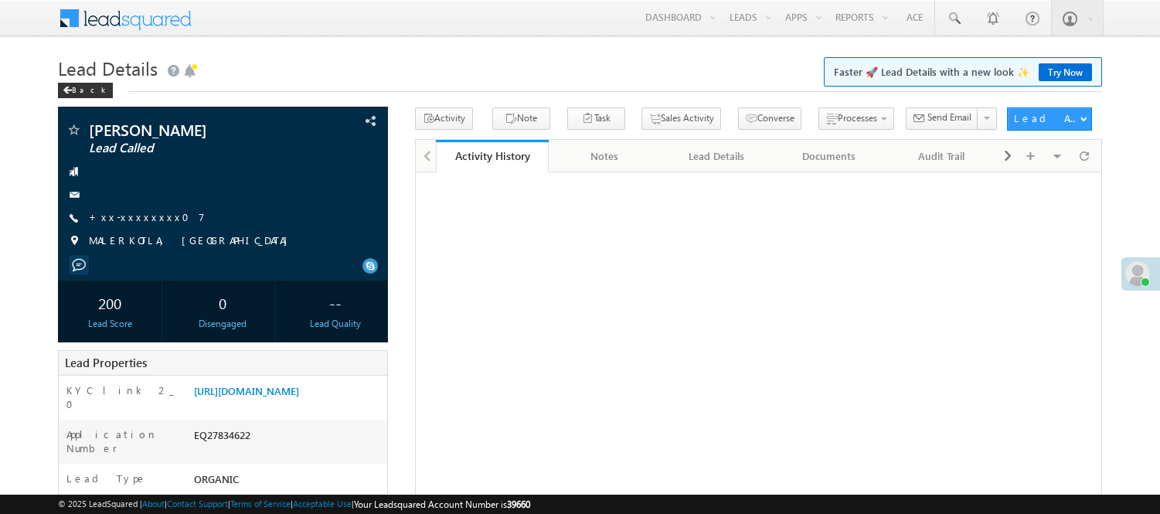
click at [291, 393] on link "[URL][DOMAIN_NAME]" at bounding box center [246, 390] width 105 height 13
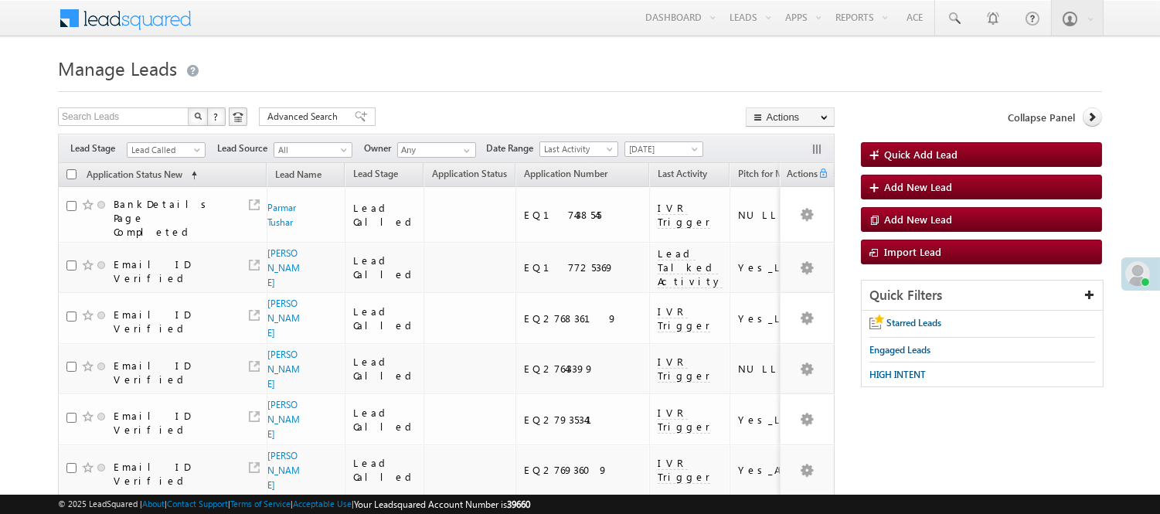
click at [155, 142] on link "Lead Called" at bounding box center [166, 149] width 79 height 15
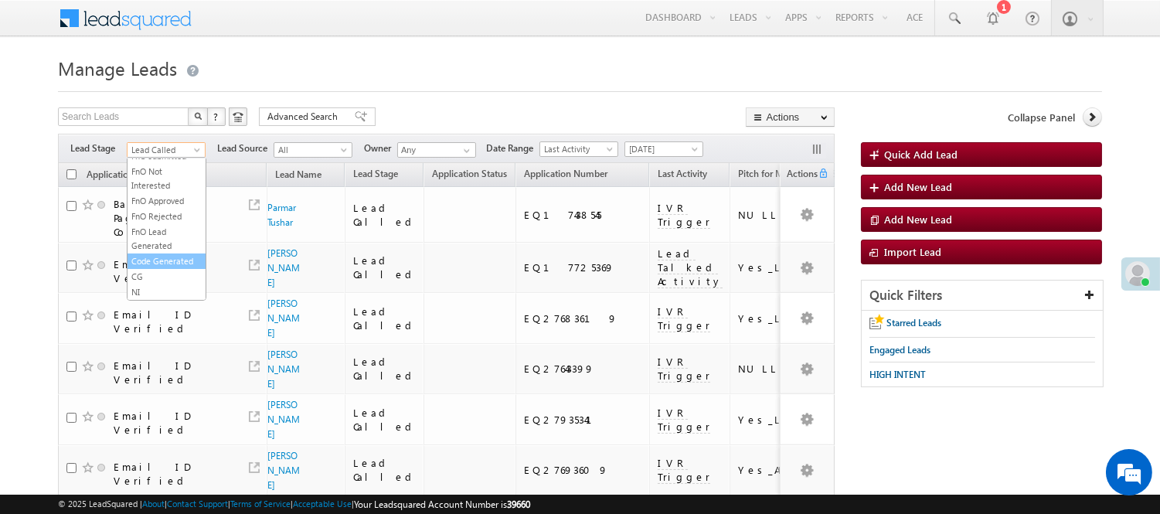
click at [158, 255] on link "Code Generated" at bounding box center [167, 261] width 78 height 14
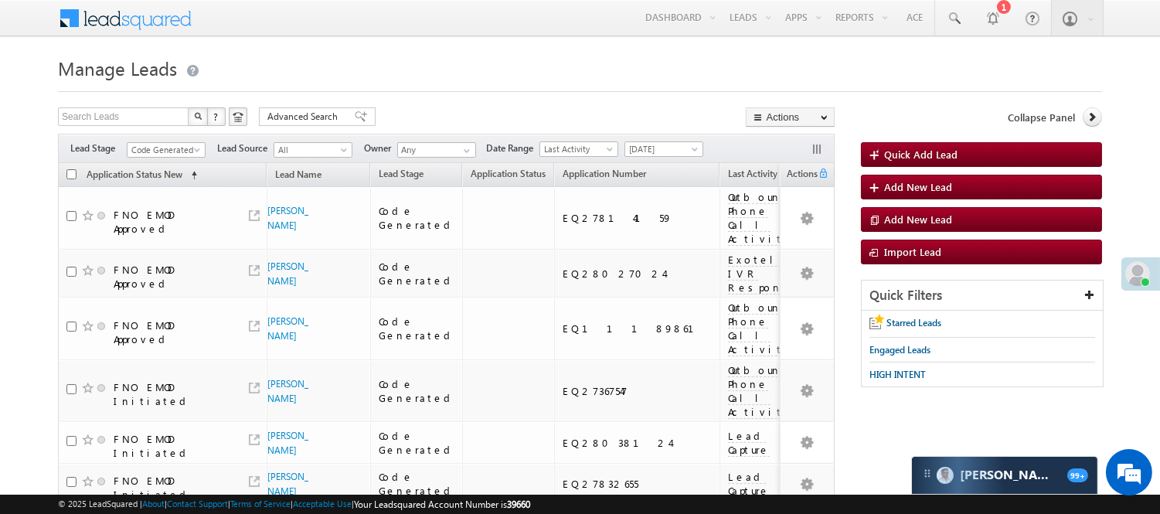
click at [659, 141] on span "[DATE]" at bounding box center [664, 149] width 79 height 16
click at [660, 145] on span "[DATE]" at bounding box center [661, 149] width 73 height 14
click at [683, 210] on link "[DATE]" at bounding box center [667, 216] width 78 height 14
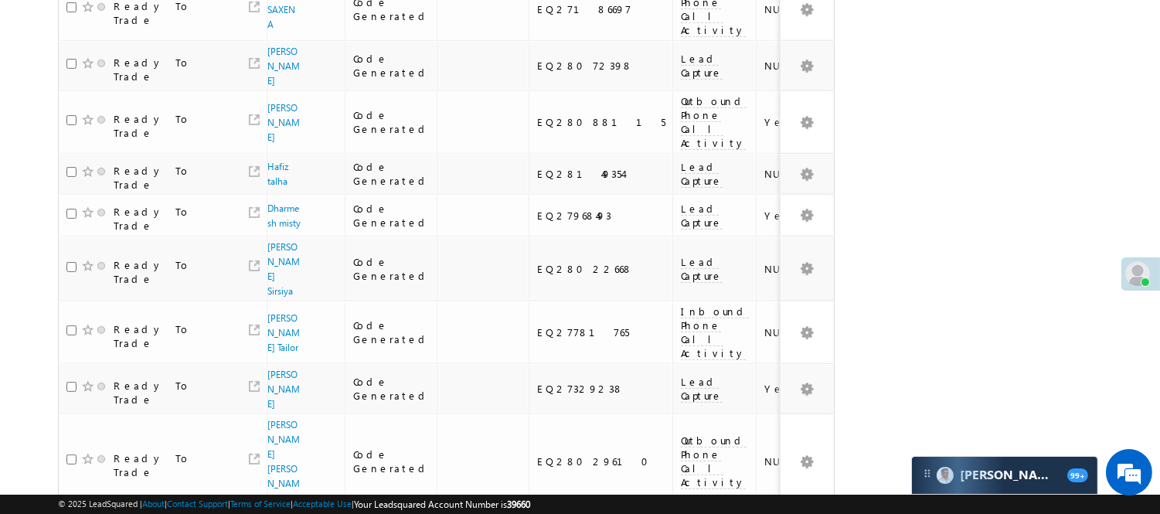
scroll to position [1030, 0]
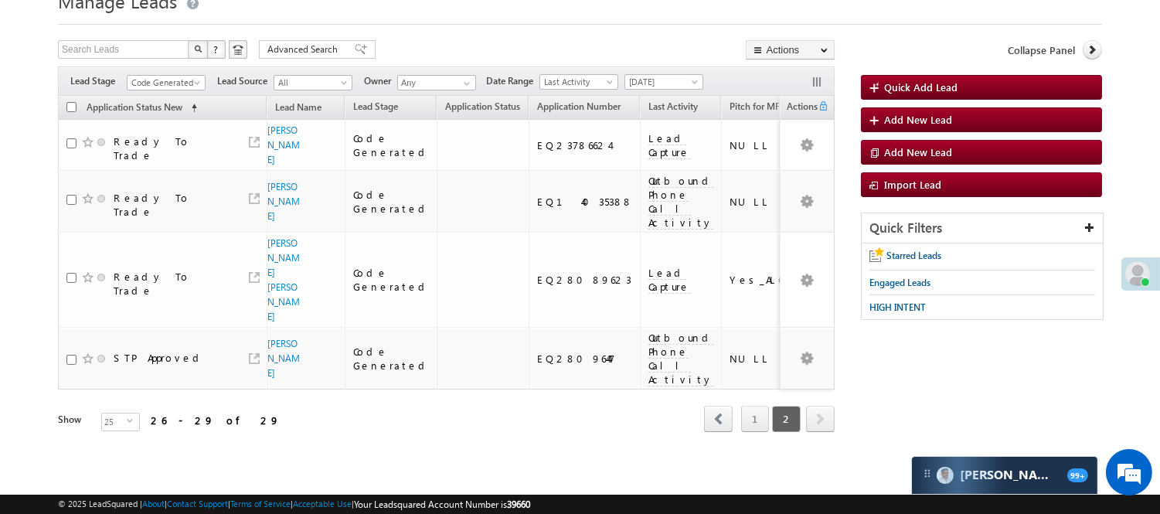
scroll to position [43, 0]
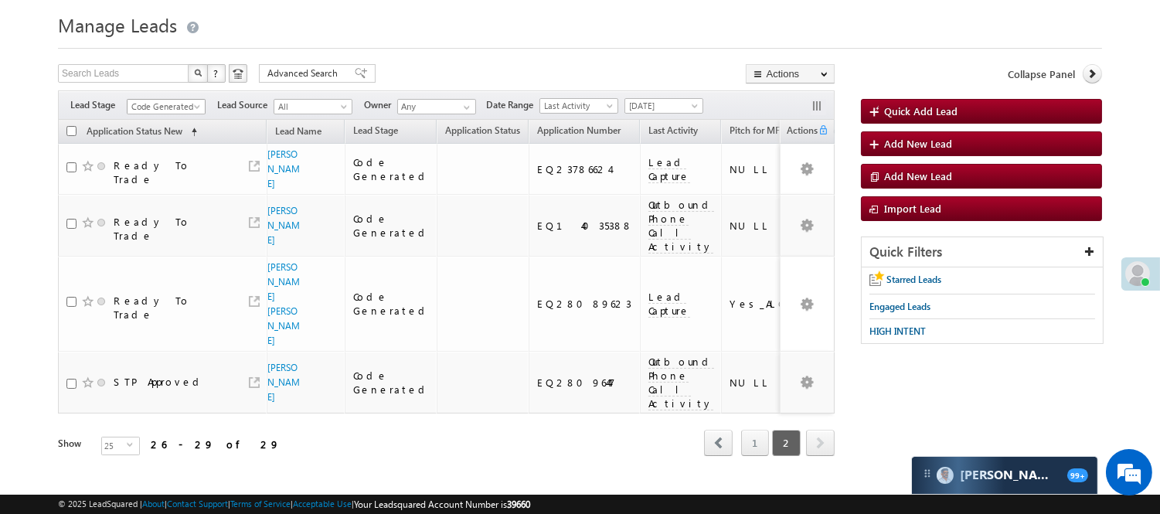
click at [145, 105] on span "Code Generated" at bounding box center [164, 107] width 73 height 14
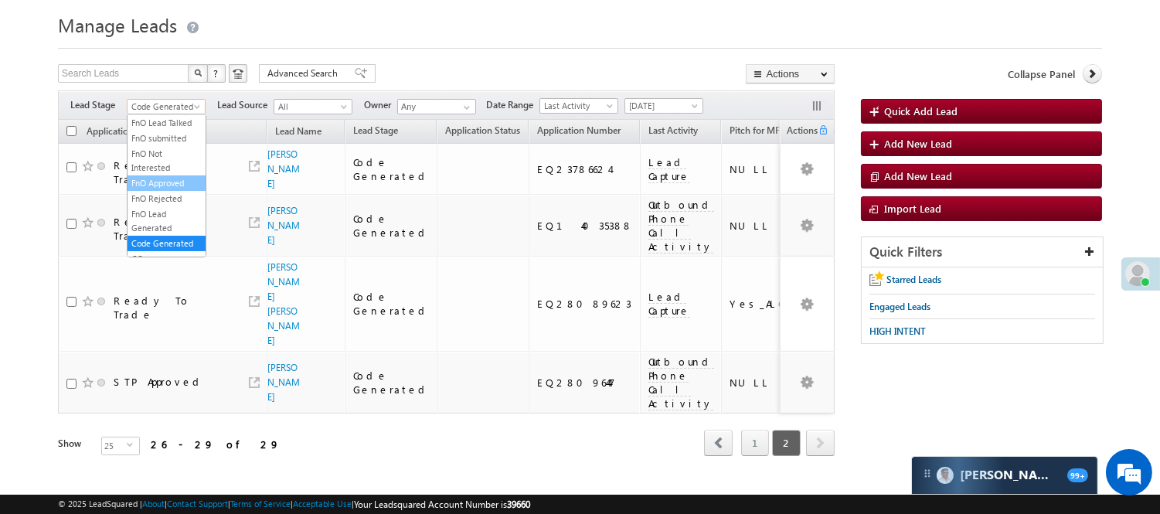
scroll to position [0, 0]
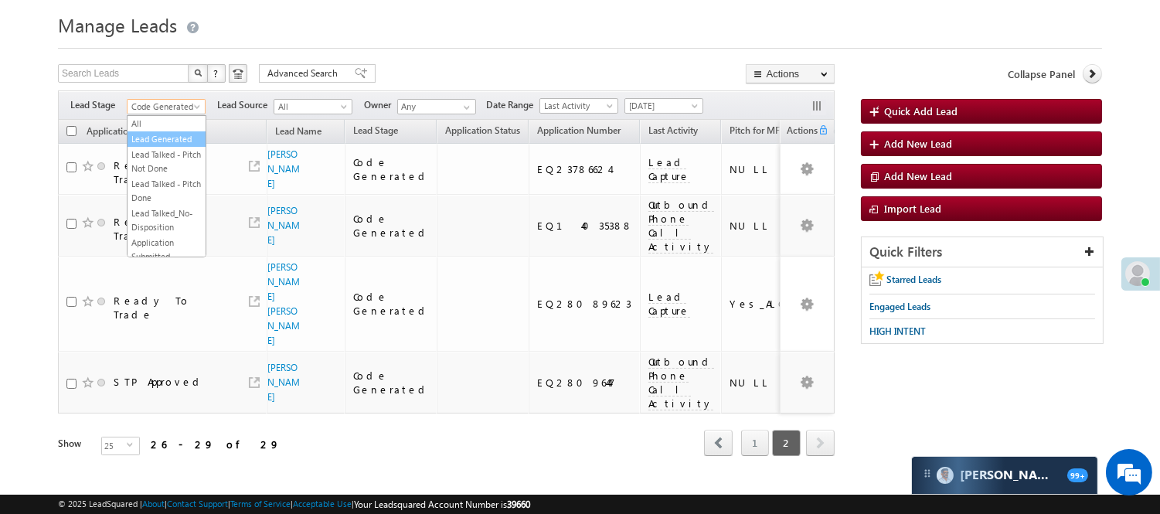
click at [140, 144] on link "Lead Generated" at bounding box center [167, 139] width 78 height 14
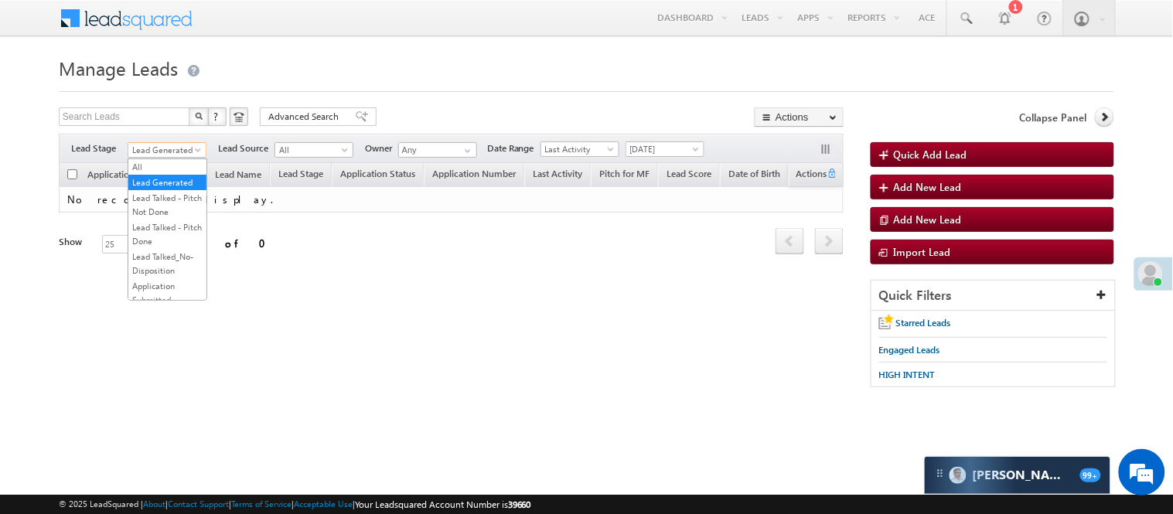
click at [140, 144] on span "Lead Generated" at bounding box center [164, 150] width 73 height 14
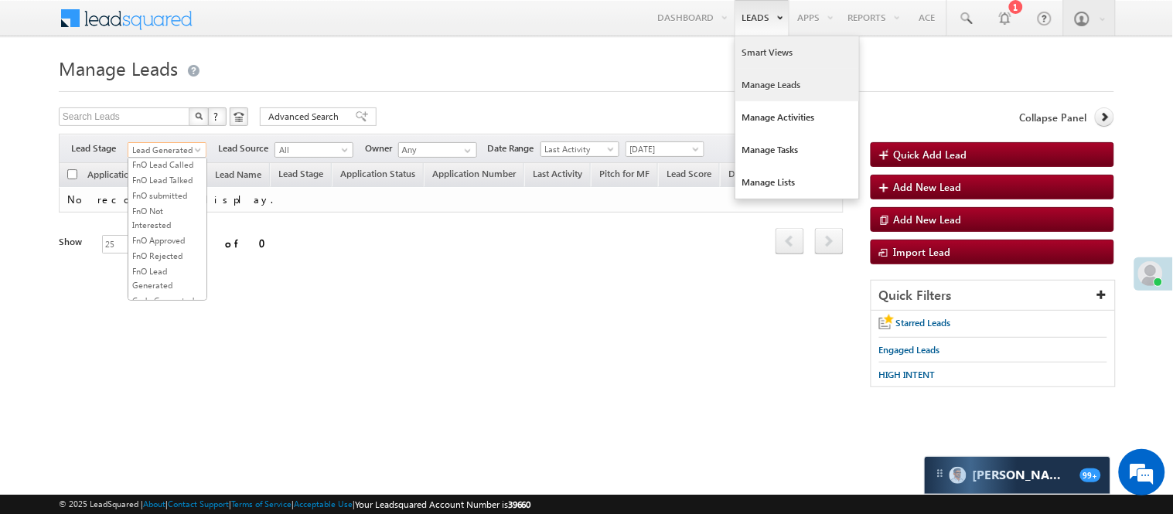
click at [775, 64] on link "Smart Views" at bounding box center [797, 52] width 124 height 32
click at [781, 55] on link "Smart Views" at bounding box center [797, 52] width 124 height 32
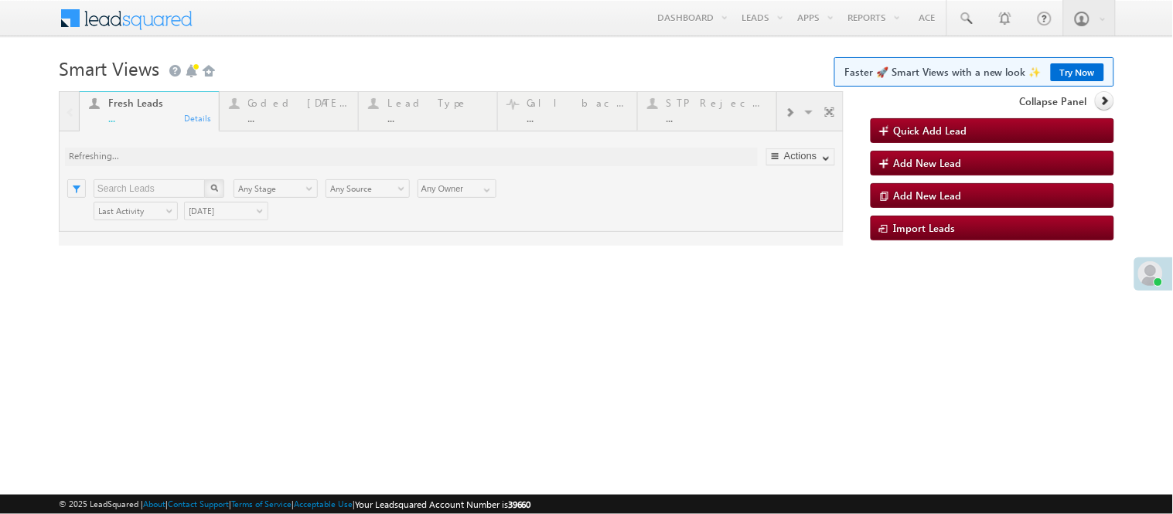
click at [264, 98] on div at bounding box center [451, 168] width 785 height 155
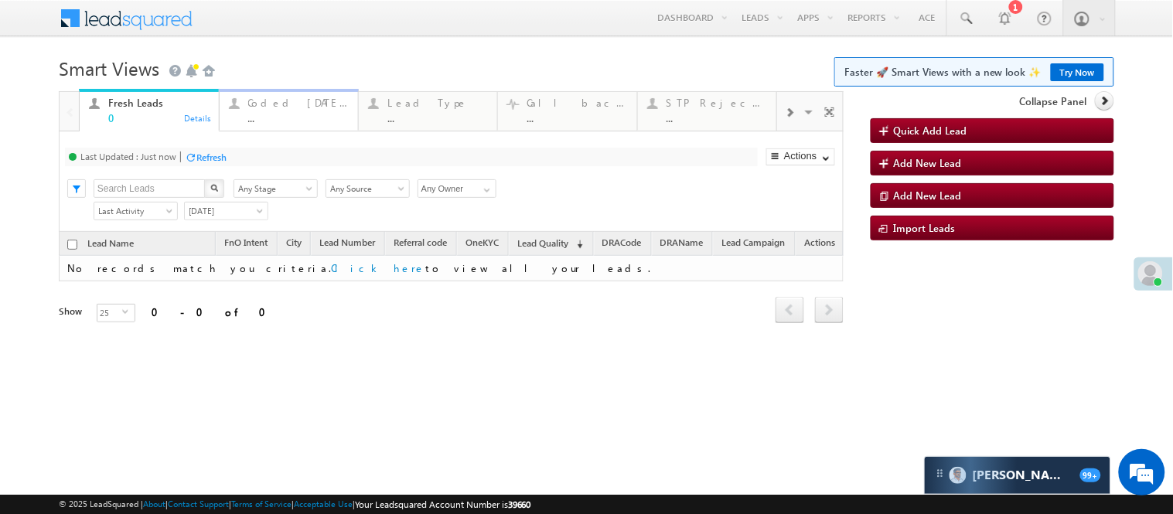
click at [292, 120] on div "..." at bounding box center [298, 118] width 100 height 12
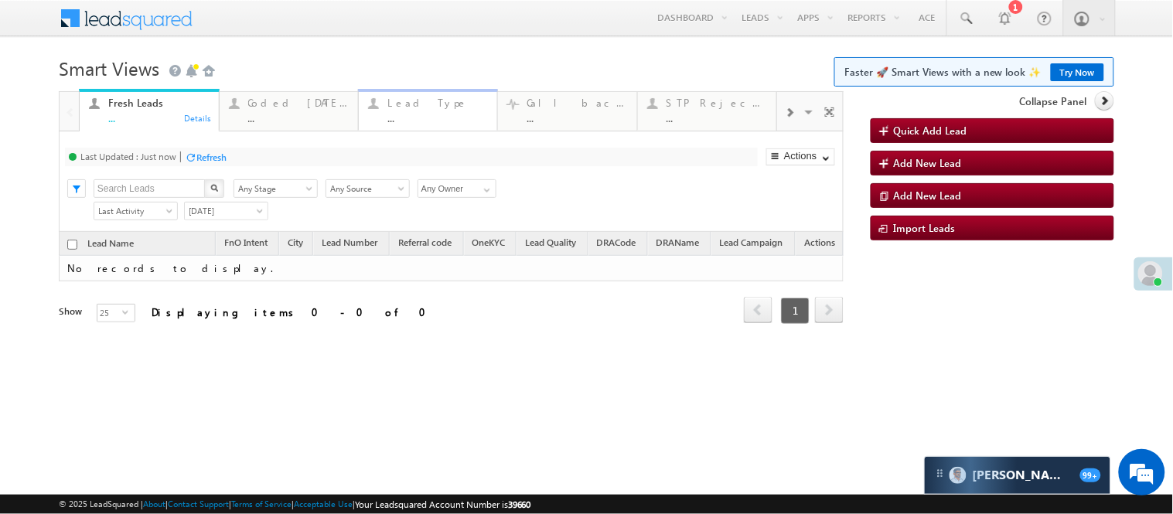
click at [358, 130] on li "Lead Type ... Details" at bounding box center [427, 111] width 139 height 39
click at [272, 101] on div "Coded [DATE]" at bounding box center [298, 103] width 100 height 12
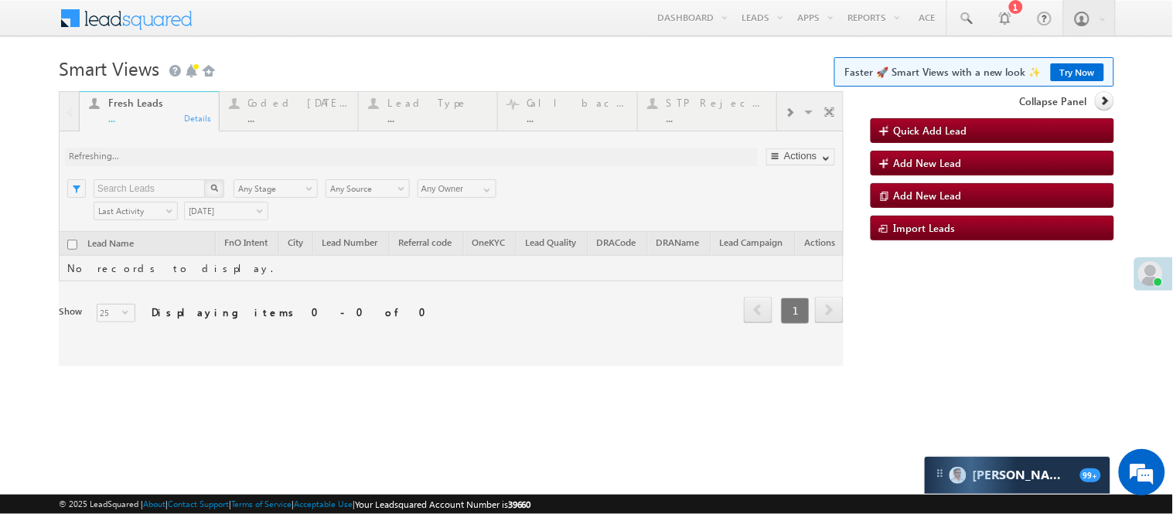
drag, startPoint x: 274, startPoint y: 114, endPoint x: 272, endPoint y: 107, distance: 8.1
click at [275, 114] on div at bounding box center [451, 228] width 785 height 275
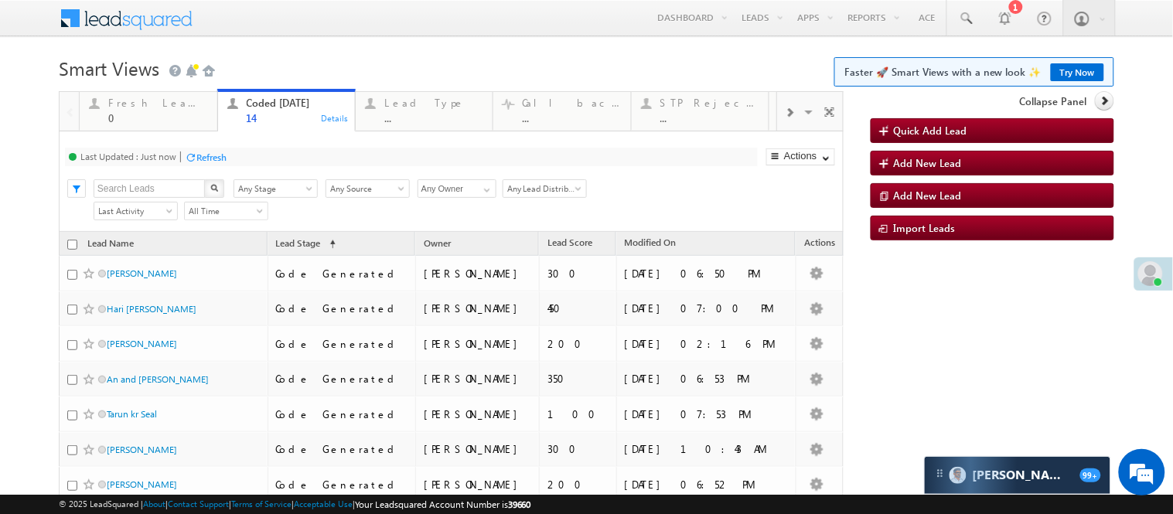
click at [450, 52] on h1 "Smart Views Getting Started Faster 🚀 Smart Views with a new look ✨ Try Now" at bounding box center [586, 67] width 1055 height 30
click at [449, 52] on h1 "Smart Views Getting Started Faster 🚀 Smart Views with a new look ✨ Try Now" at bounding box center [586, 67] width 1055 height 30
